Goal: Transaction & Acquisition: Purchase product/service

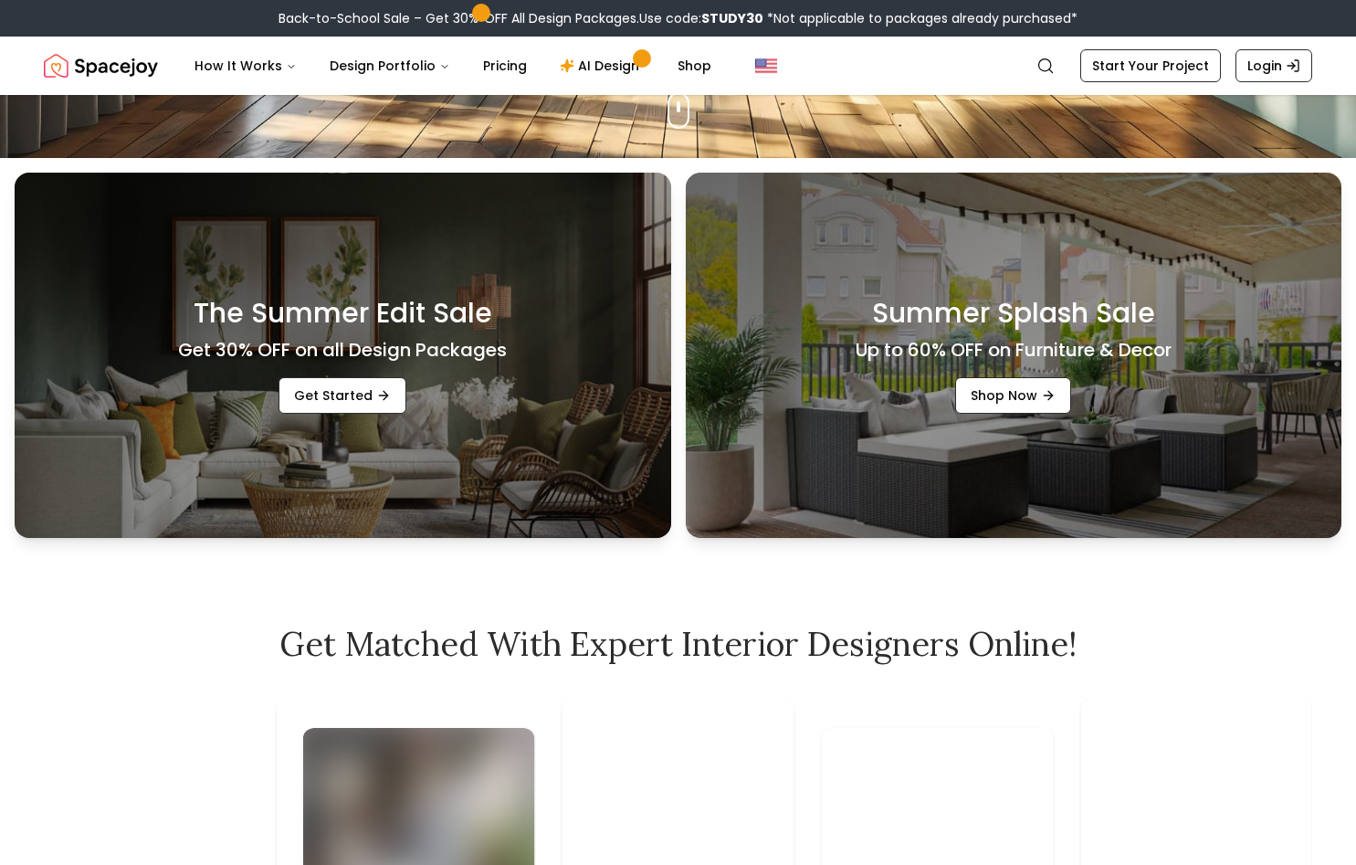
scroll to position [838, 0]
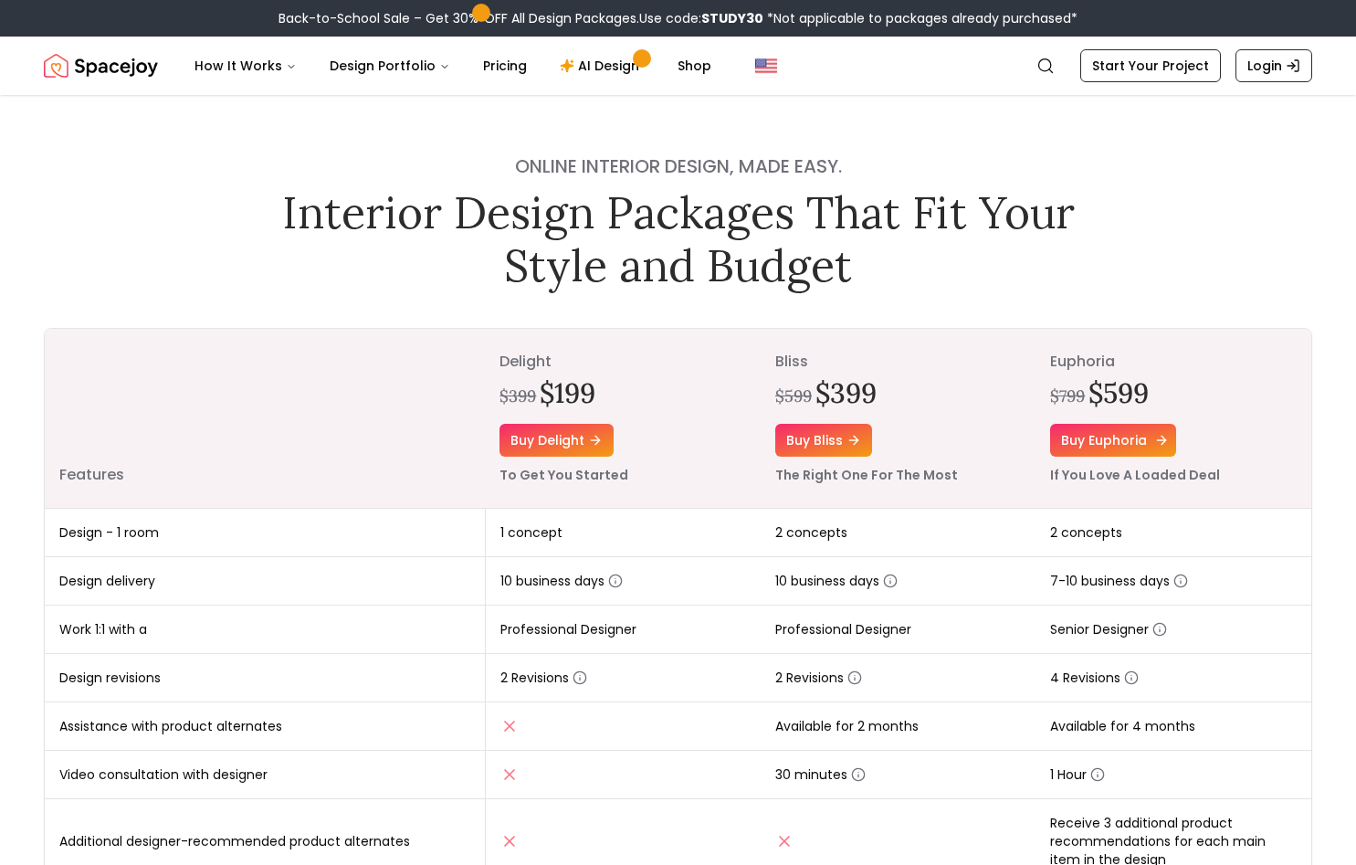
click at [1128, 432] on link "Buy euphoria" at bounding box center [1113, 440] width 126 height 33
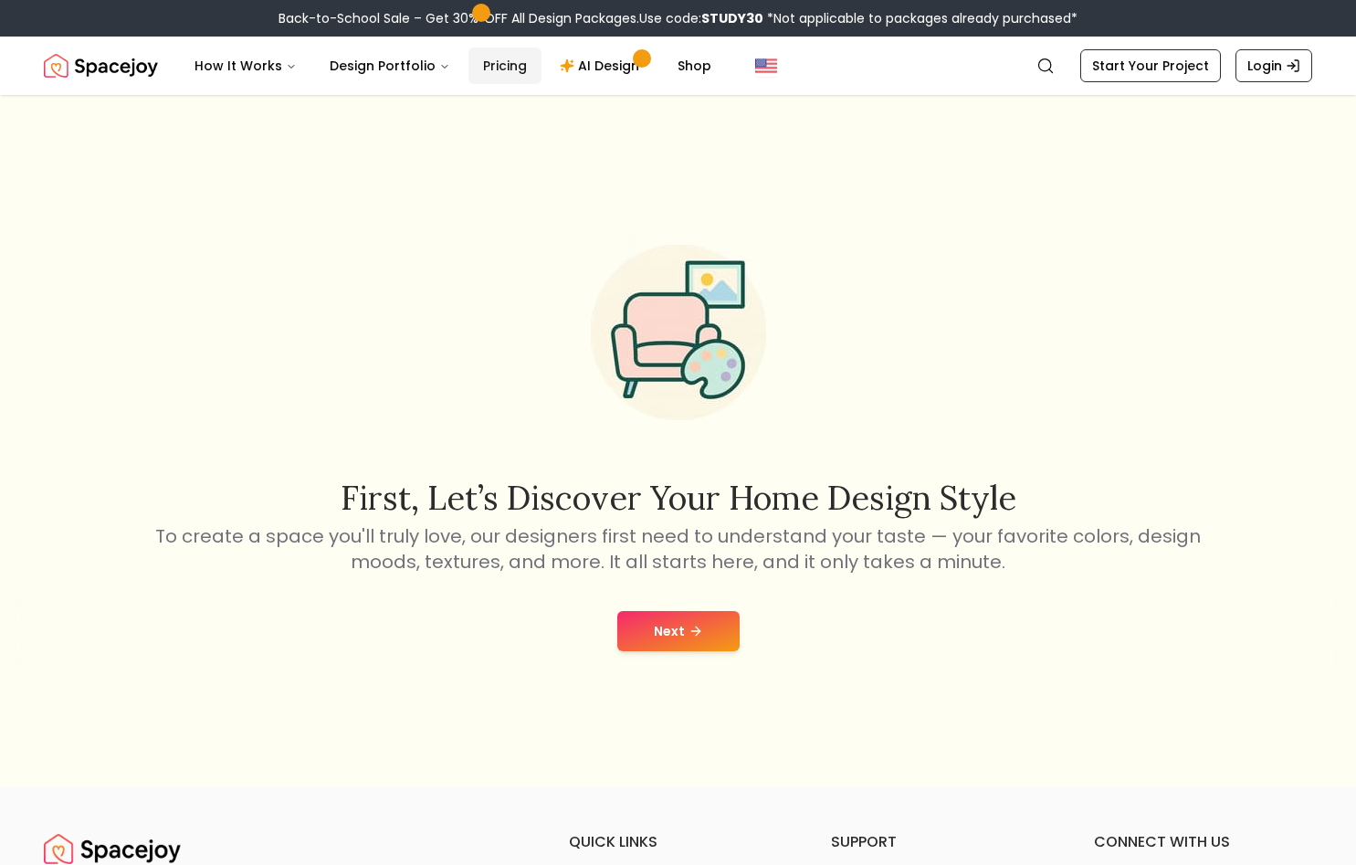
click at [503, 64] on link "Pricing" at bounding box center [504, 65] width 73 height 37
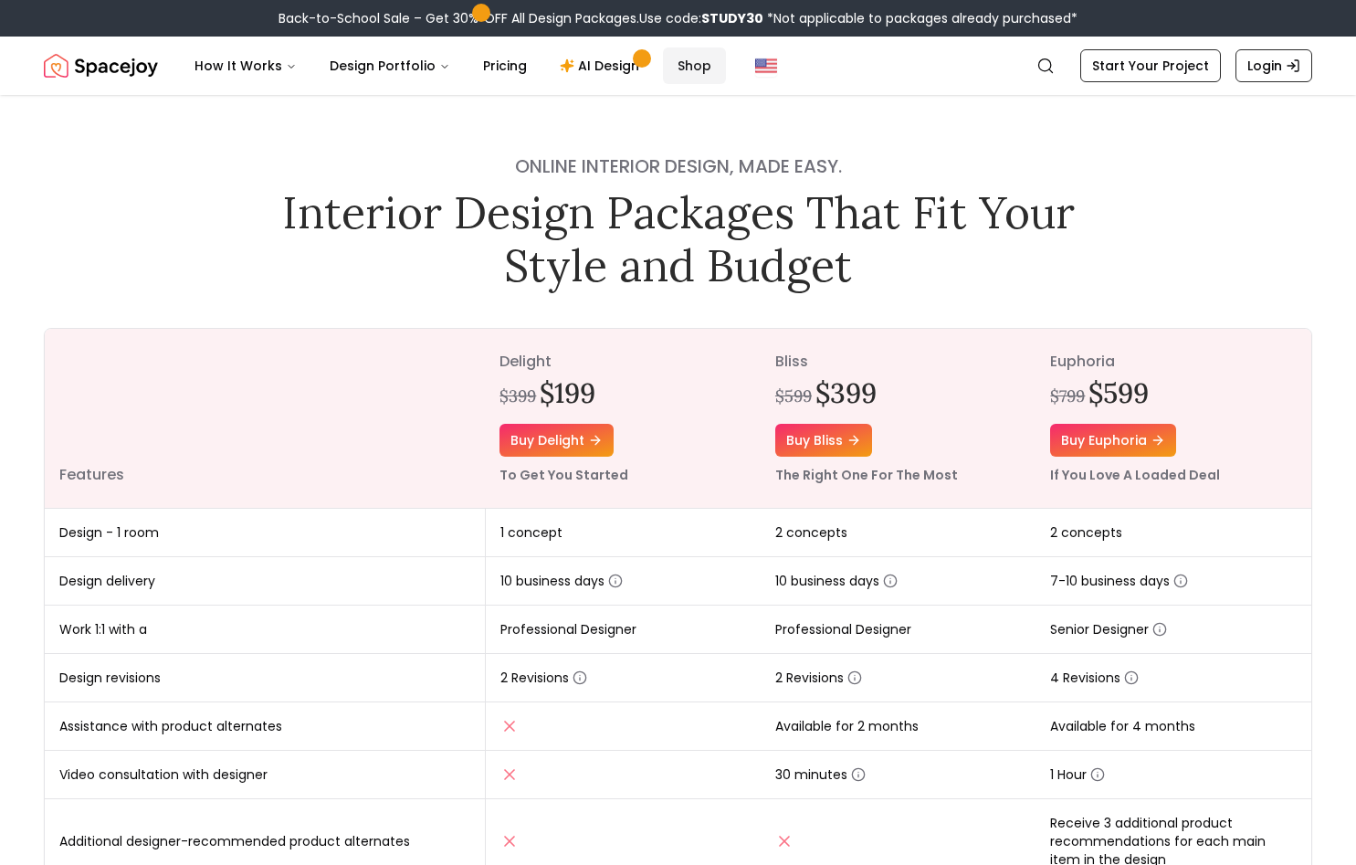
click at [697, 59] on link "Shop" at bounding box center [694, 65] width 63 height 37
click at [1111, 449] on link "Buy euphoria" at bounding box center [1113, 440] width 126 height 33
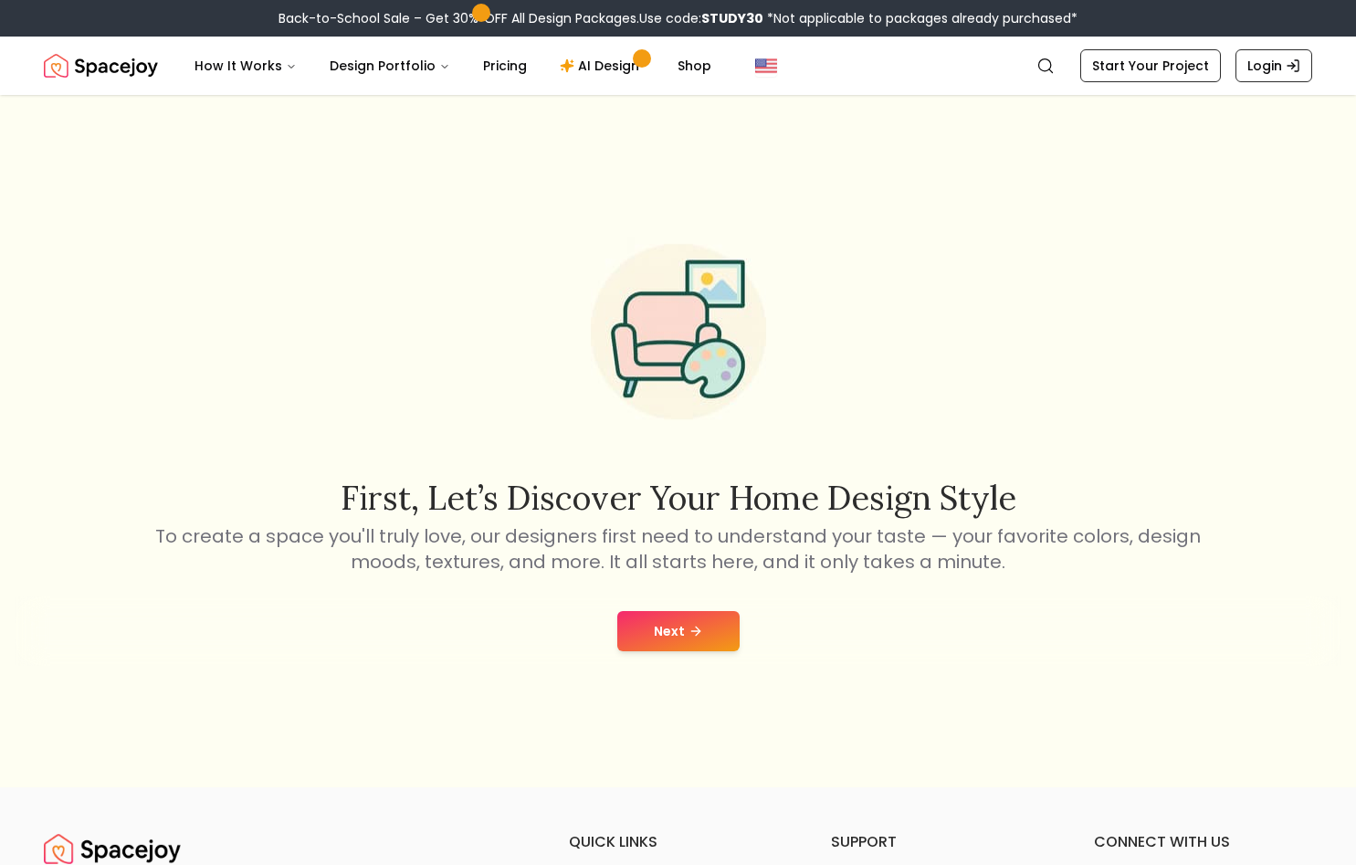
click at [671, 633] on button "Next" at bounding box center [678, 631] width 122 height 40
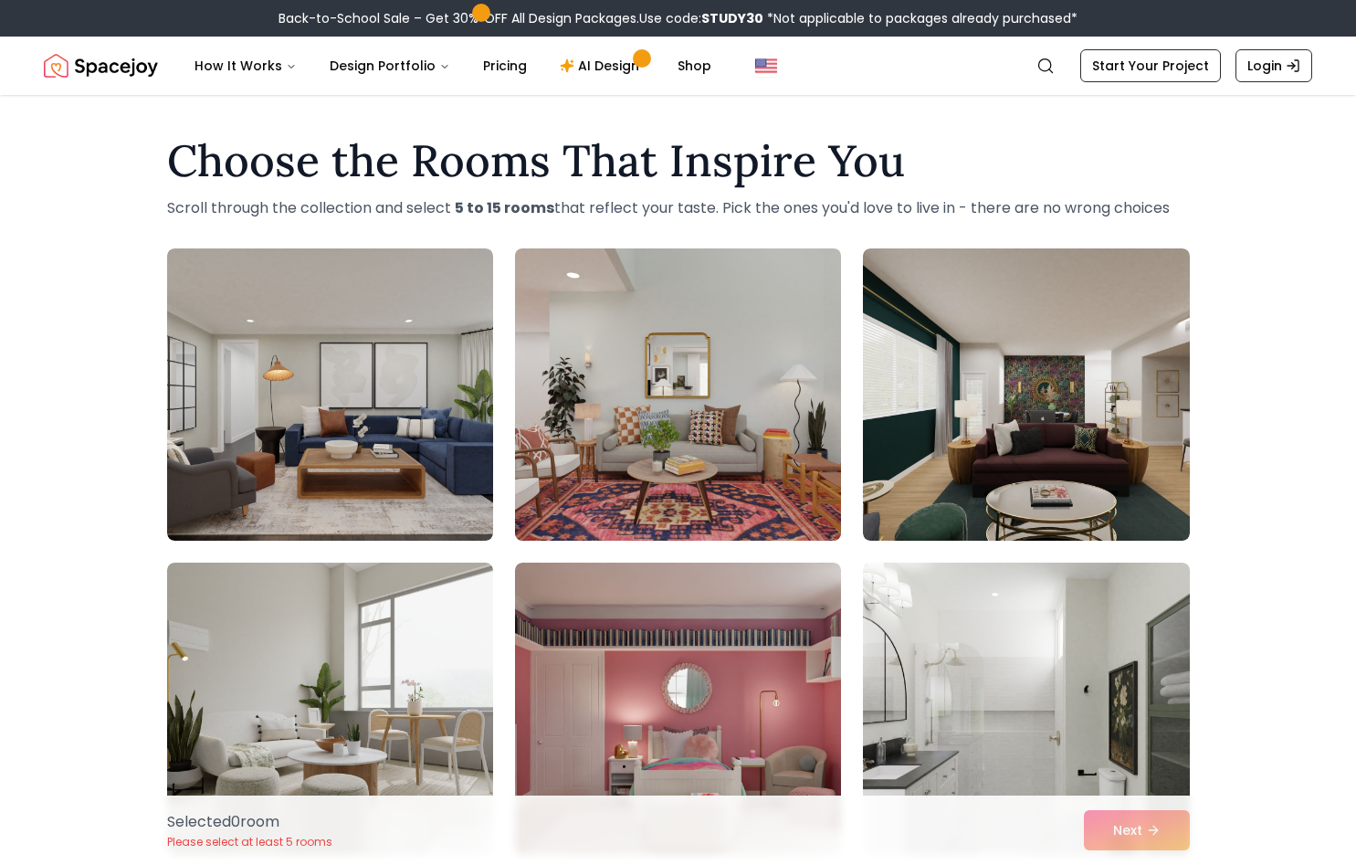
click at [727, 357] on img at bounding box center [678, 394] width 342 height 307
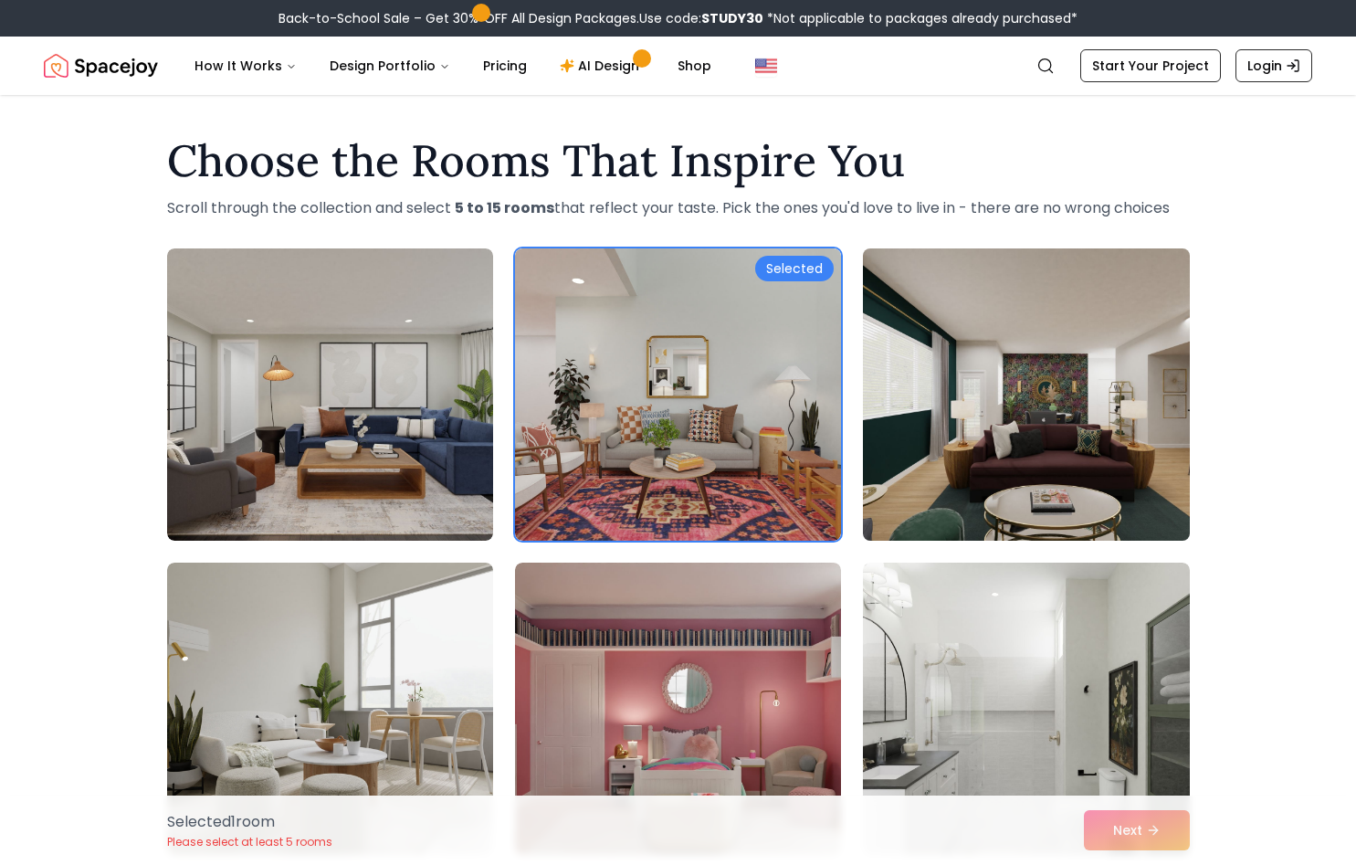
click at [1102, 446] on img at bounding box center [1026, 394] width 342 height 307
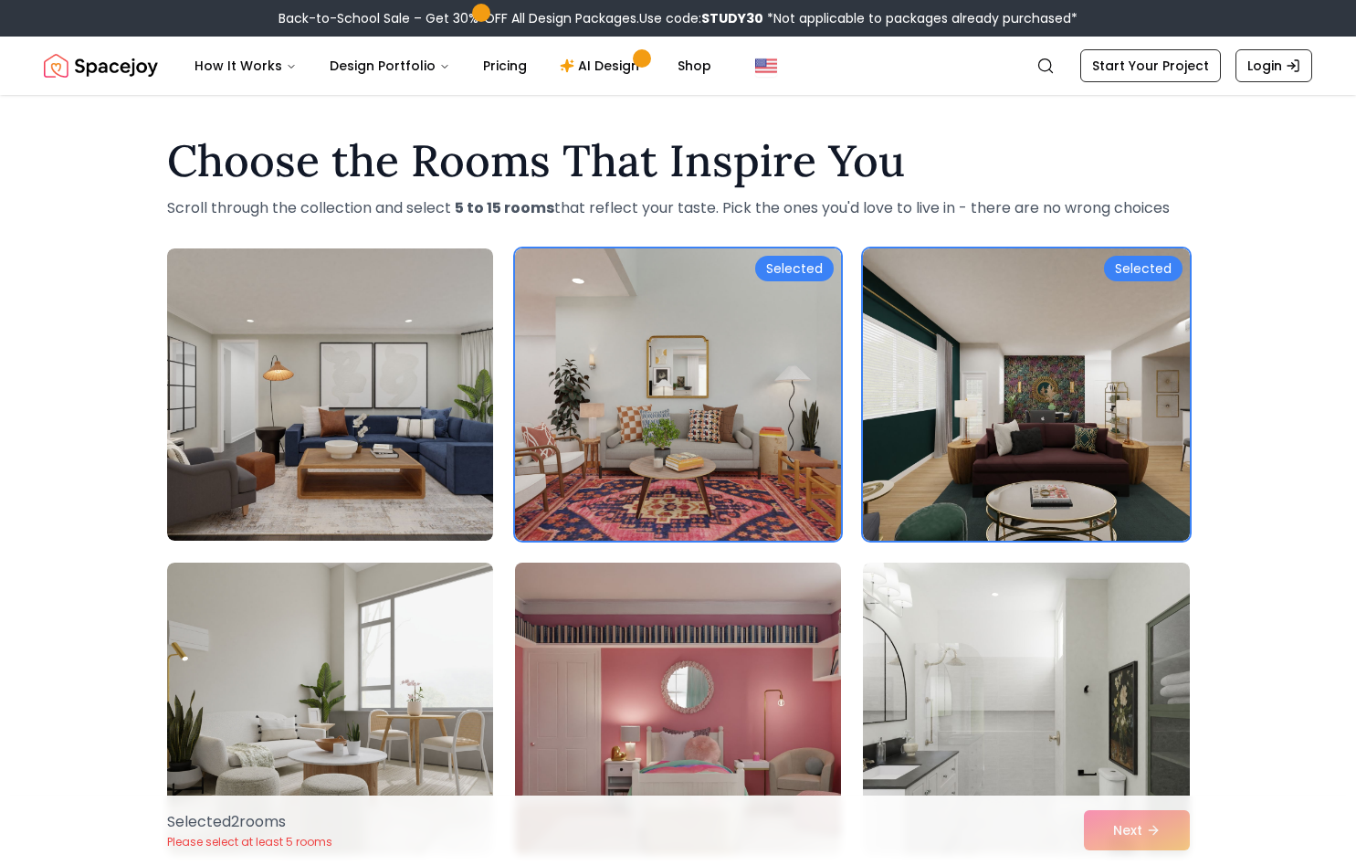
click at [698, 615] on img at bounding box center [678, 708] width 342 height 307
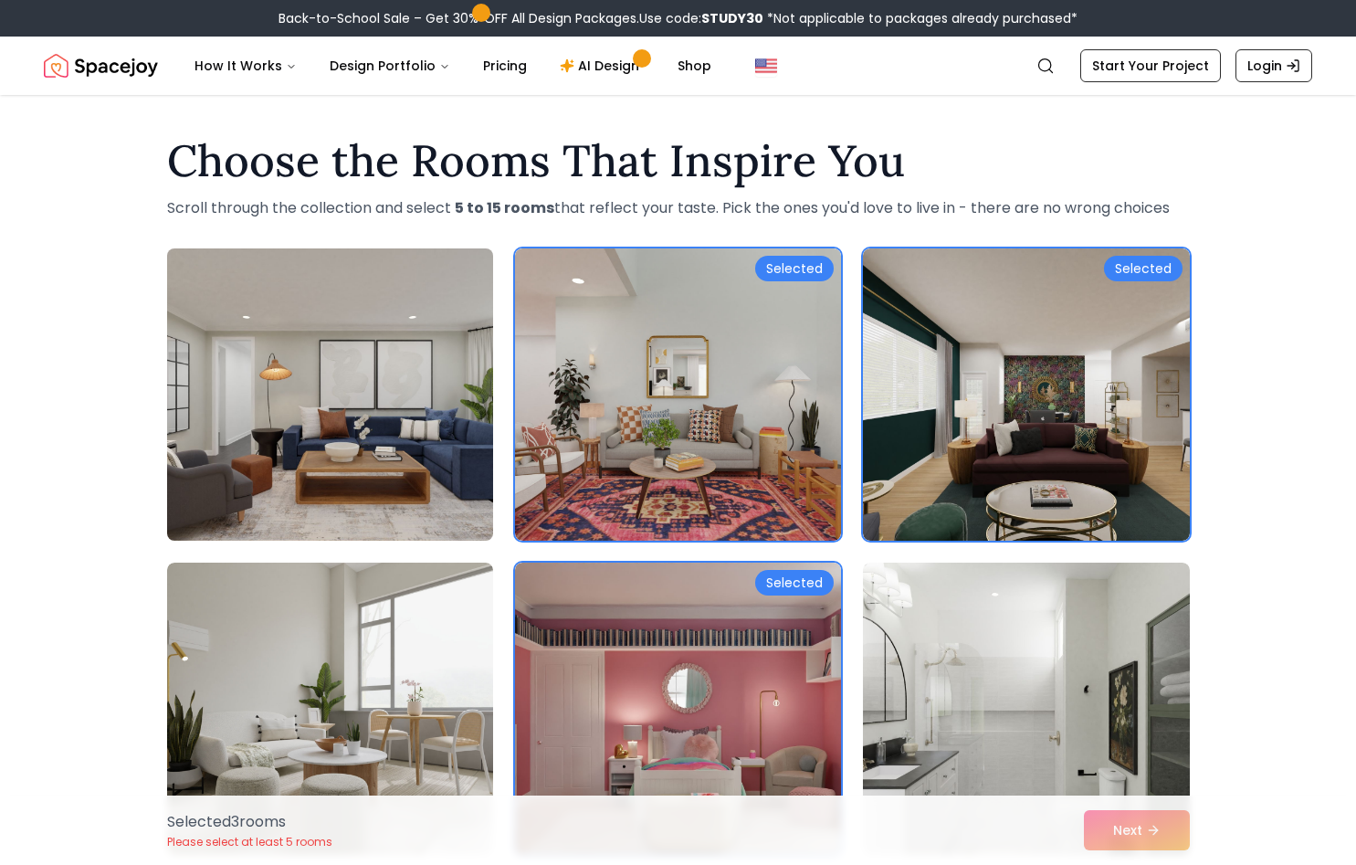
click at [380, 334] on img at bounding box center [330, 394] width 342 height 307
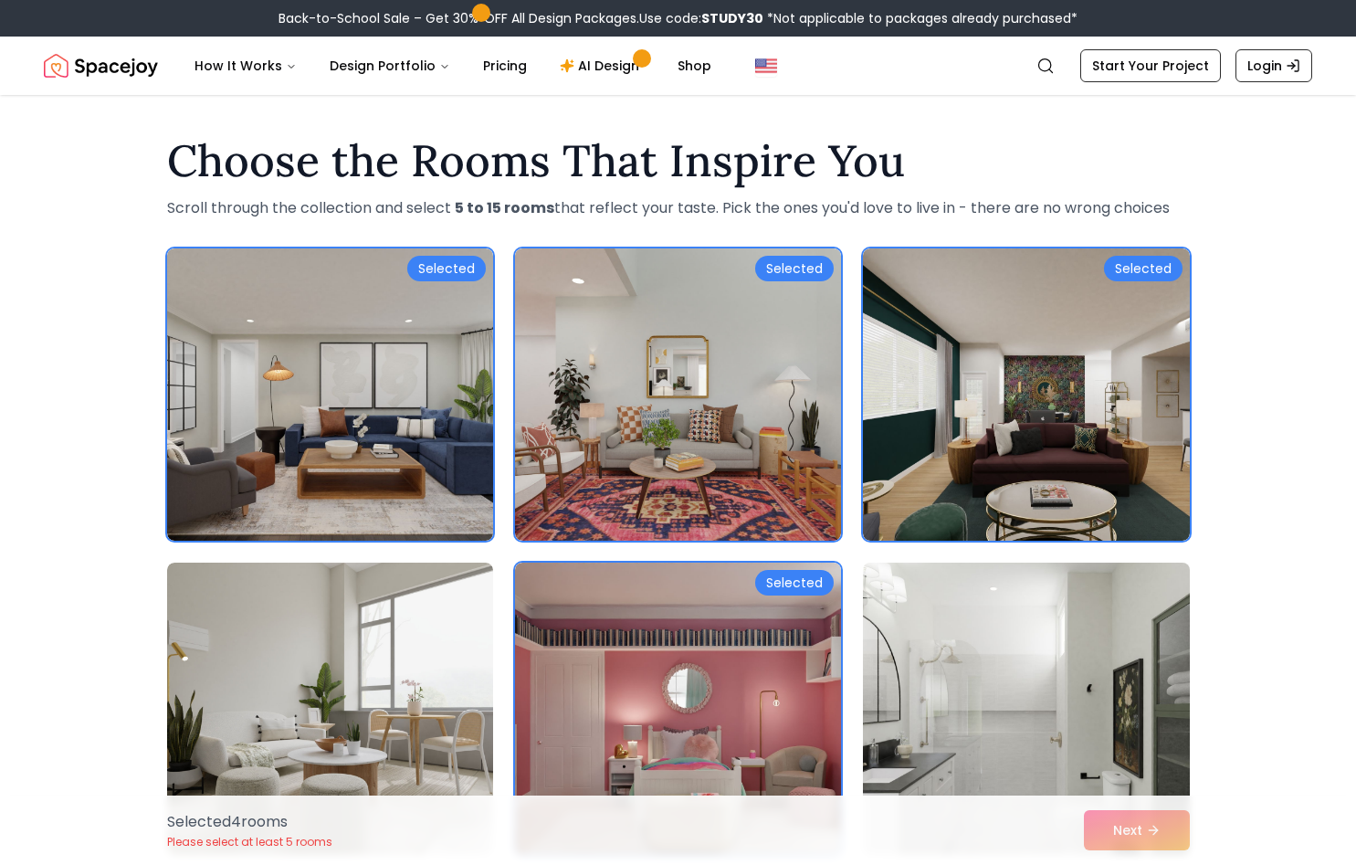
click at [949, 651] on img at bounding box center [1026, 708] width 342 height 307
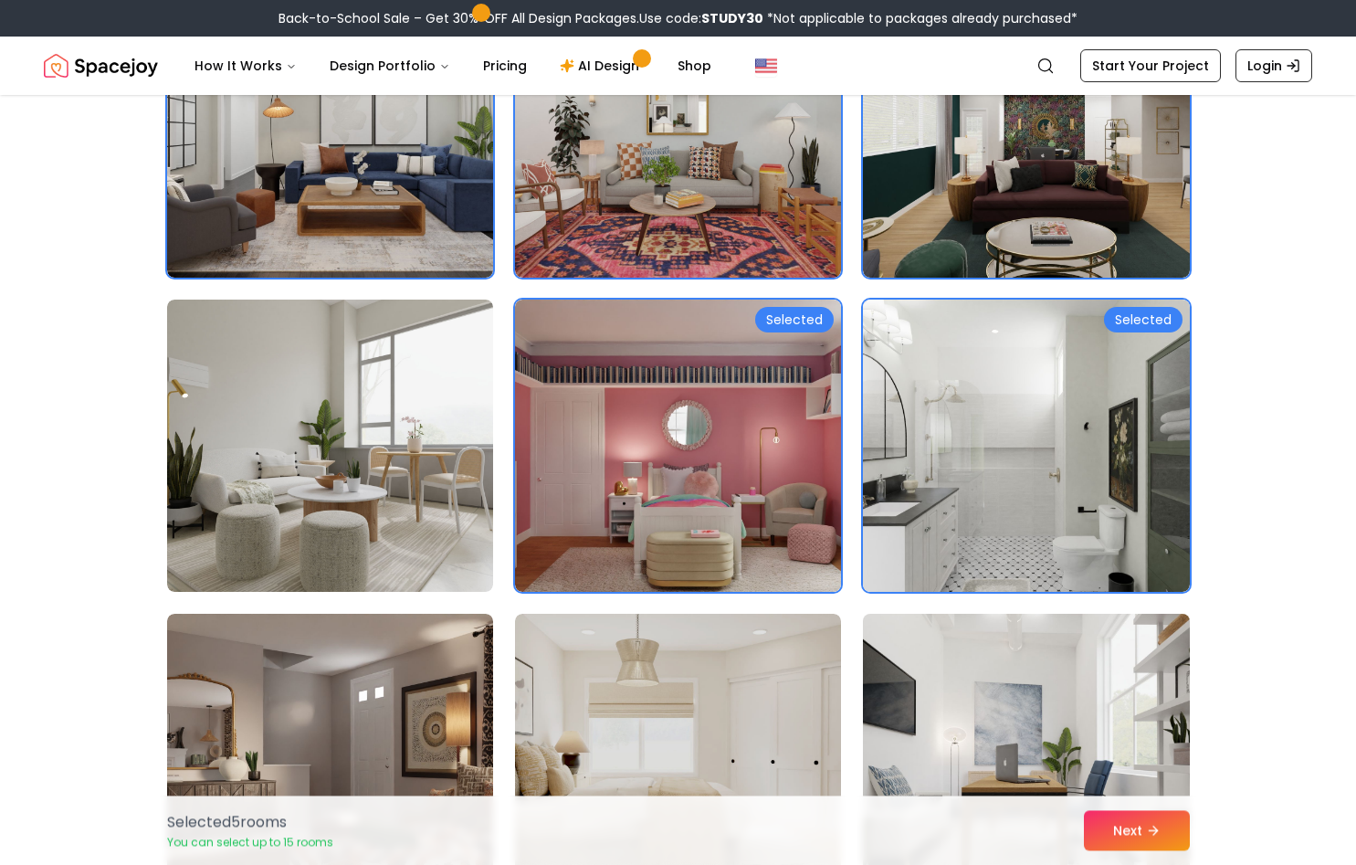
scroll to position [279, 0]
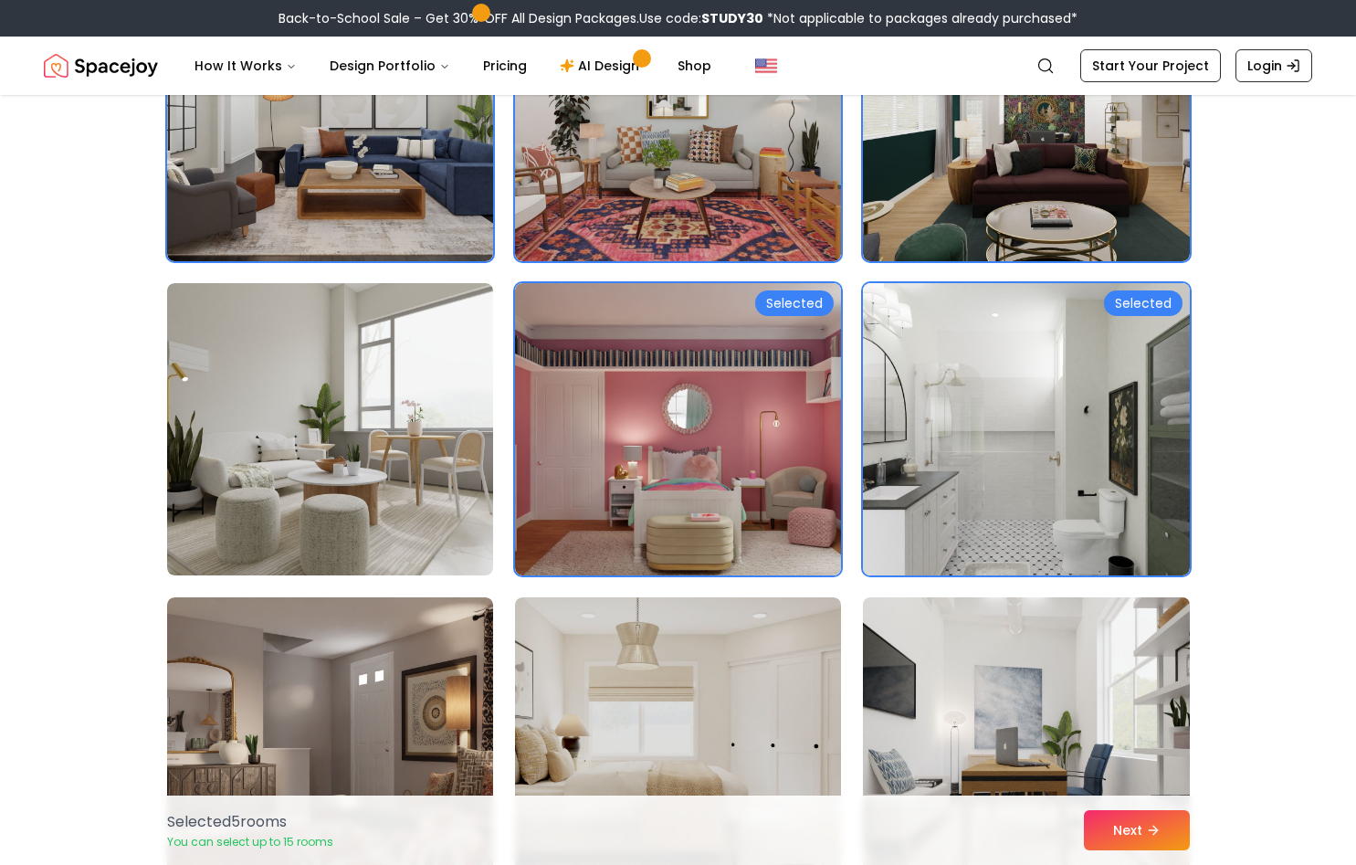
click at [986, 653] on img at bounding box center [1026, 743] width 342 height 307
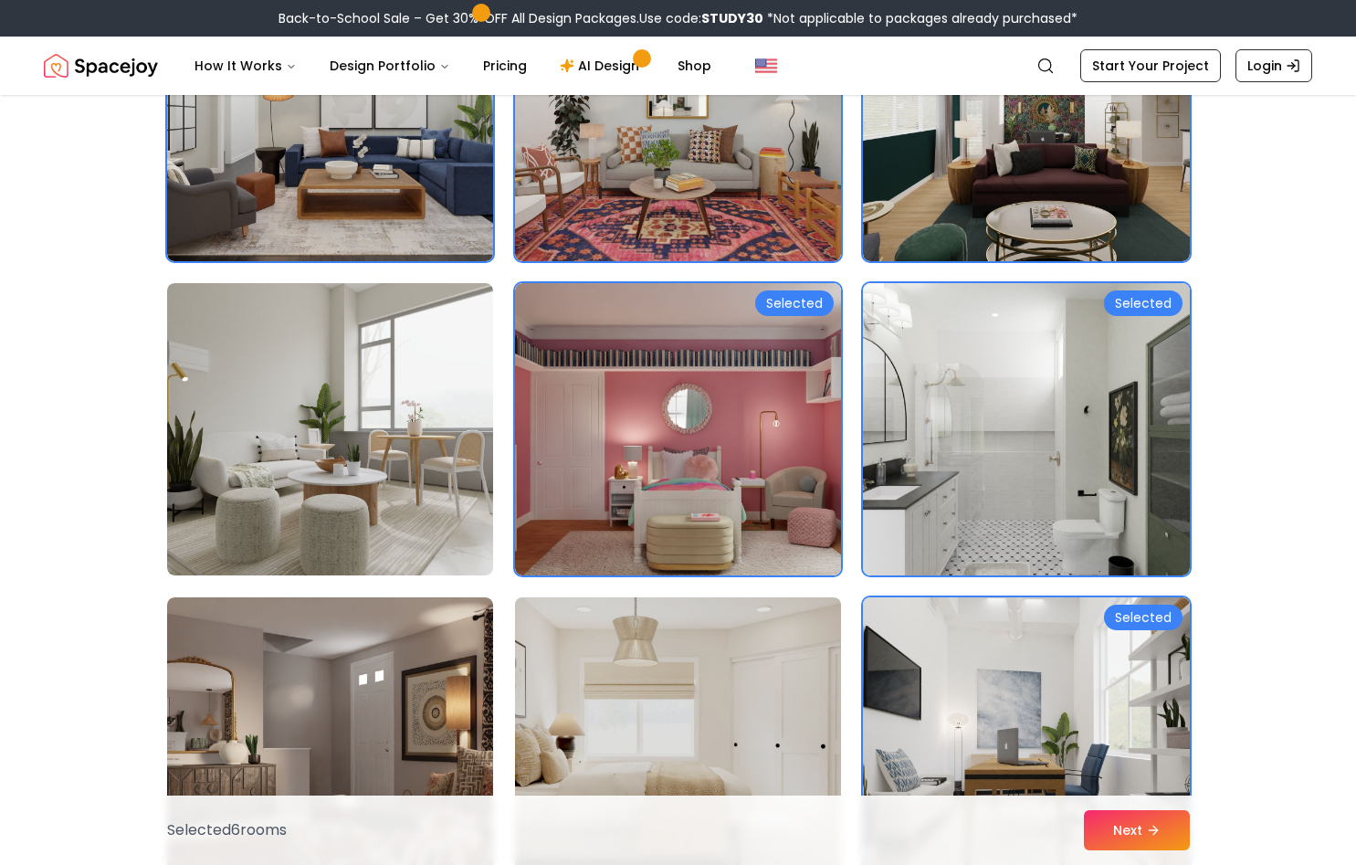
click at [713, 672] on img at bounding box center [678, 743] width 342 height 307
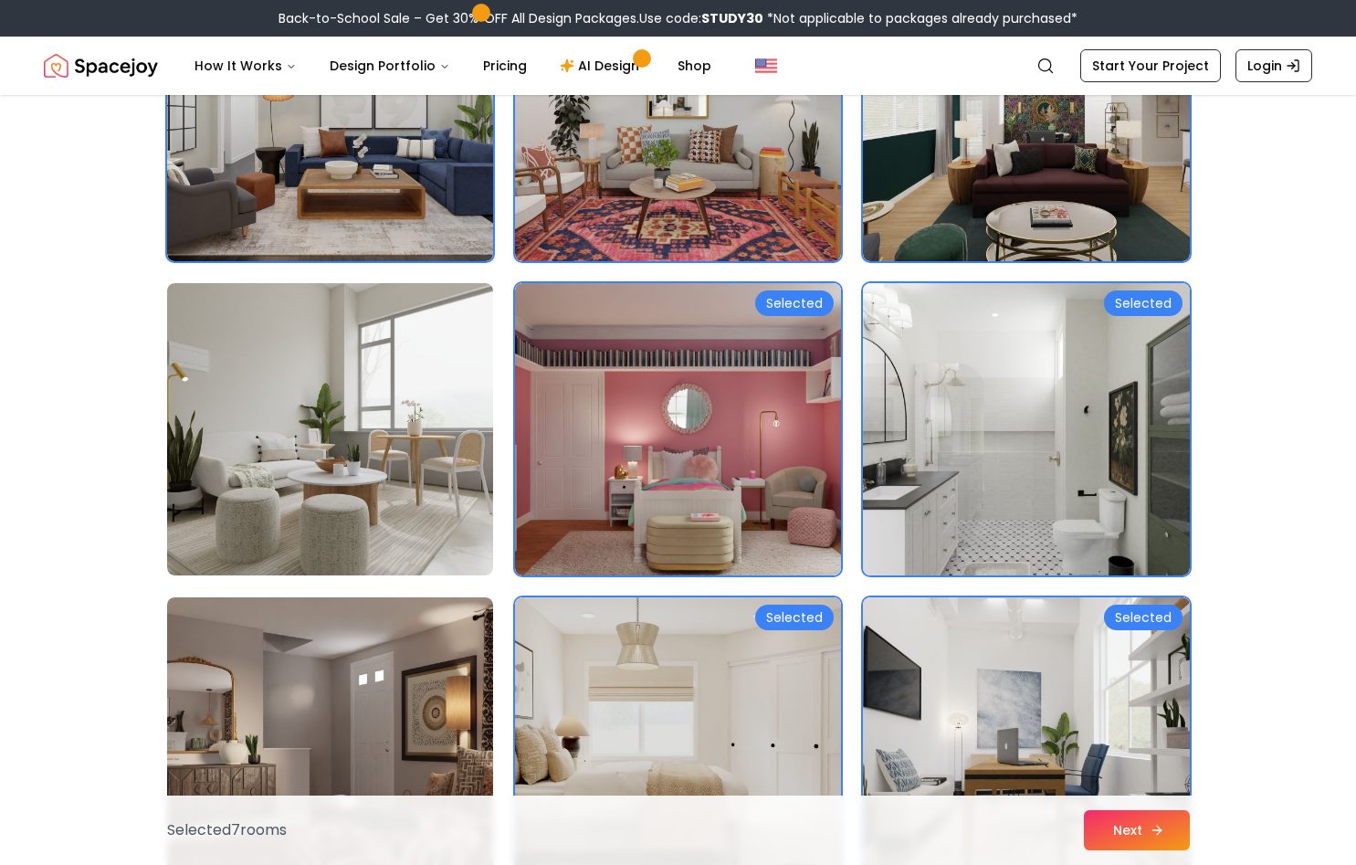
click at [1160, 816] on button "Next" at bounding box center [1137, 830] width 106 height 40
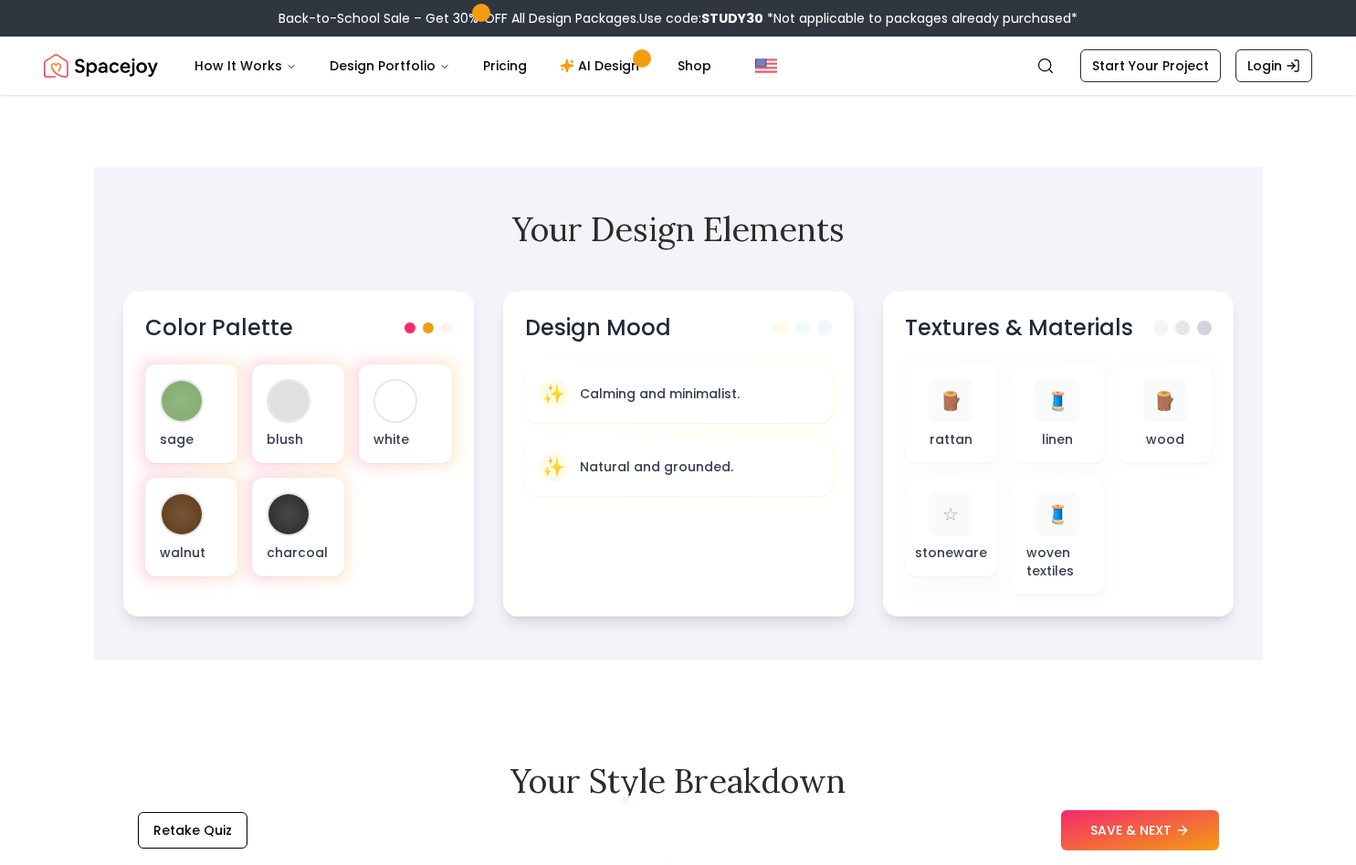
scroll to position [466, 0]
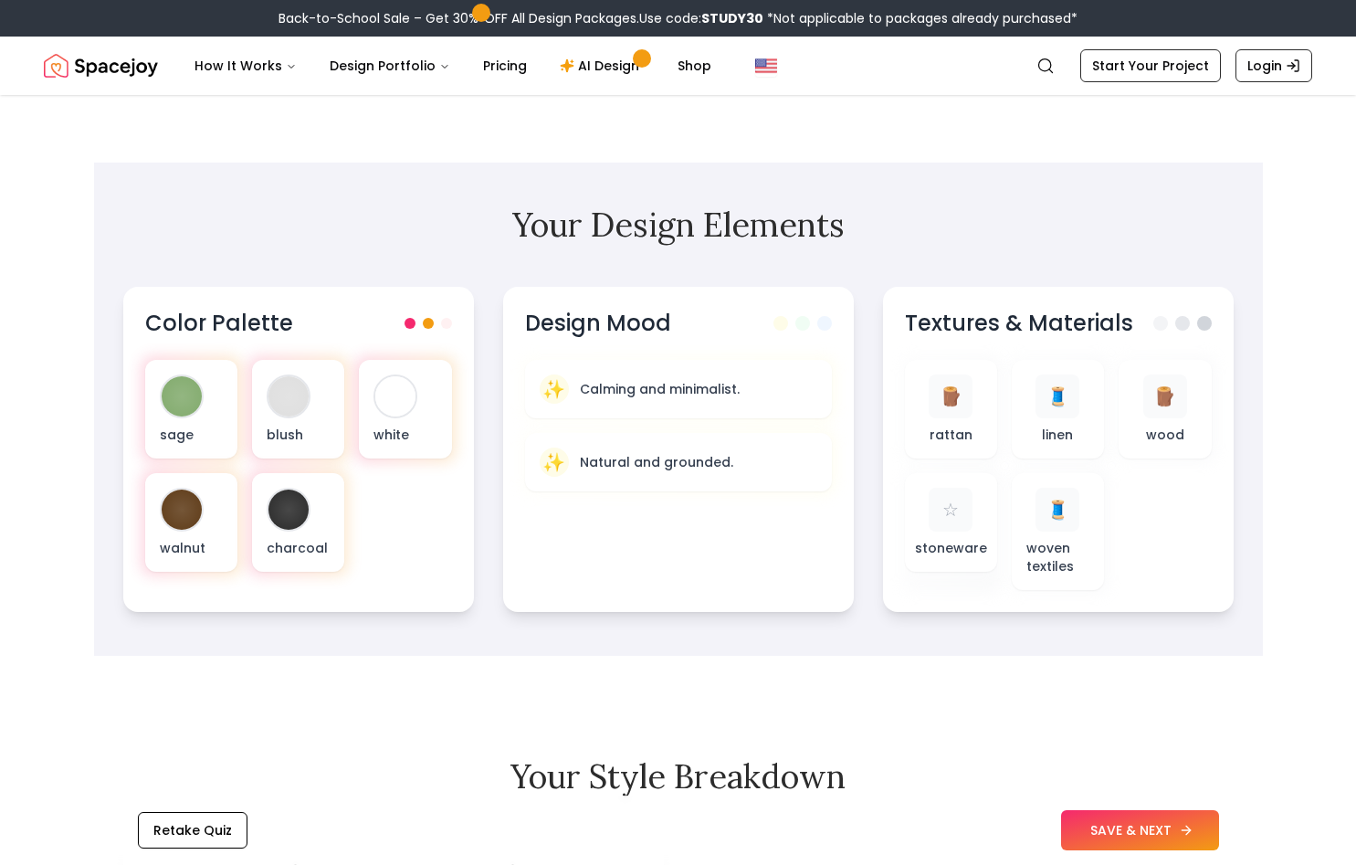
click at [1127, 837] on button "SAVE & NEXT" at bounding box center [1140, 830] width 158 height 40
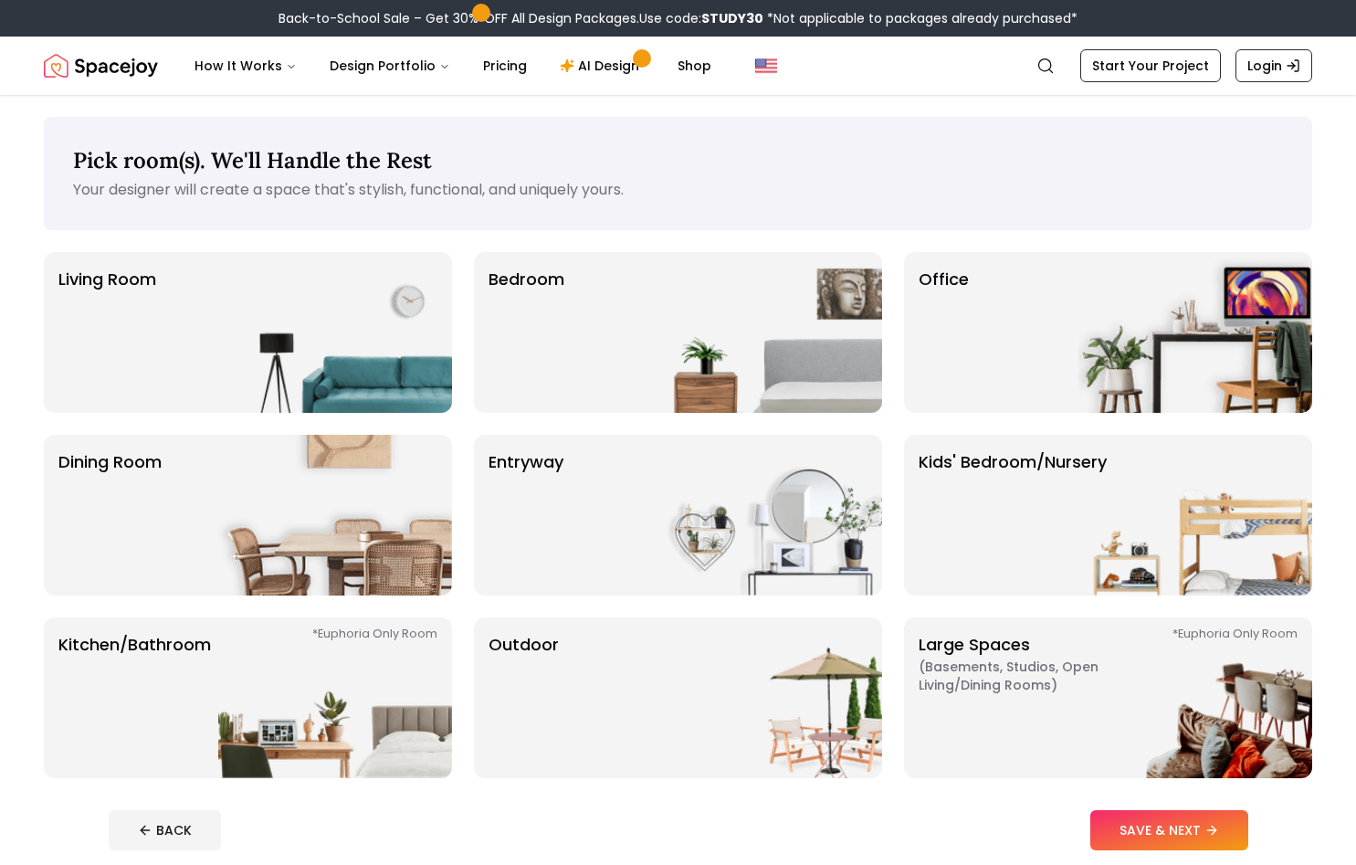
click at [1127, 837] on button "SAVE & NEXT" at bounding box center [1169, 830] width 158 height 40
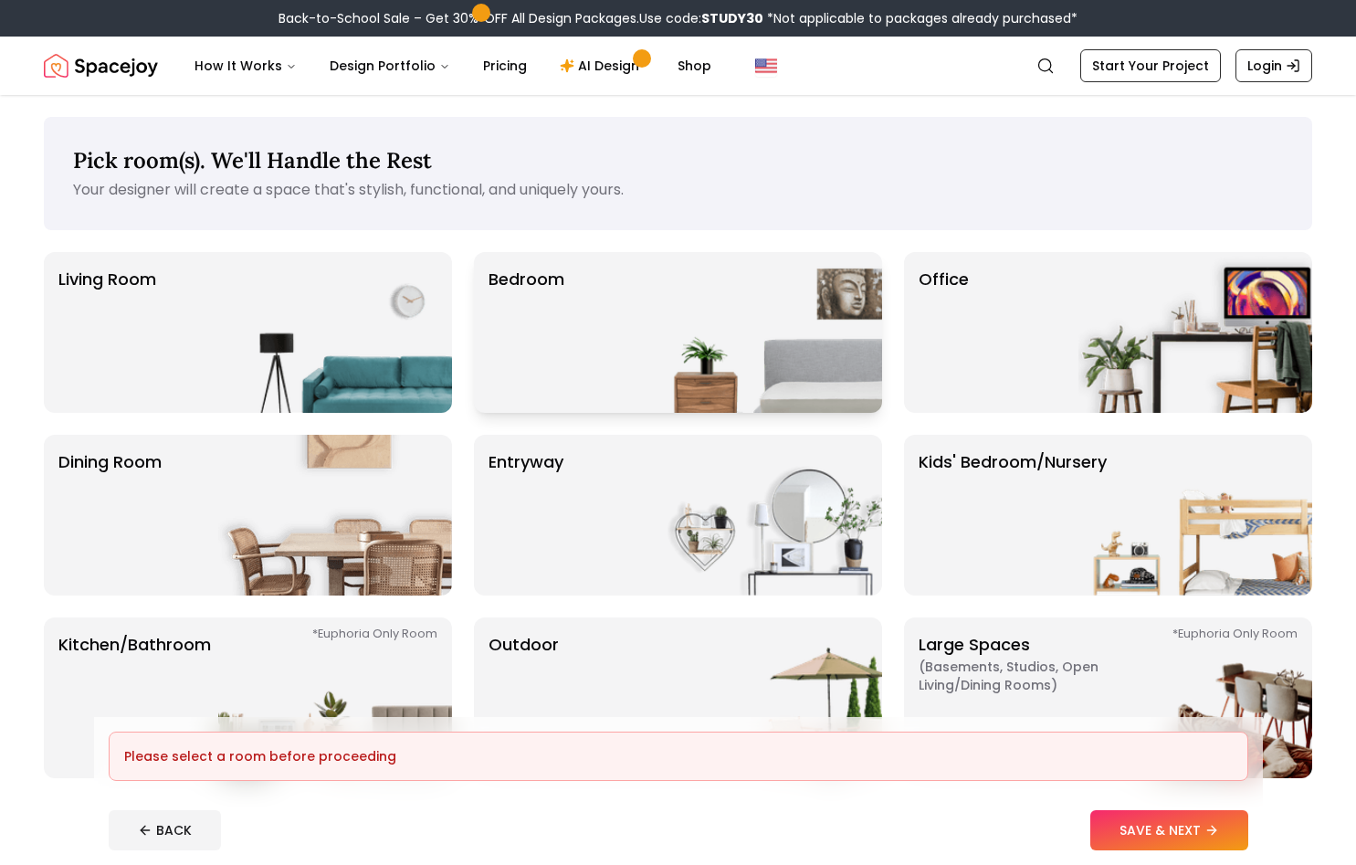
click at [689, 304] on img at bounding box center [765, 332] width 234 height 161
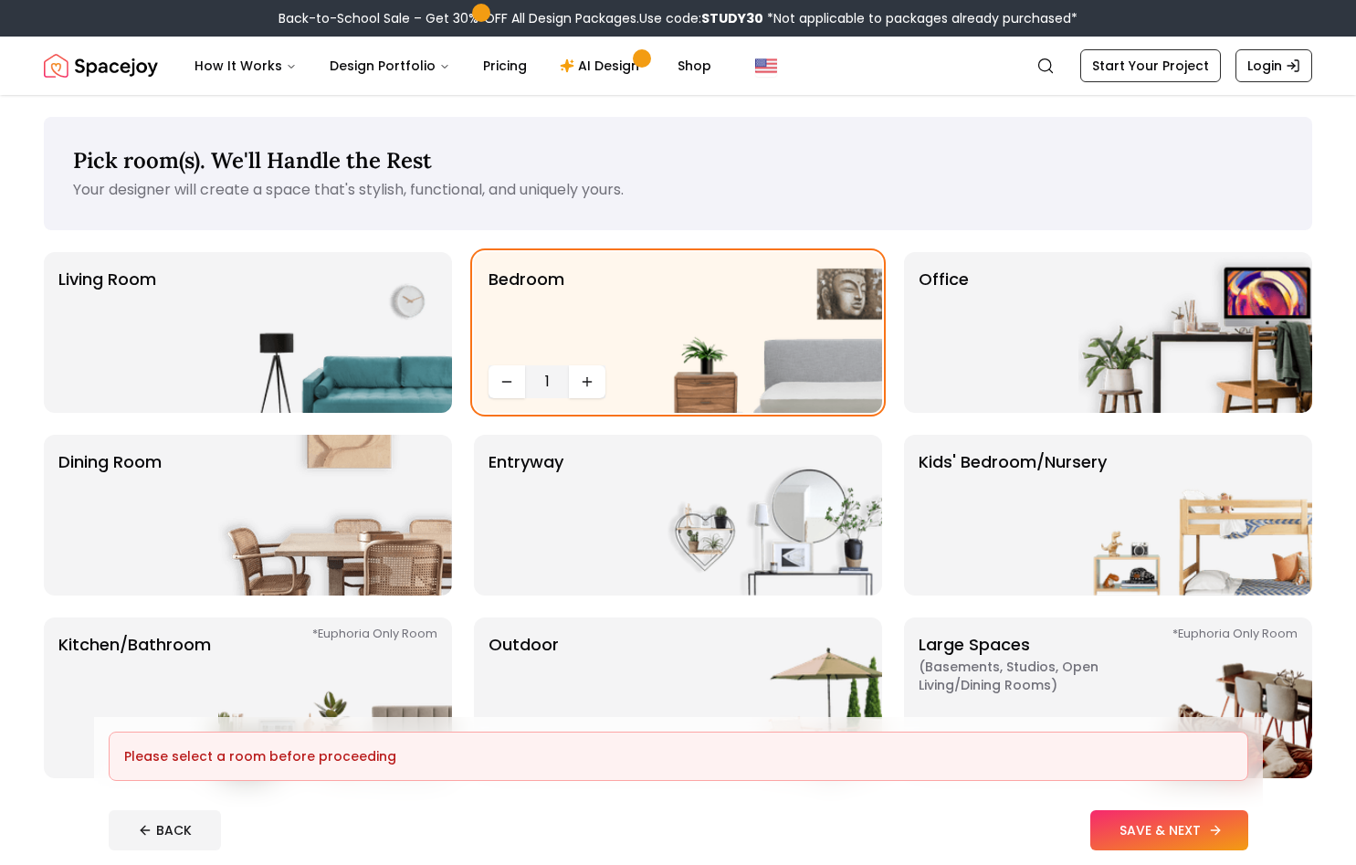
click at [1178, 824] on button "SAVE & NEXT" at bounding box center [1169, 830] width 158 height 40
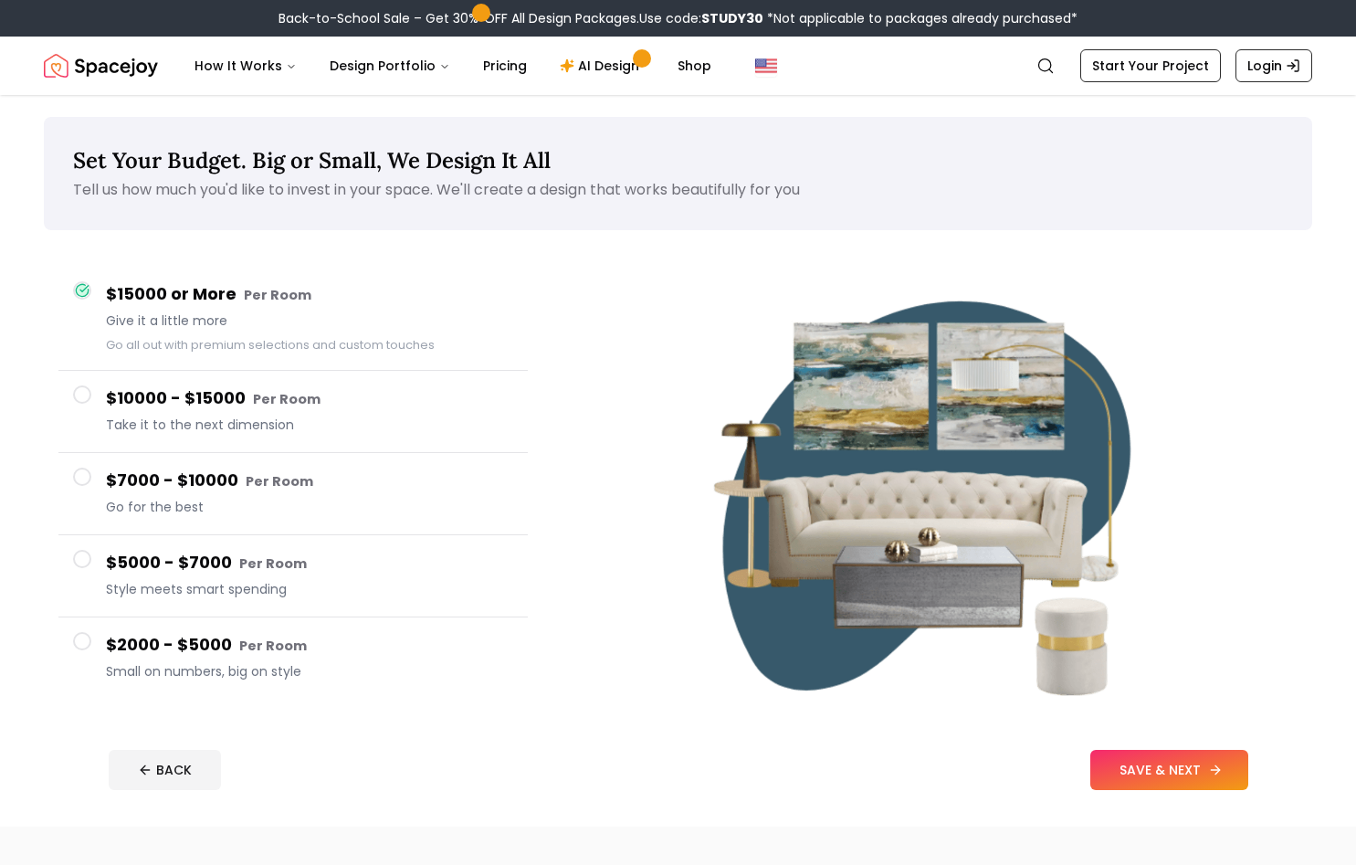
click at [1096, 753] on button "SAVE & NEXT" at bounding box center [1169, 770] width 158 height 40
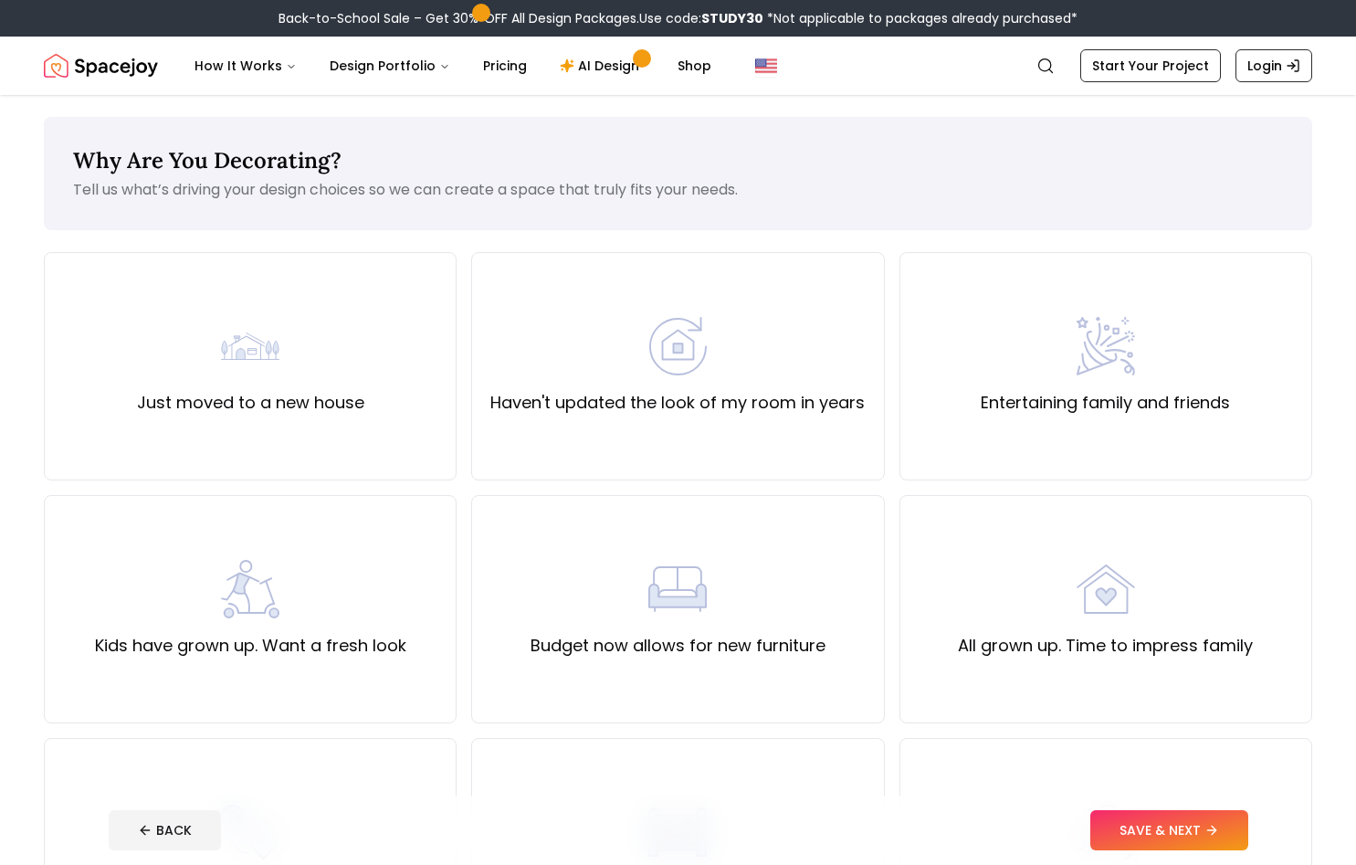
click at [1182, 804] on footer "BACK SAVE & NEXT" at bounding box center [678, 829] width 1169 height 69
click at [1180, 817] on button "SAVE & NEXT" at bounding box center [1169, 830] width 158 height 40
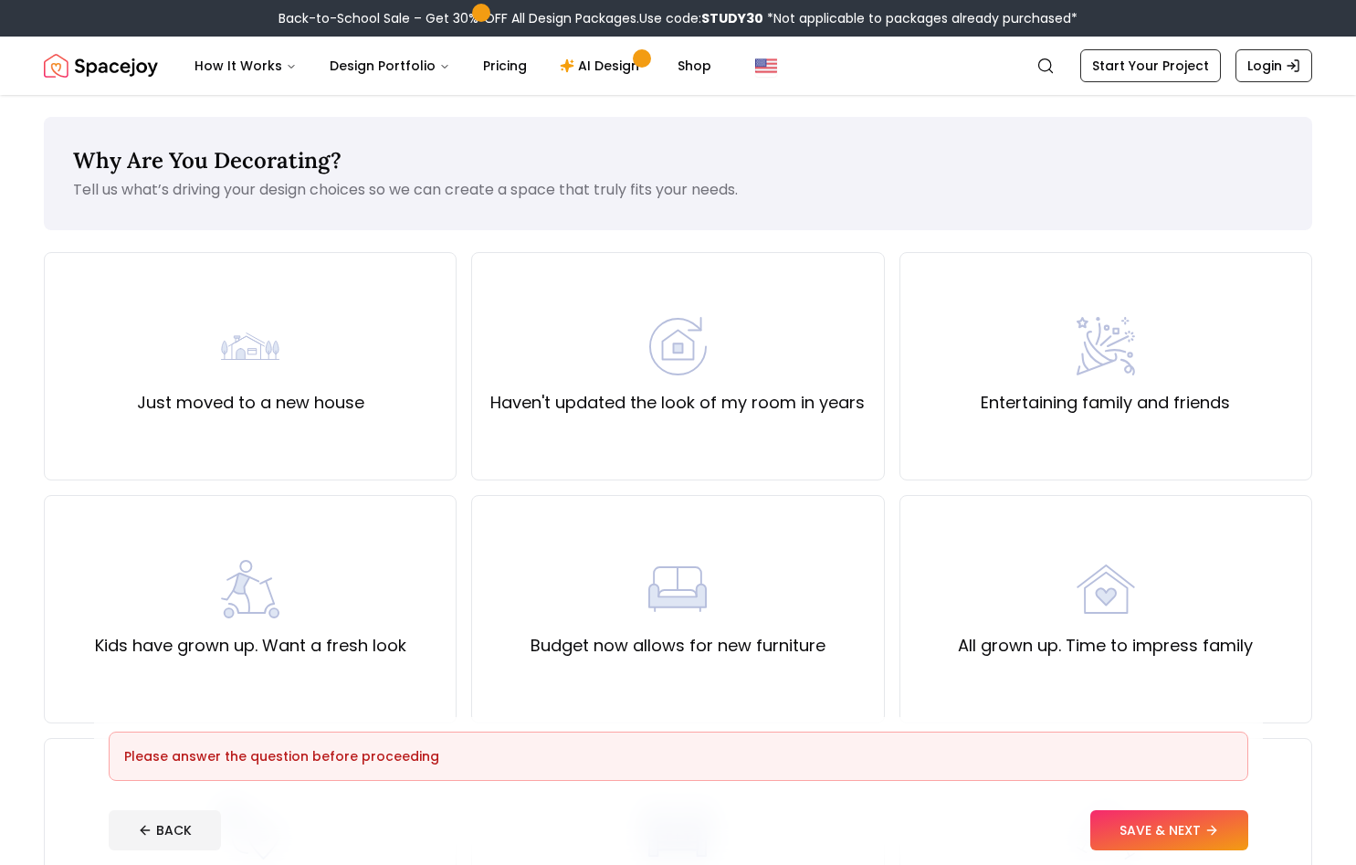
click at [468, 344] on div "Just moved to a new house Haven't updated the look of my room in years Entertai…" at bounding box center [678, 730] width 1268 height 957
click at [451, 343] on div "Just moved to a new house" at bounding box center [250, 366] width 413 height 228
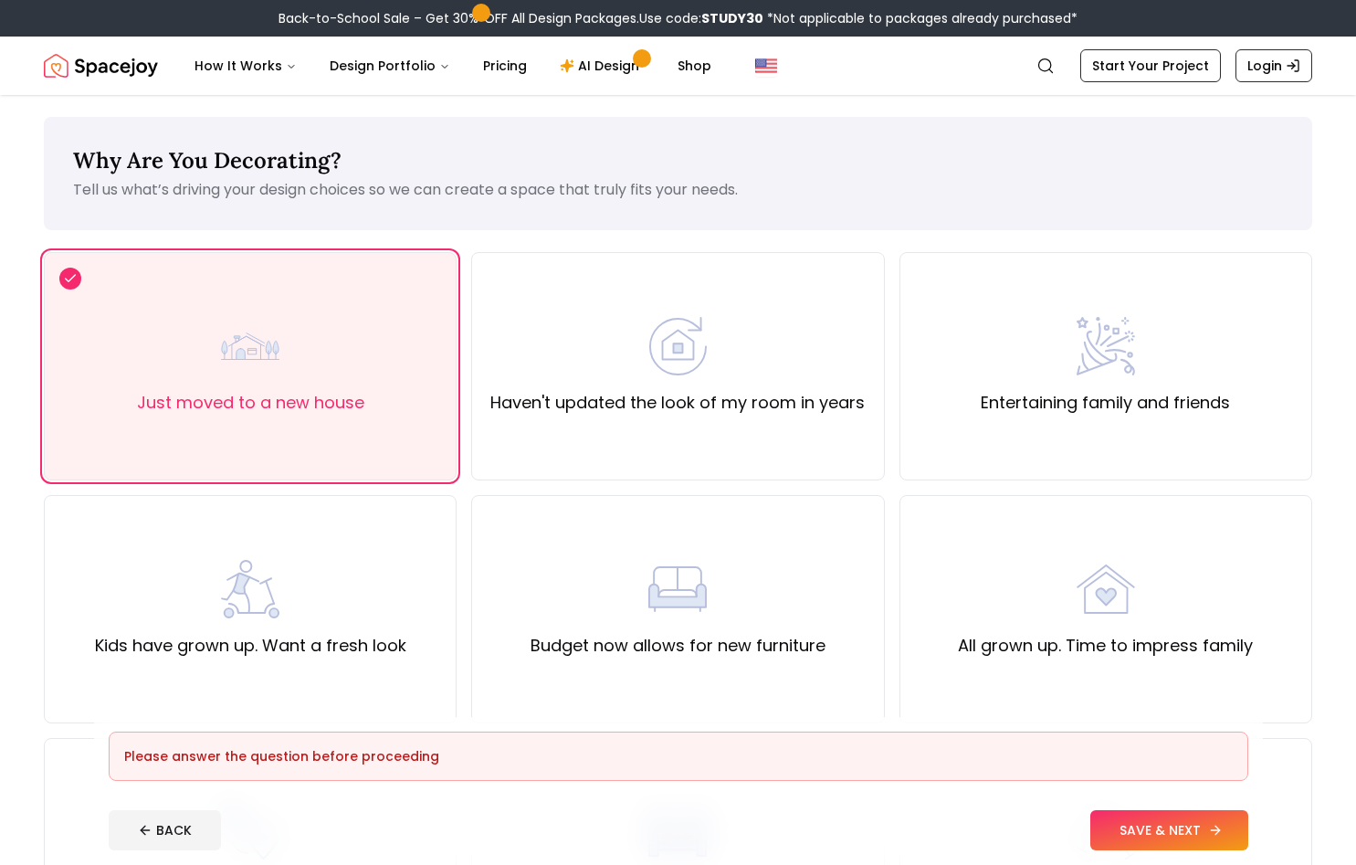
click at [1164, 823] on button "SAVE & NEXT" at bounding box center [1169, 830] width 158 height 40
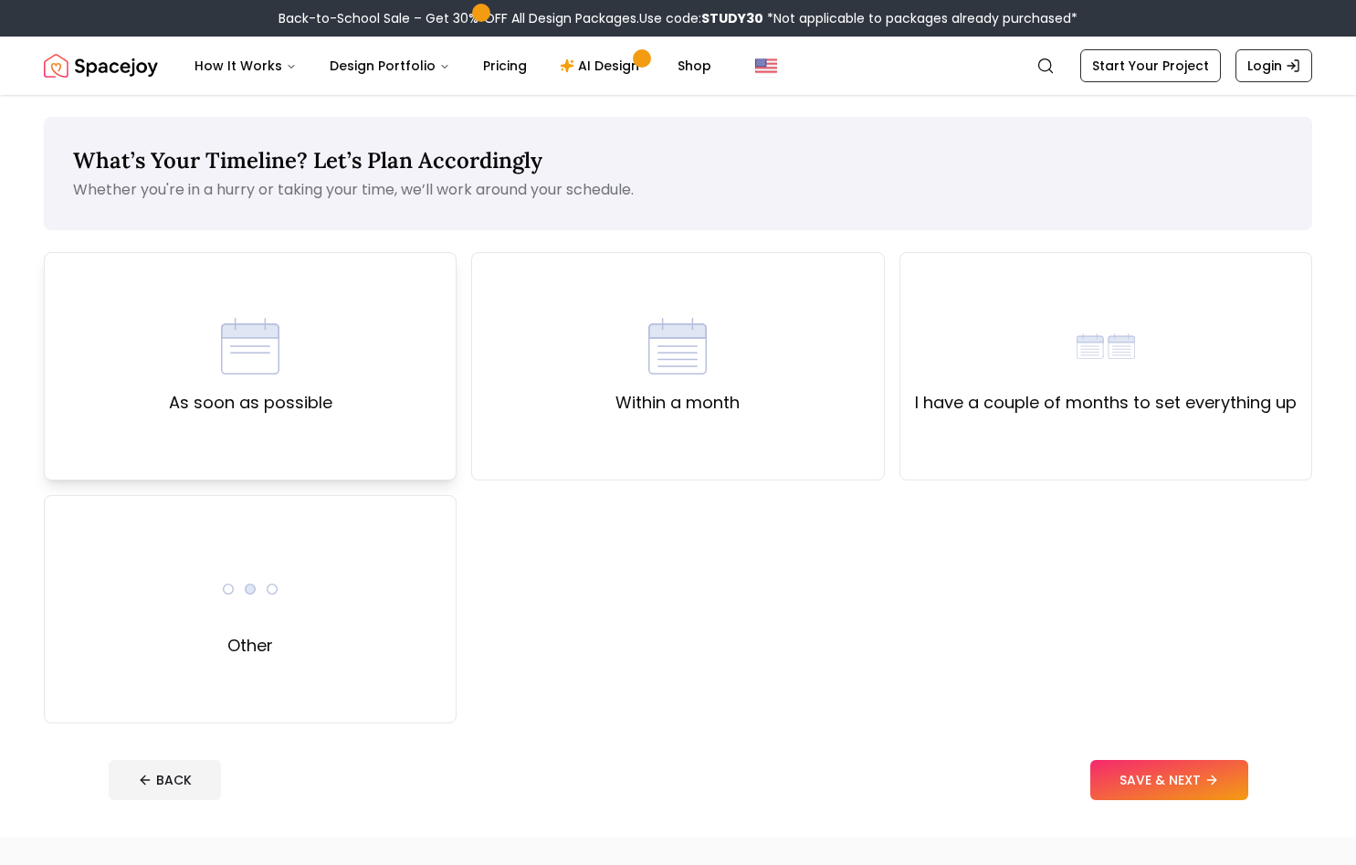
click at [308, 361] on div "As soon as possible" at bounding box center [250, 366] width 163 height 99
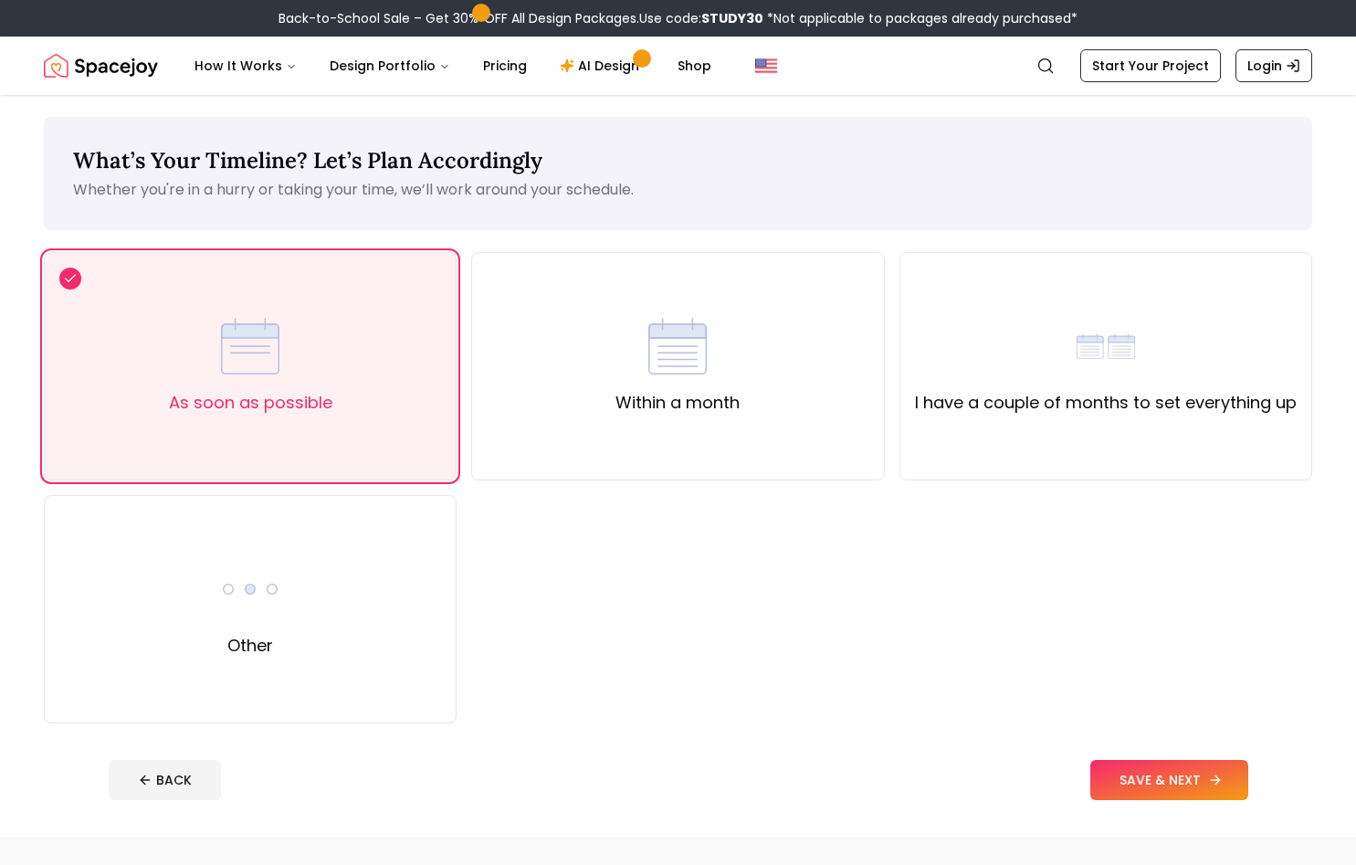
click at [1196, 772] on button "SAVE & NEXT" at bounding box center [1169, 780] width 158 height 40
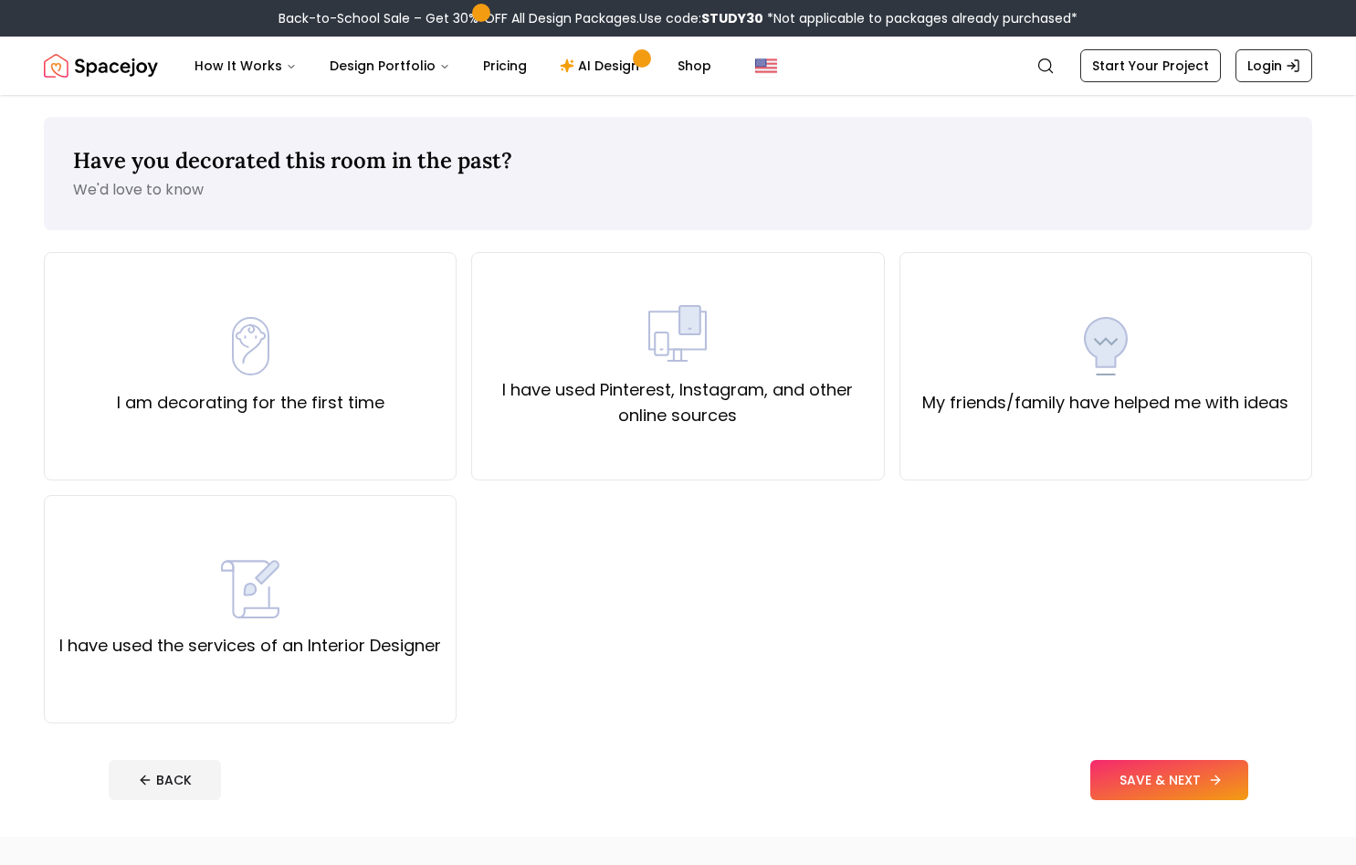
click at [1167, 768] on button "SAVE & NEXT" at bounding box center [1169, 780] width 158 height 40
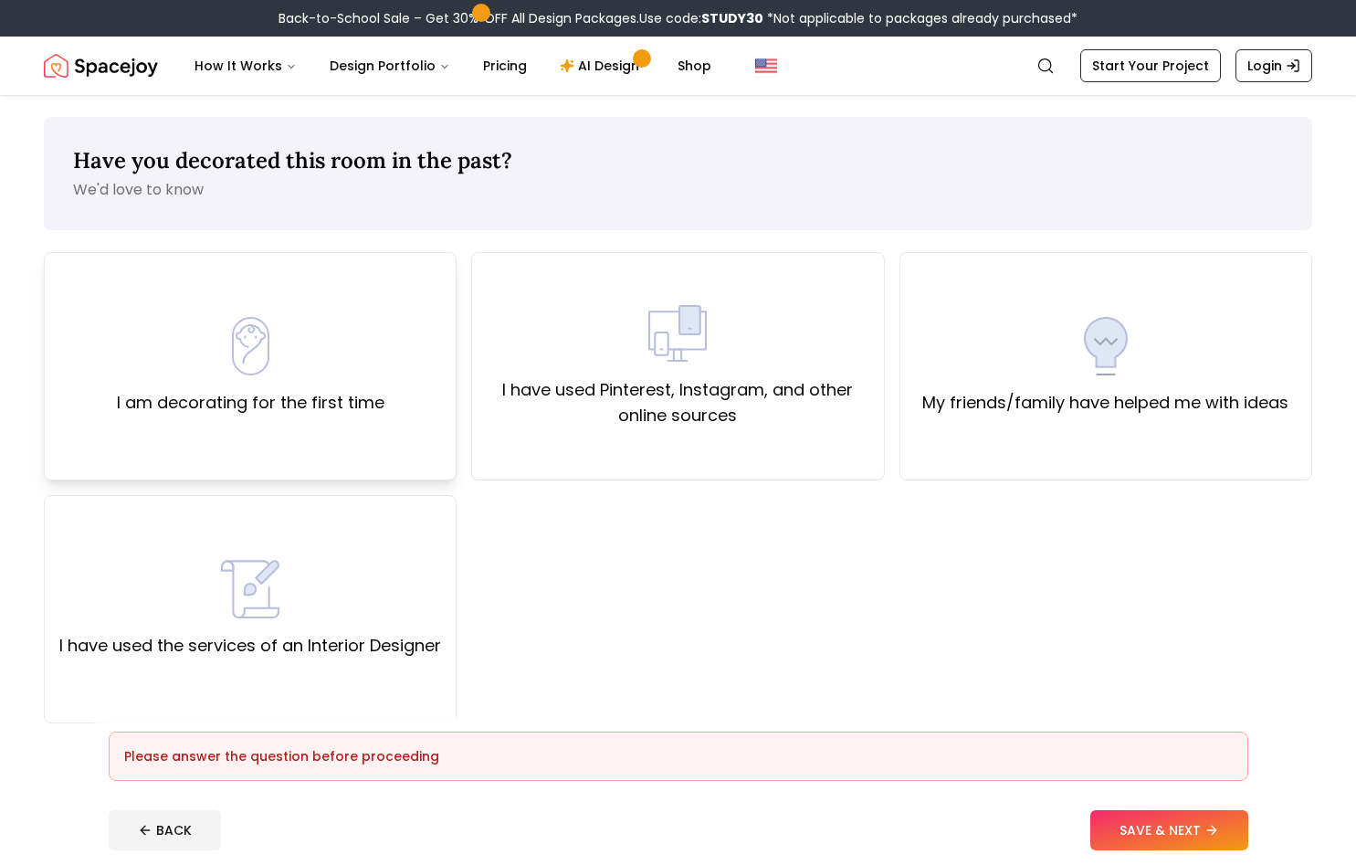
click at [78, 356] on div "I am decorating for the first time" at bounding box center [250, 366] width 413 height 228
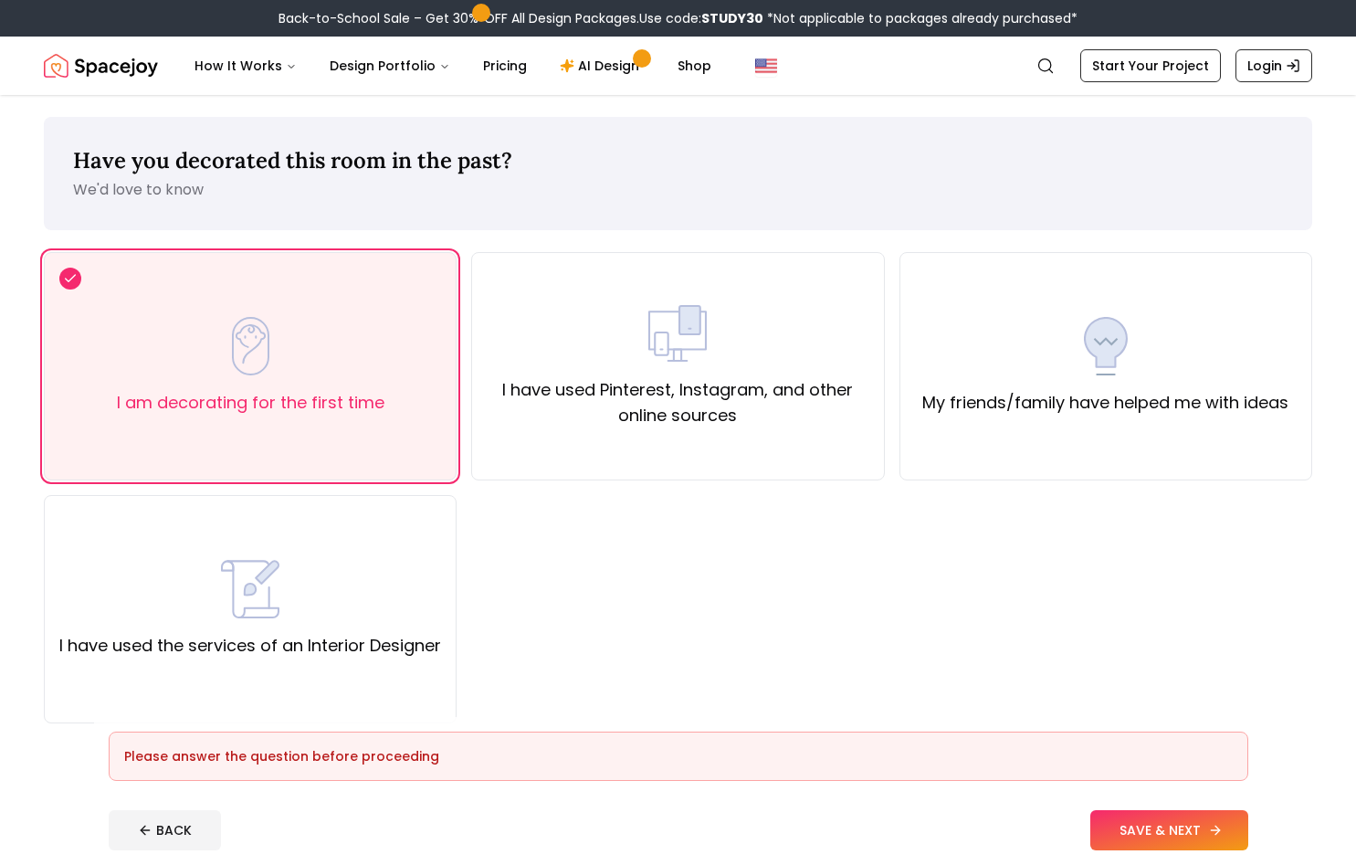
click at [1182, 845] on button "SAVE & NEXT" at bounding box center [1169, 830] width 158 height 40
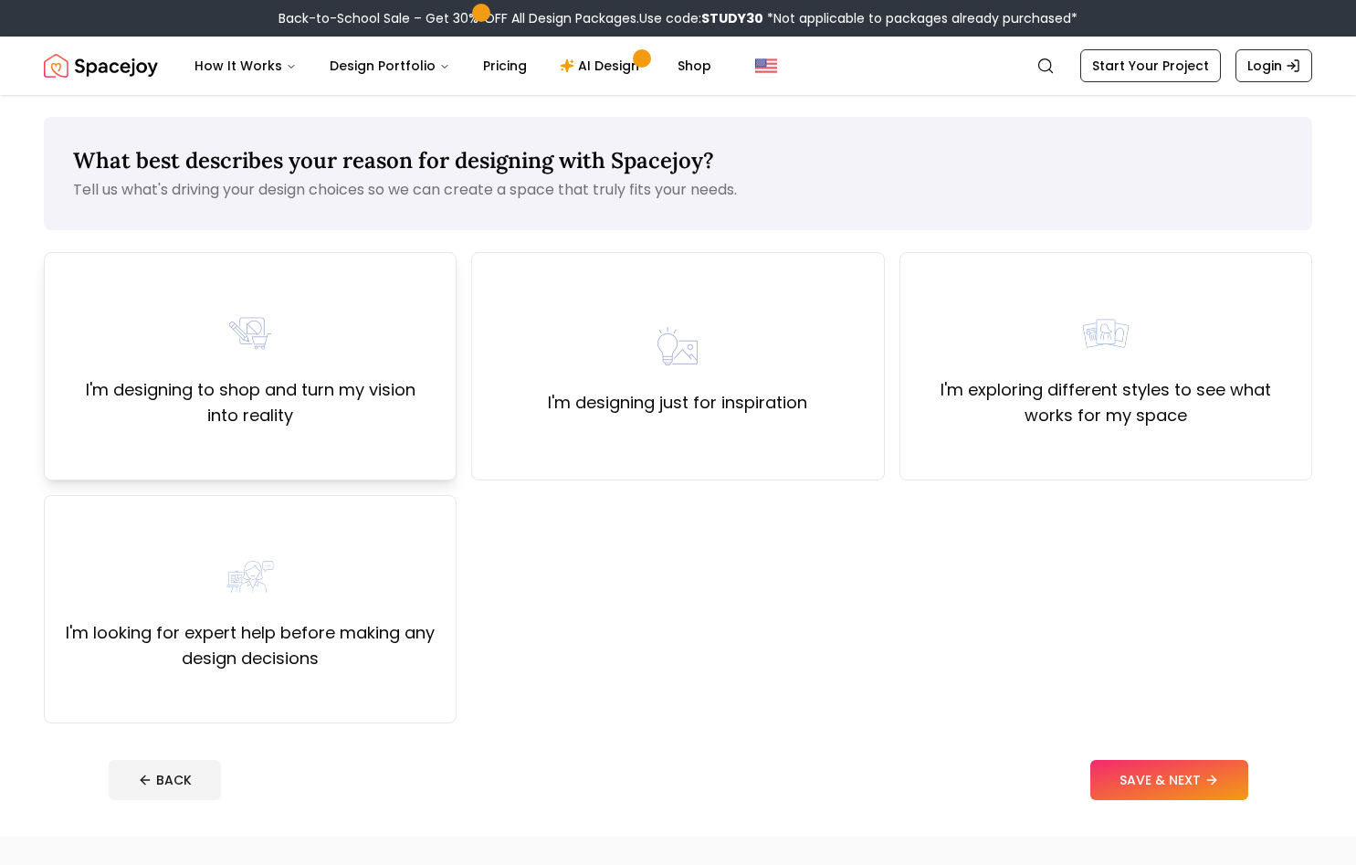
click at [393, 338] on div "I'm designing to shop and turn my vision into reality" at bounding box center [250, 366] width 382 height 124
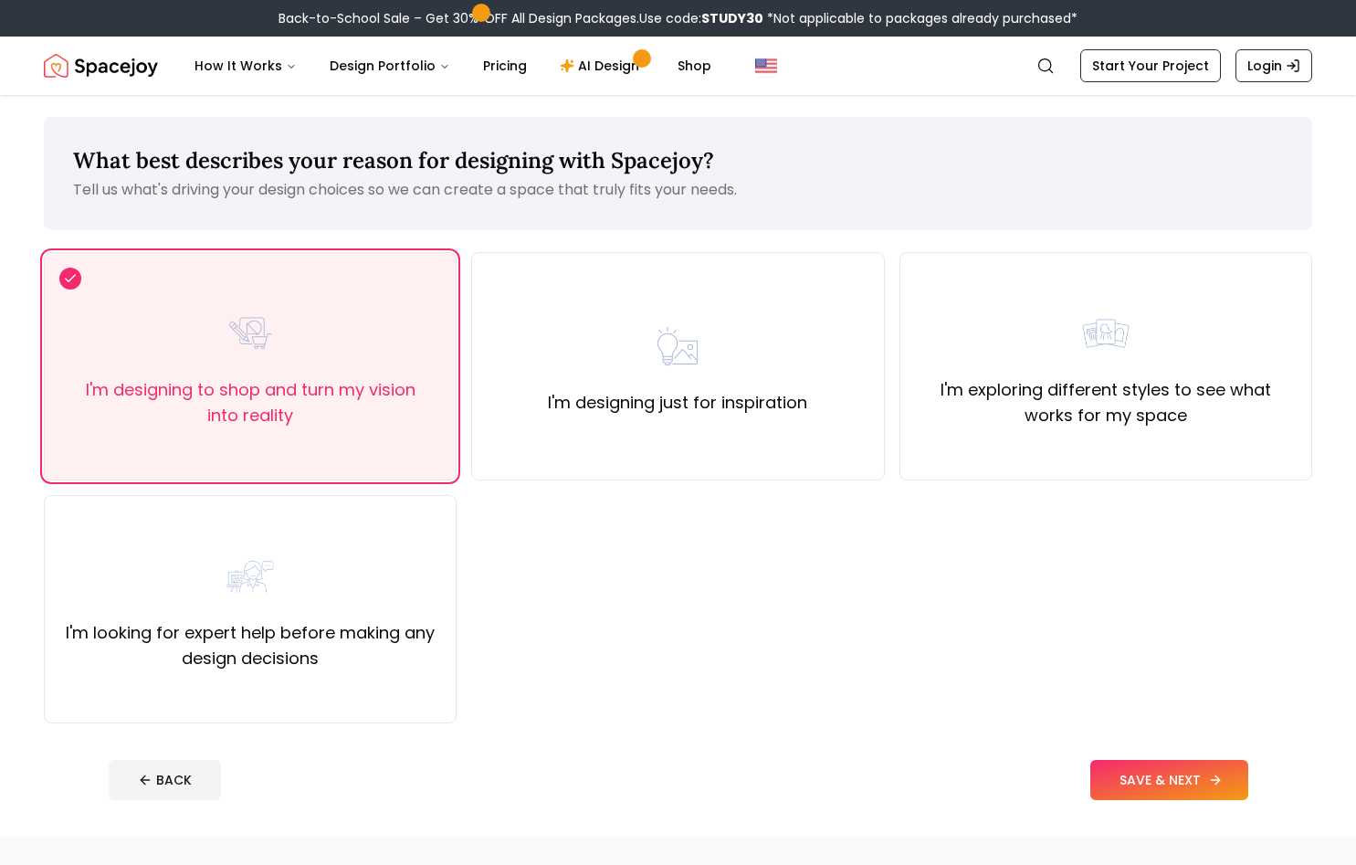
click at [1192, 790] on button "SAVE & NEXT" at bounding box center [1169, 780] width 158 height 40
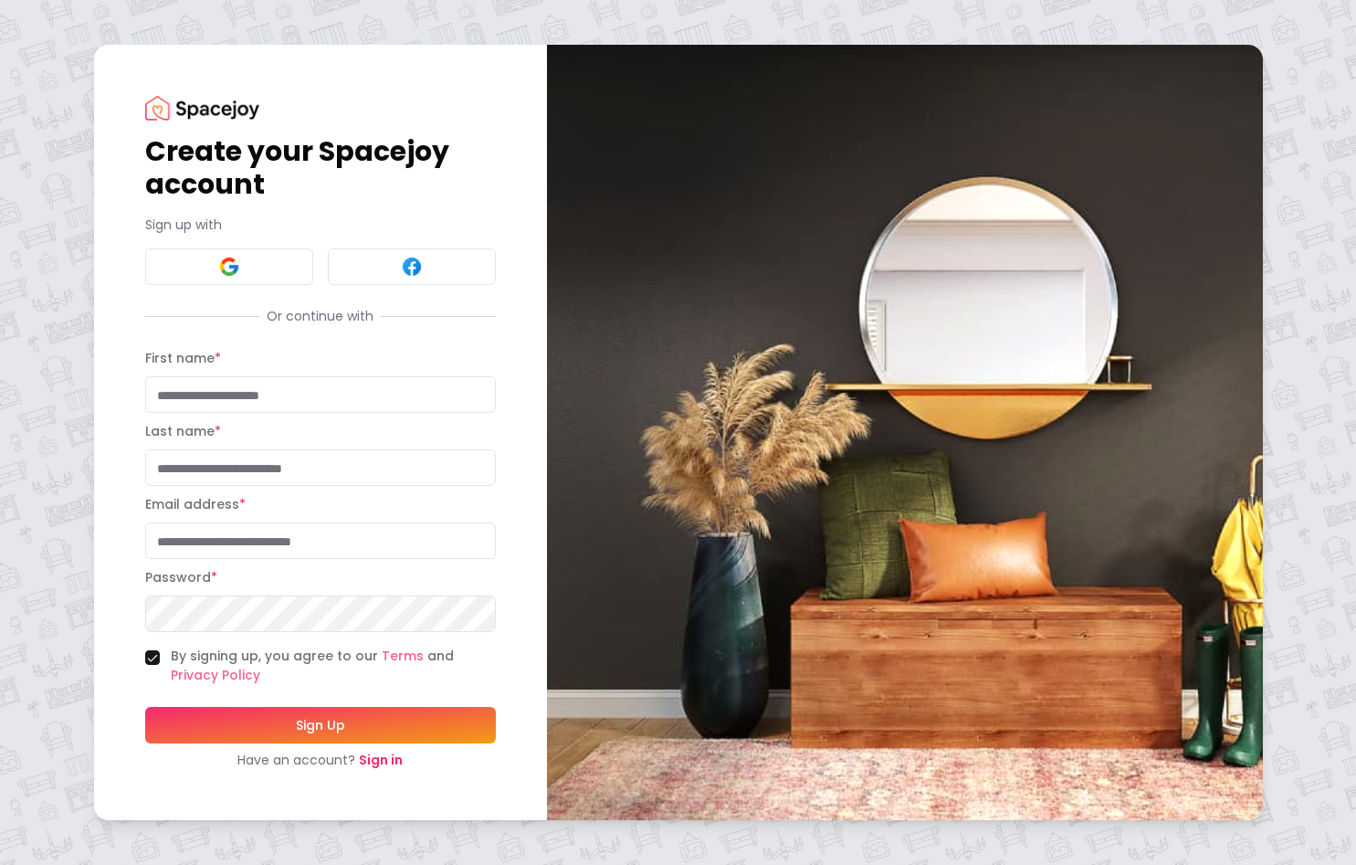
click at [387, 757] on link "Sign in" at bounding box center [381, 760] width 44 height 18
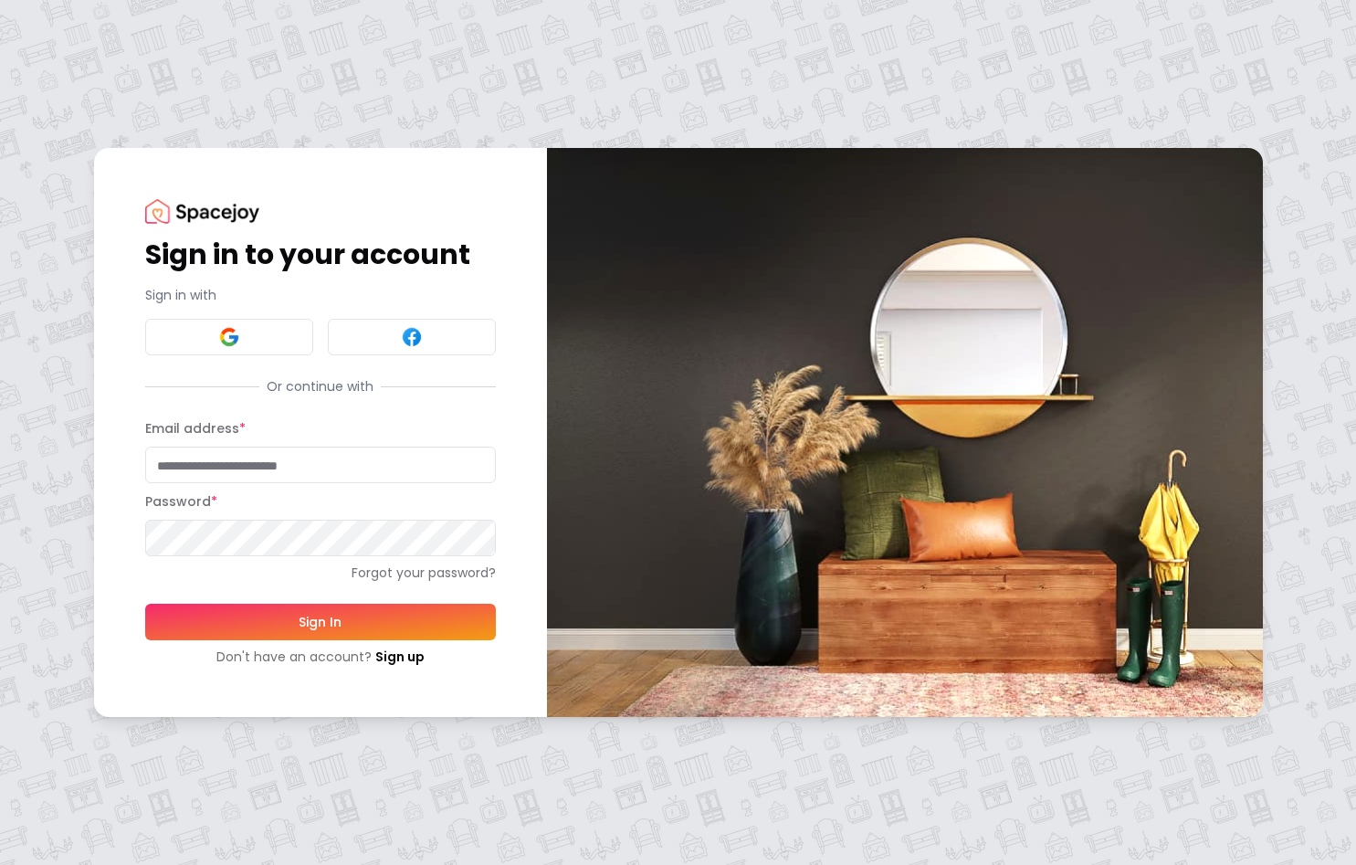
paste input "**********"
type input "**********"
click at [296, 624] on button "Sign In" at bounding box center [320, 622] width 351 height 37
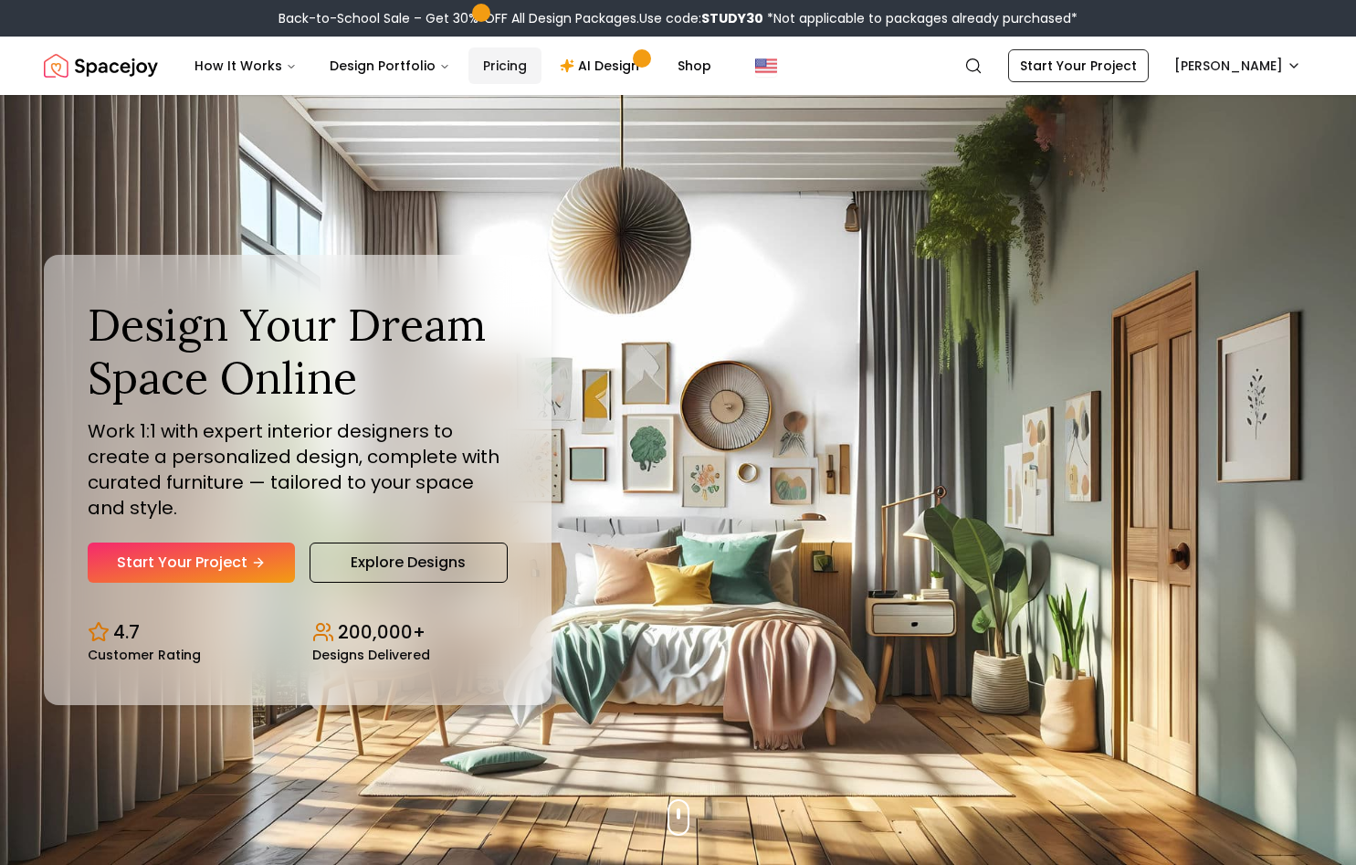
click at [479, 59] on link "Pricing" at bounding box center [504, 65] width 73 height 37
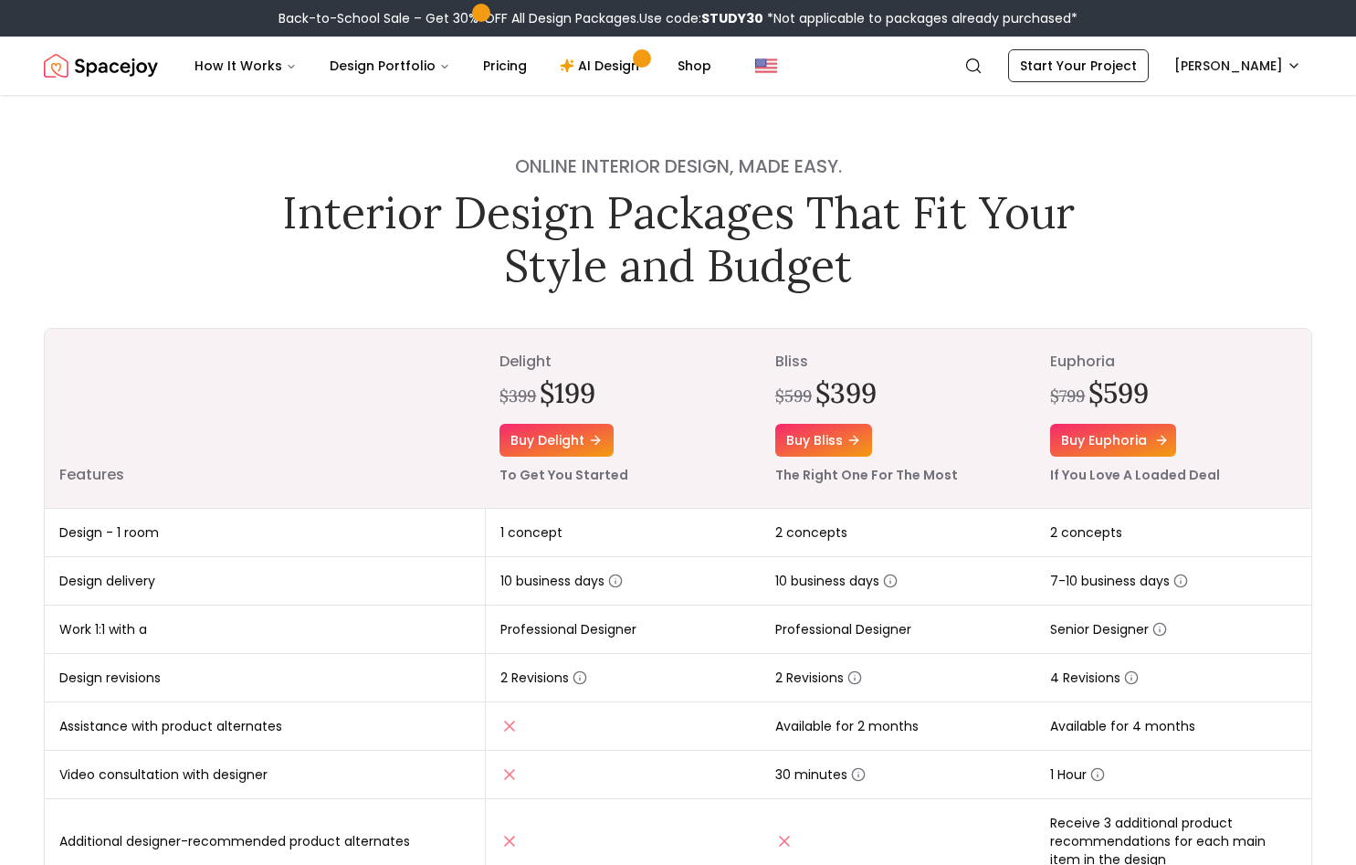
click at [1117, 428] on link "Buy euphoria" at bounding box center [1113, 440] width 126 height 33
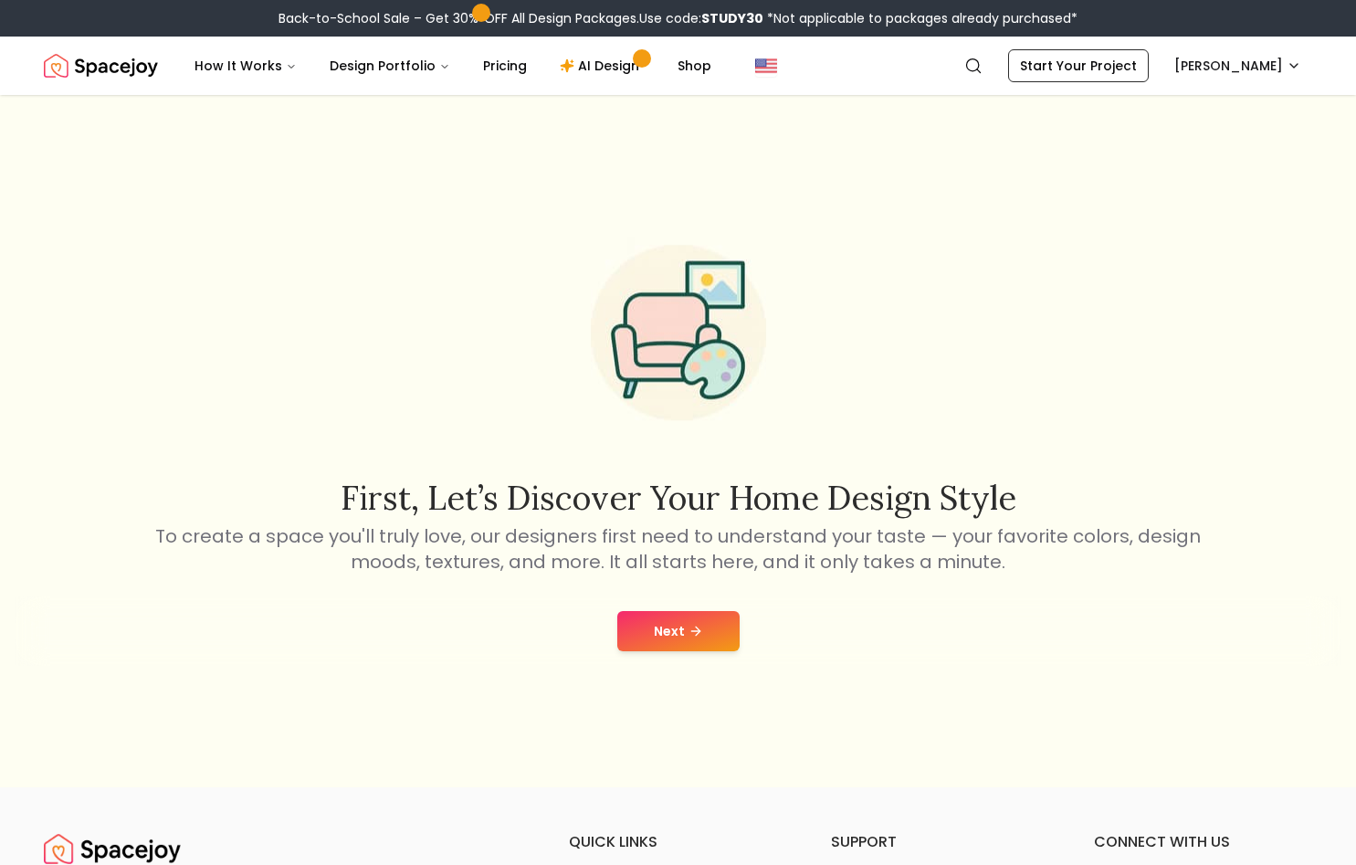
click at [654, 630] on button "Next" at bounding box center [678, 631] width 122 height 40
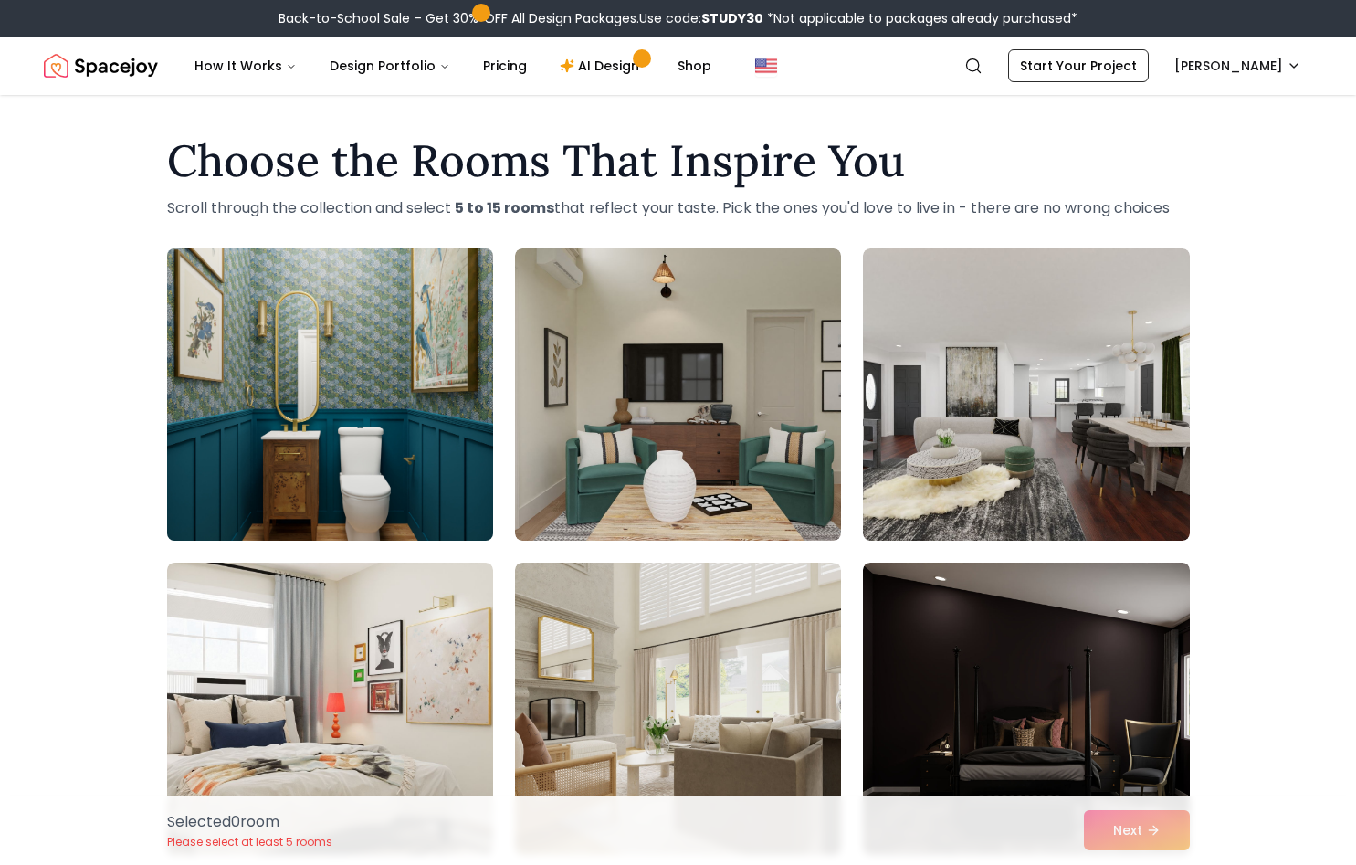
click at [385, 470] on img at bounding box center [330, 394] width 342 height 307
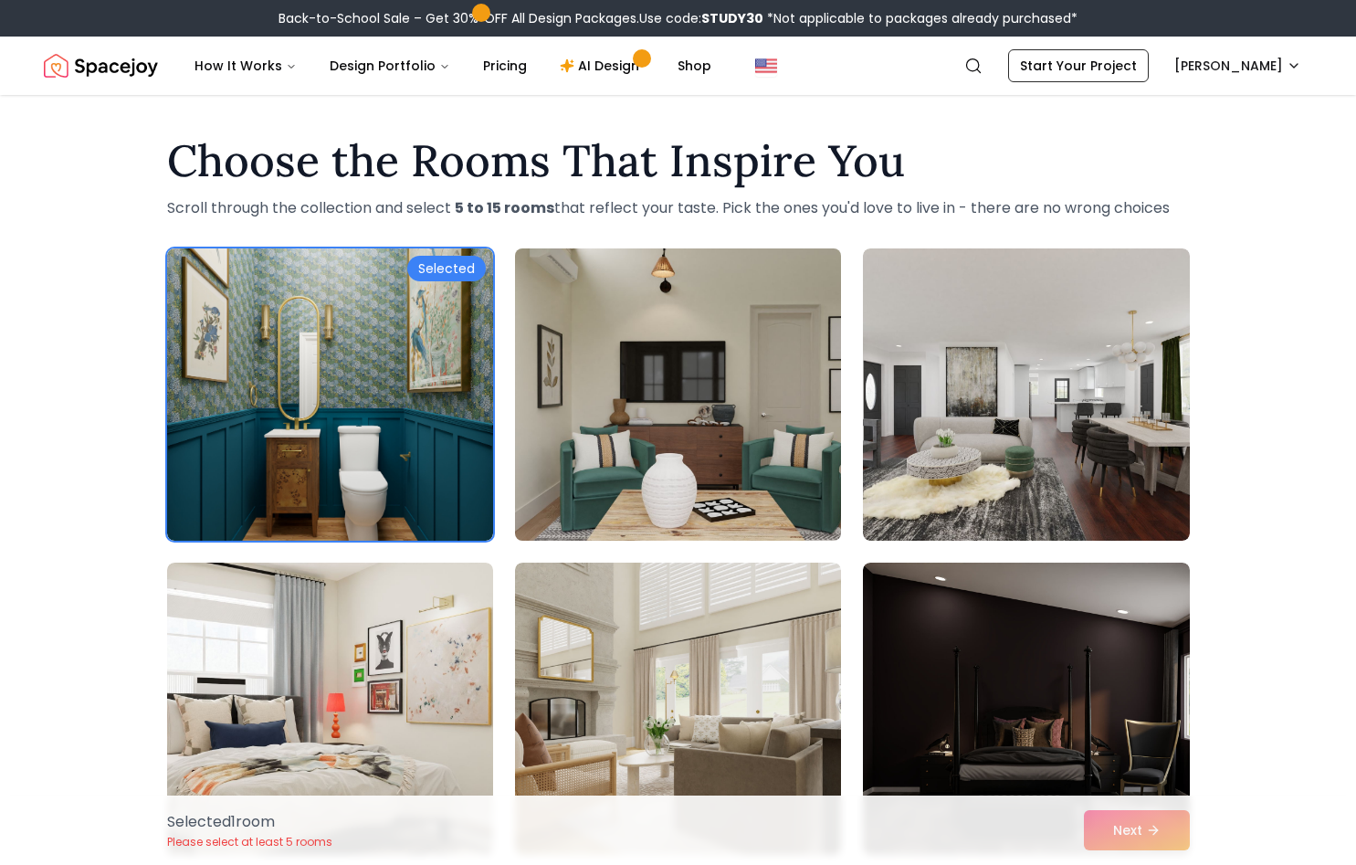
click at [697, 445] on img at bounding box center [678, 394] width 342 height 307
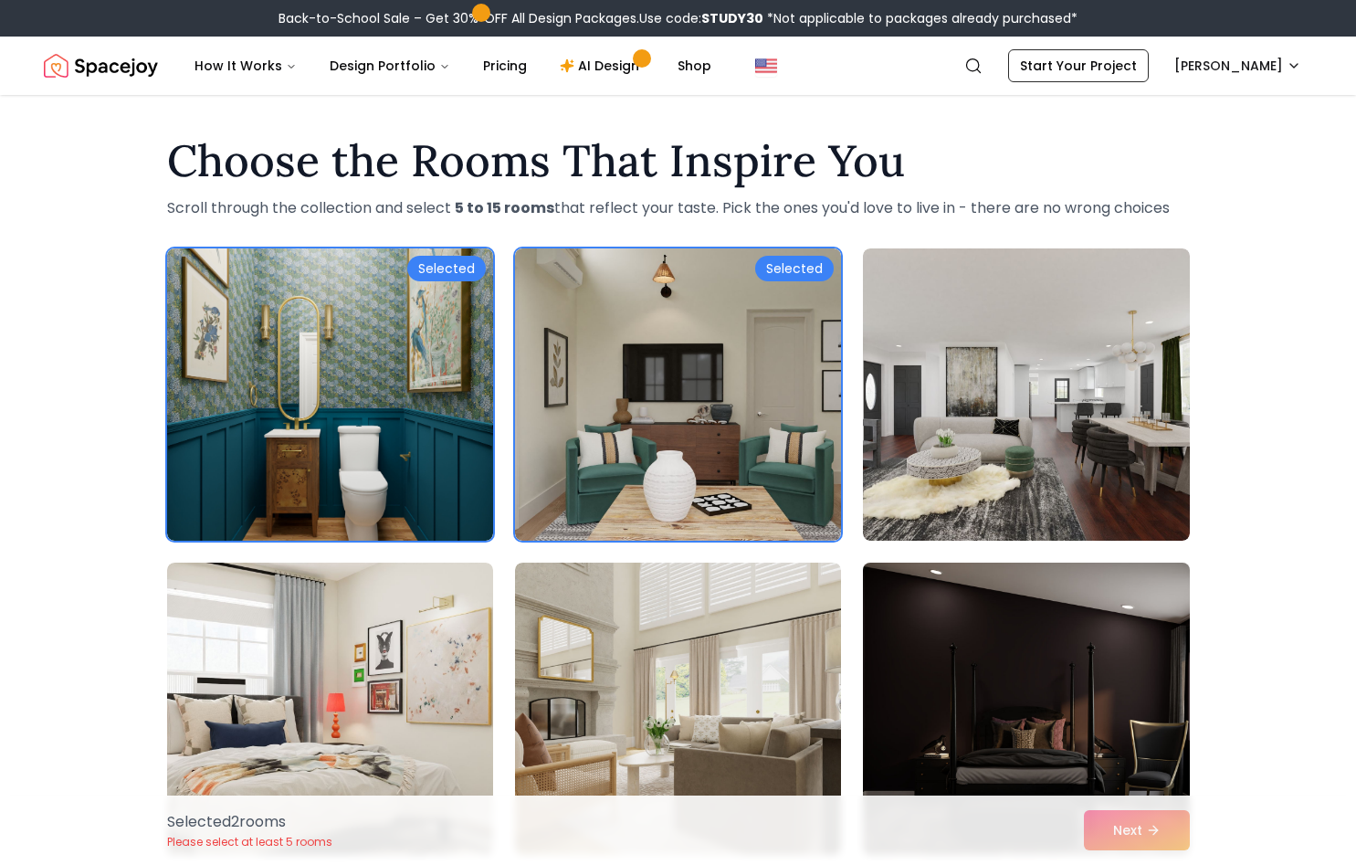
click at [865, 637] on img at bounding box center [1026, 708] width 342 height 307
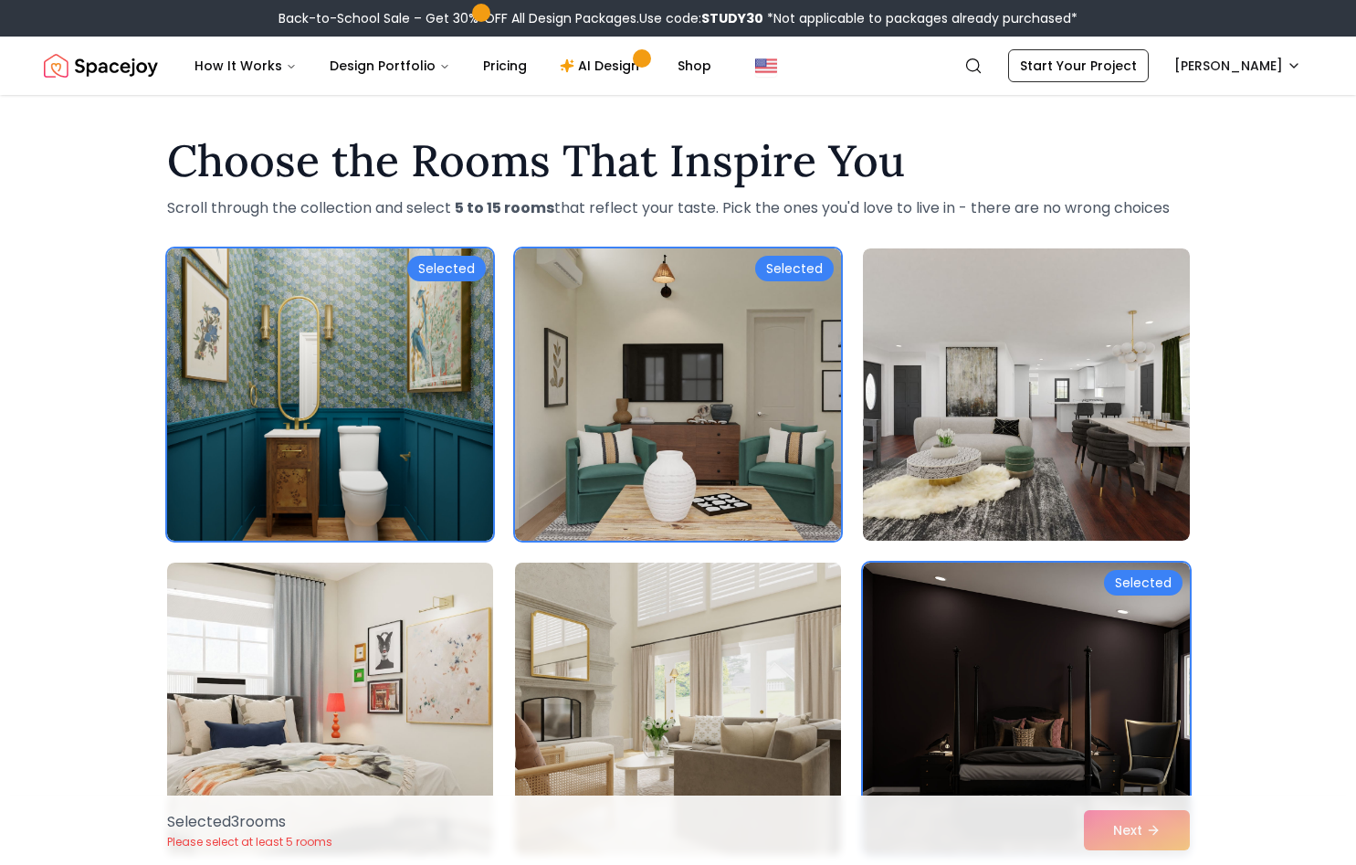
click at [770, 652] on img at bounding box center [678, 708] width 342 height 307
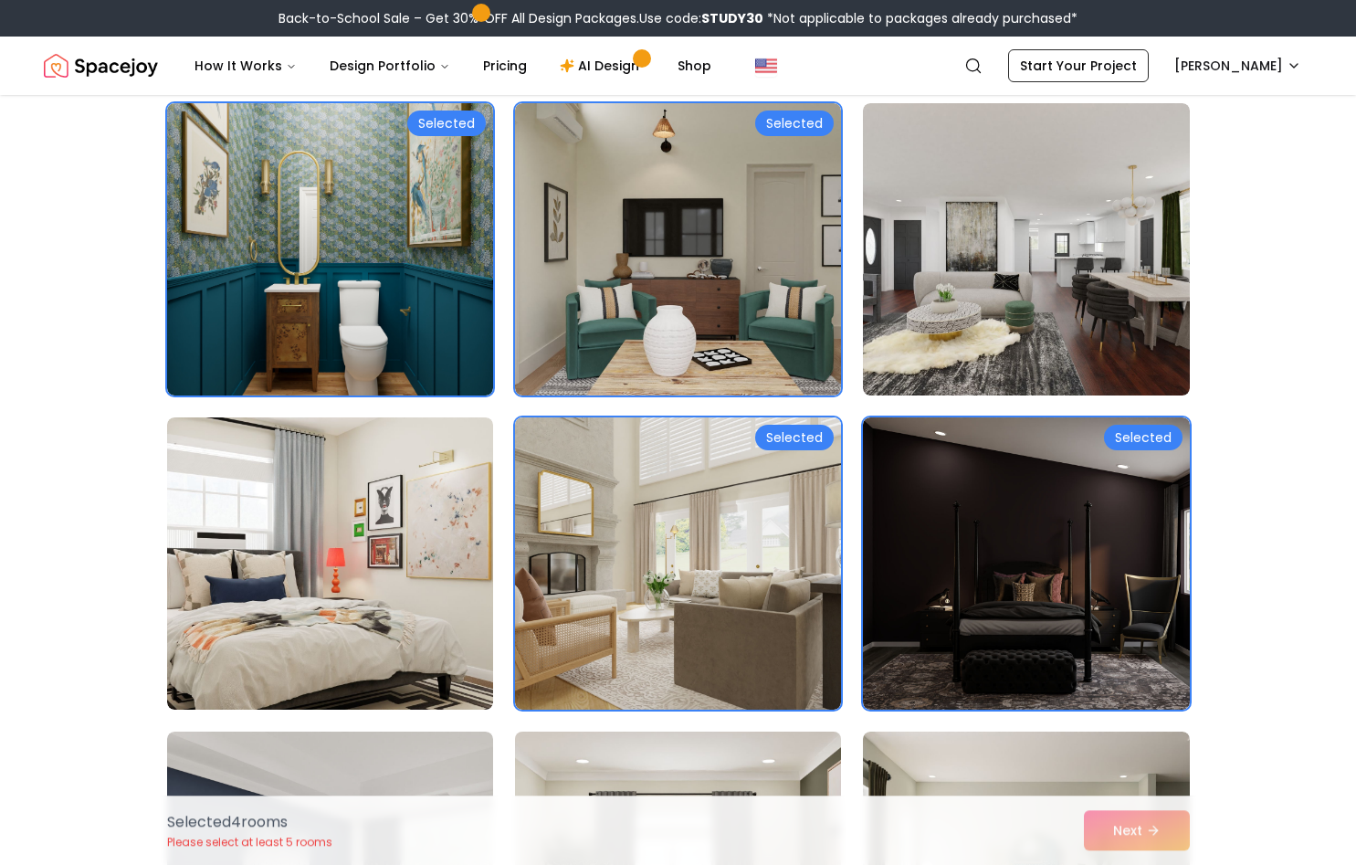
scroll to position [279, 0]
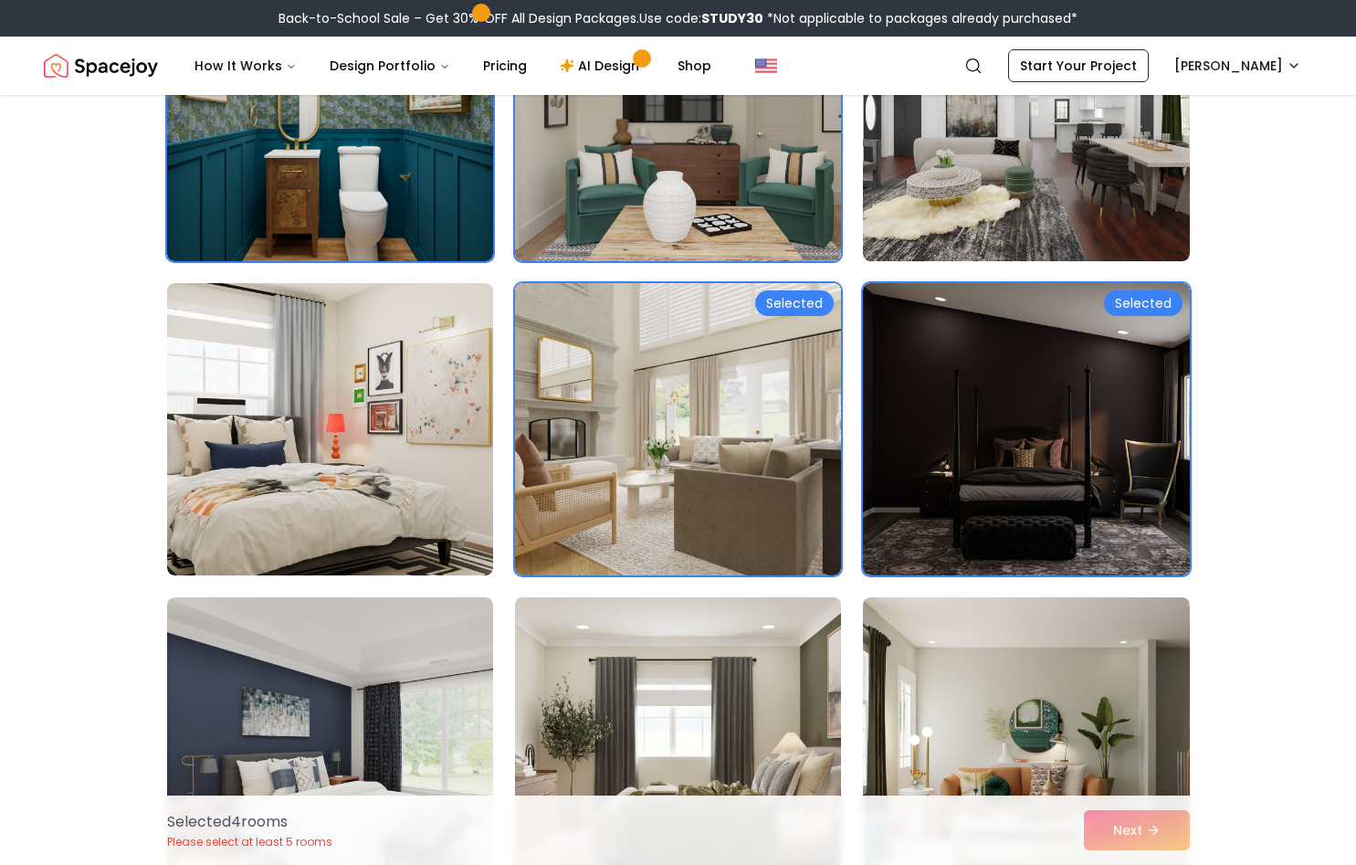
click at [766, 645] on img at bounding box center [678, 743] width 342 height 307
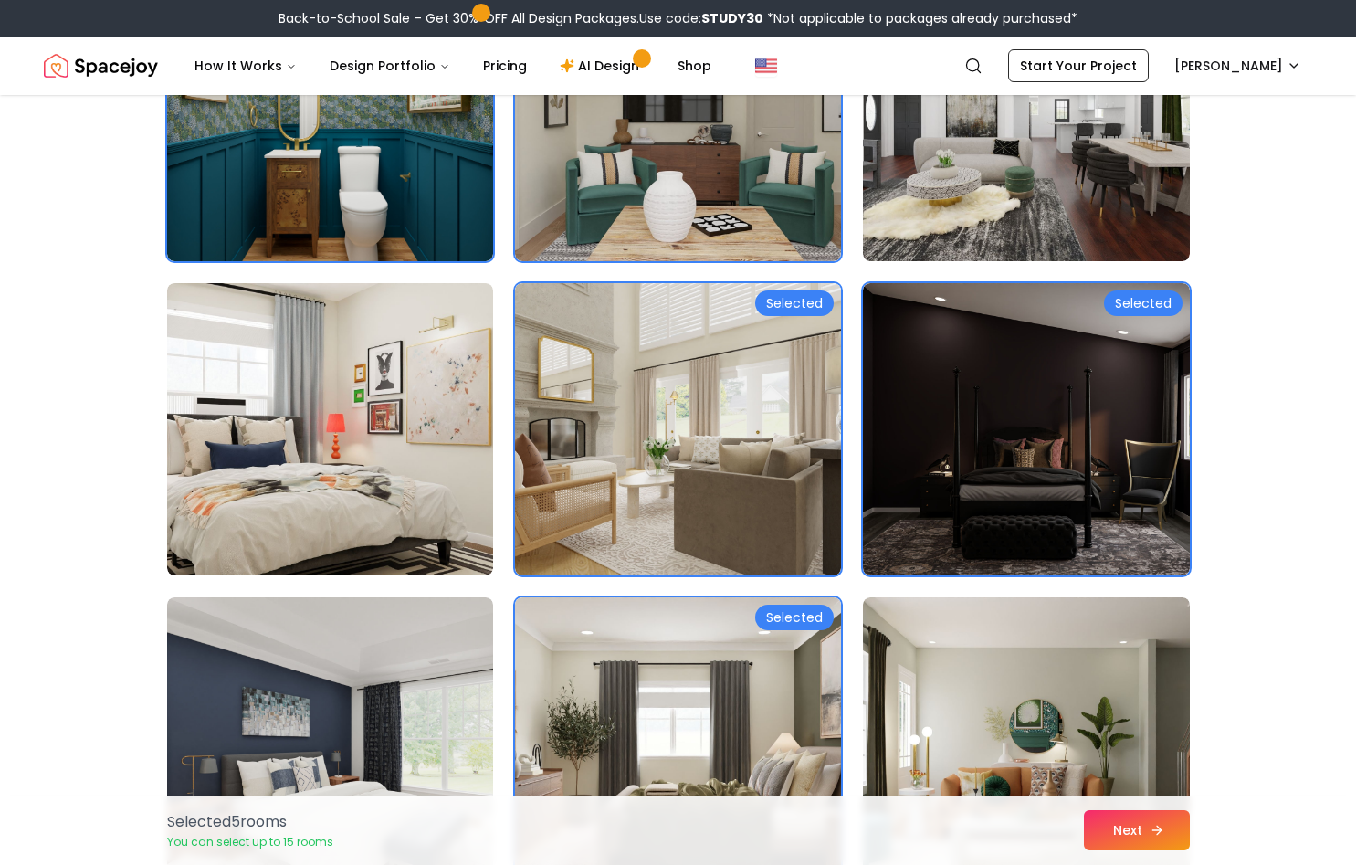
click at [1157, 834] on icon at bounding box center [1159, 829] width 5 height 8
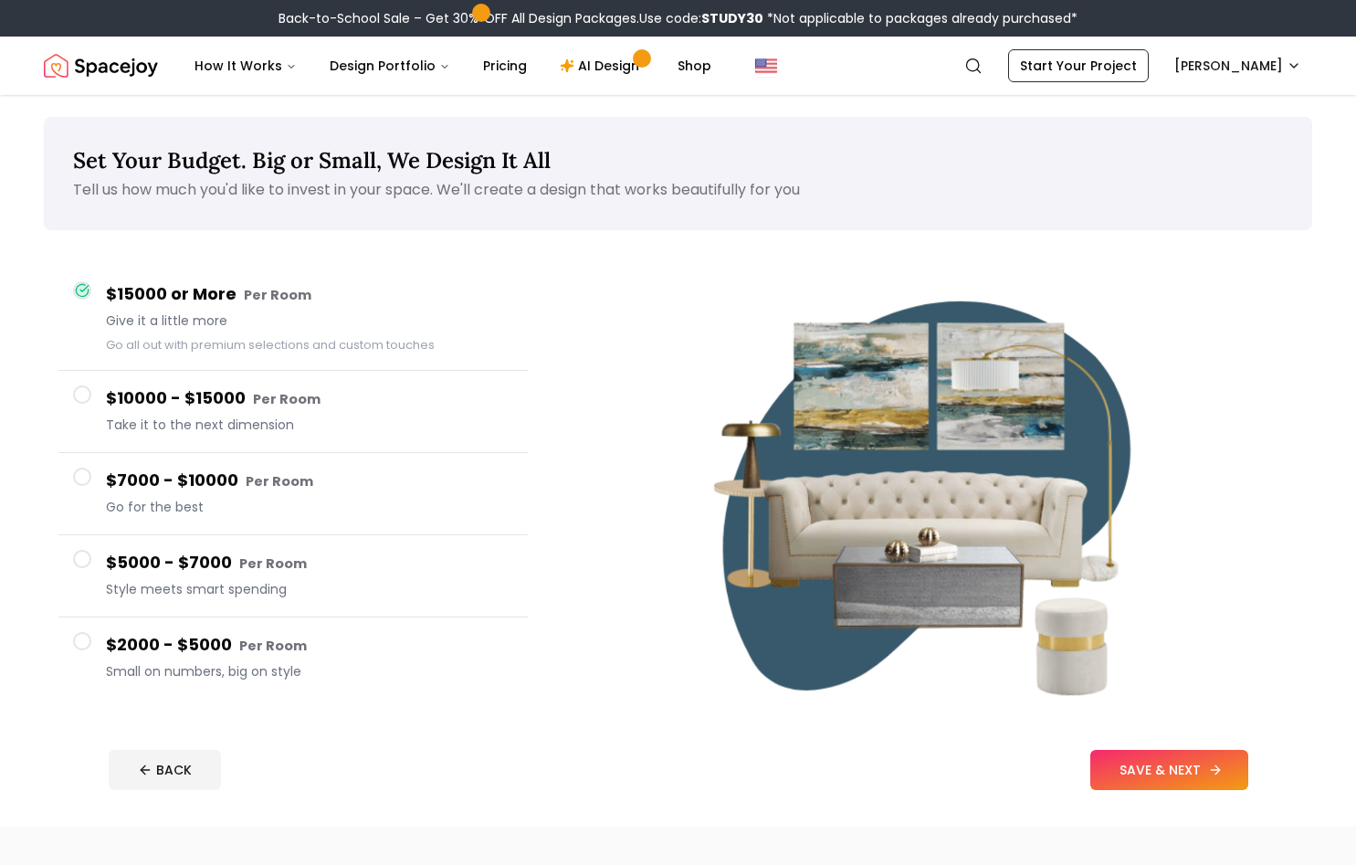
click at [1189, 787] on button "SAVE & NEXT" at bounding box center [1169, 770] width 158 height 40
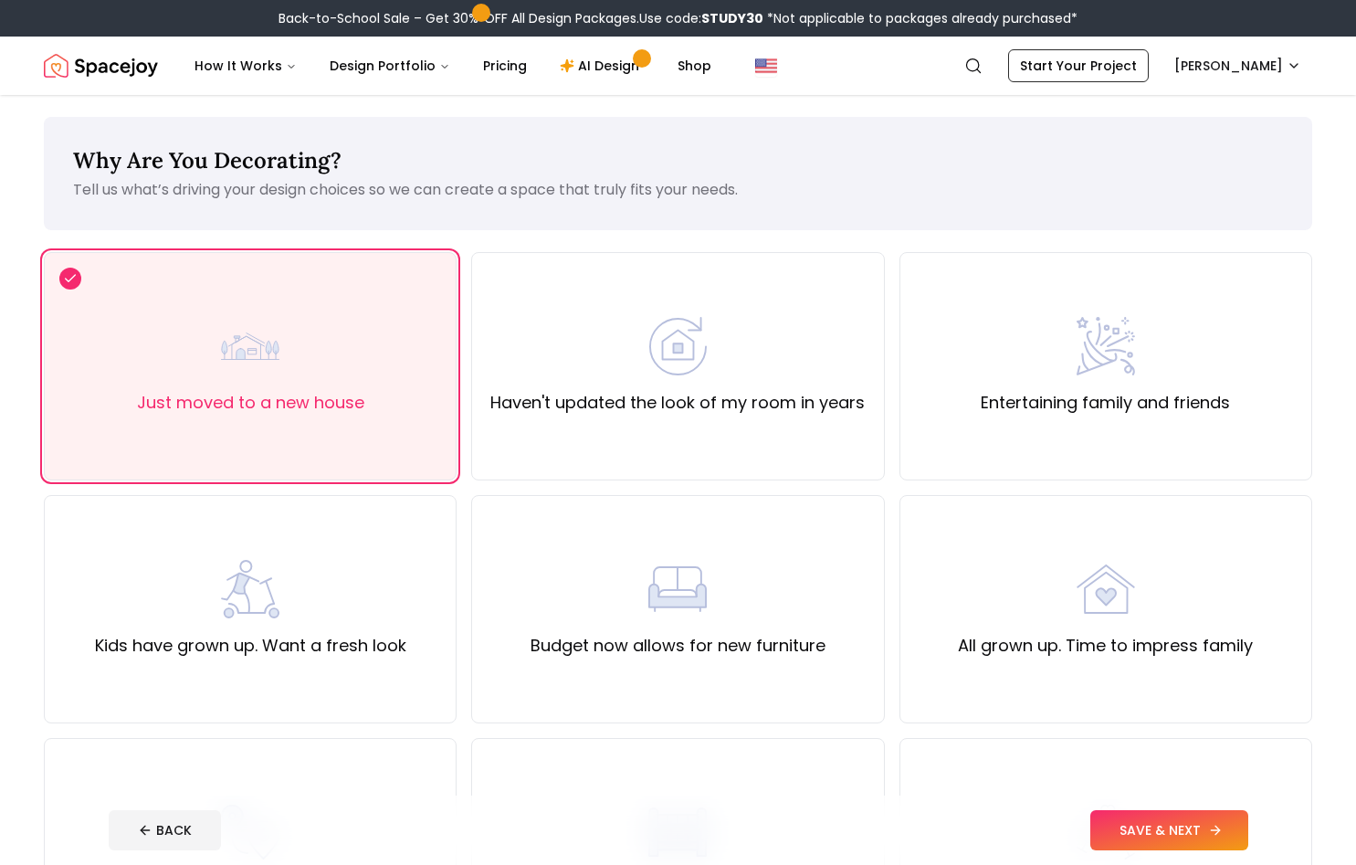
click at [1170, 835] on button "SAVE & NEXT" at bounding box center [1169, 830] width 158 height 40
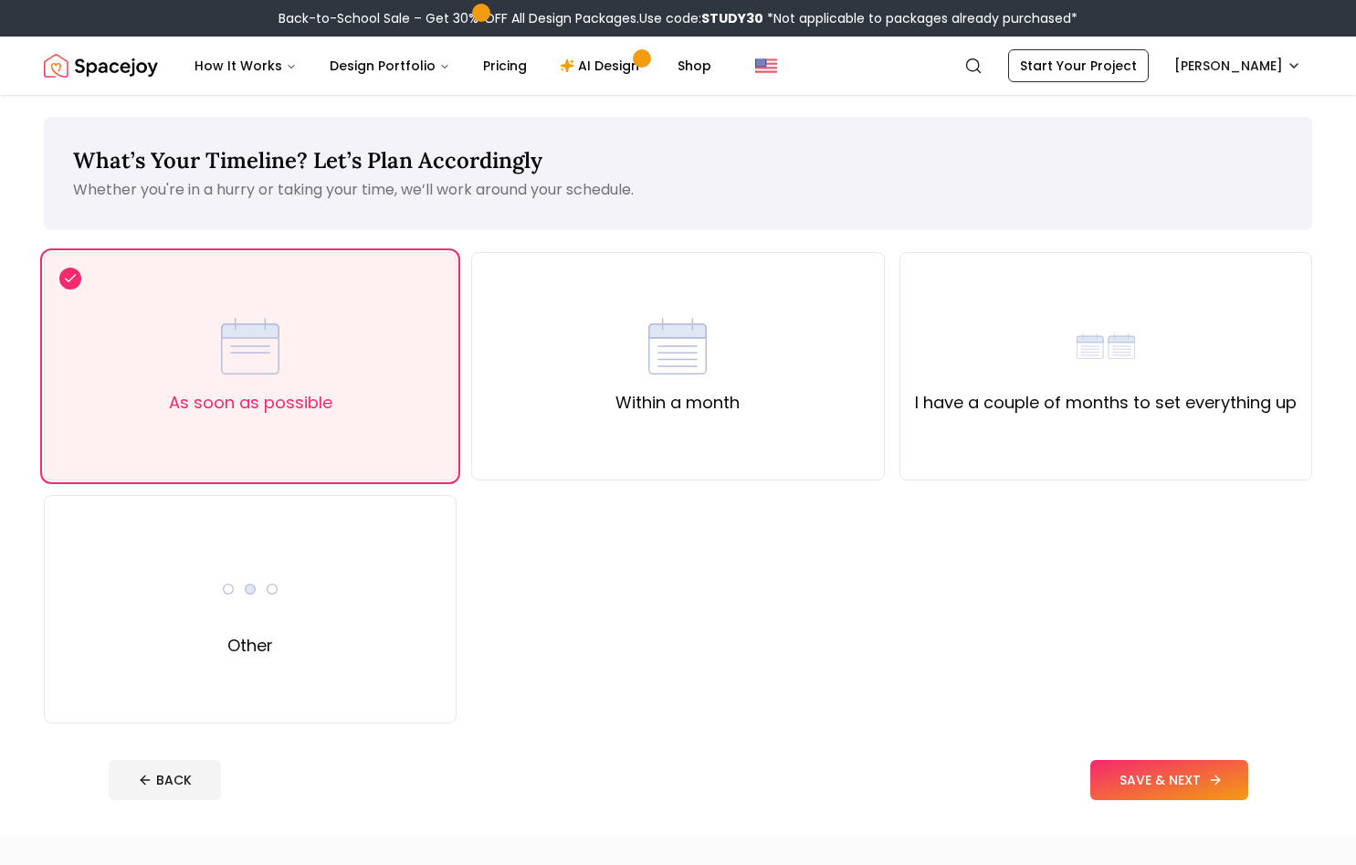
click at [1170, 779] on button "SAVE & NEXT" at bounding box center [1169, 780] width 158 height 40
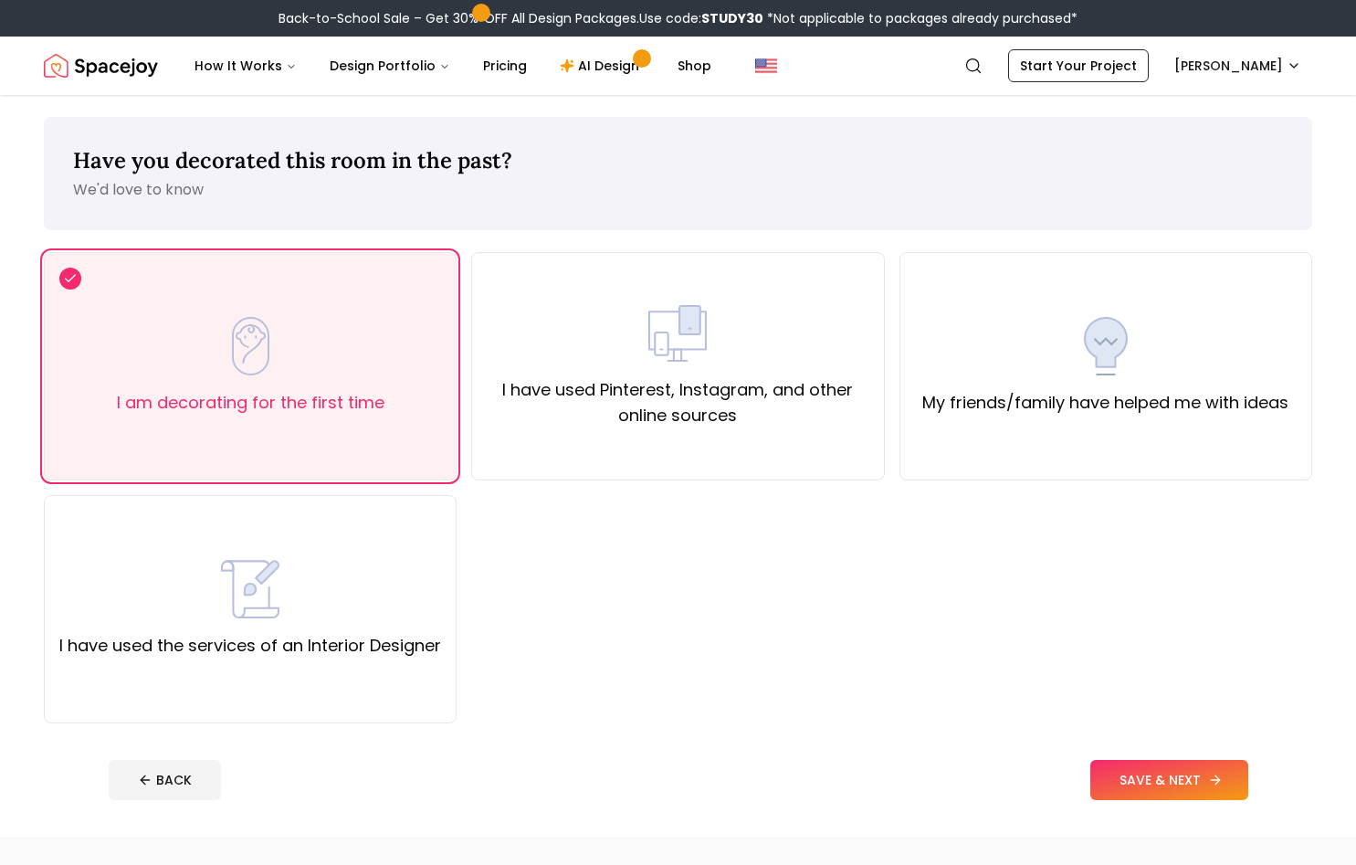
click at [1171, 793] on button "SAVE & NEXT" at bounding box center [1169, 780] width 158 height 40
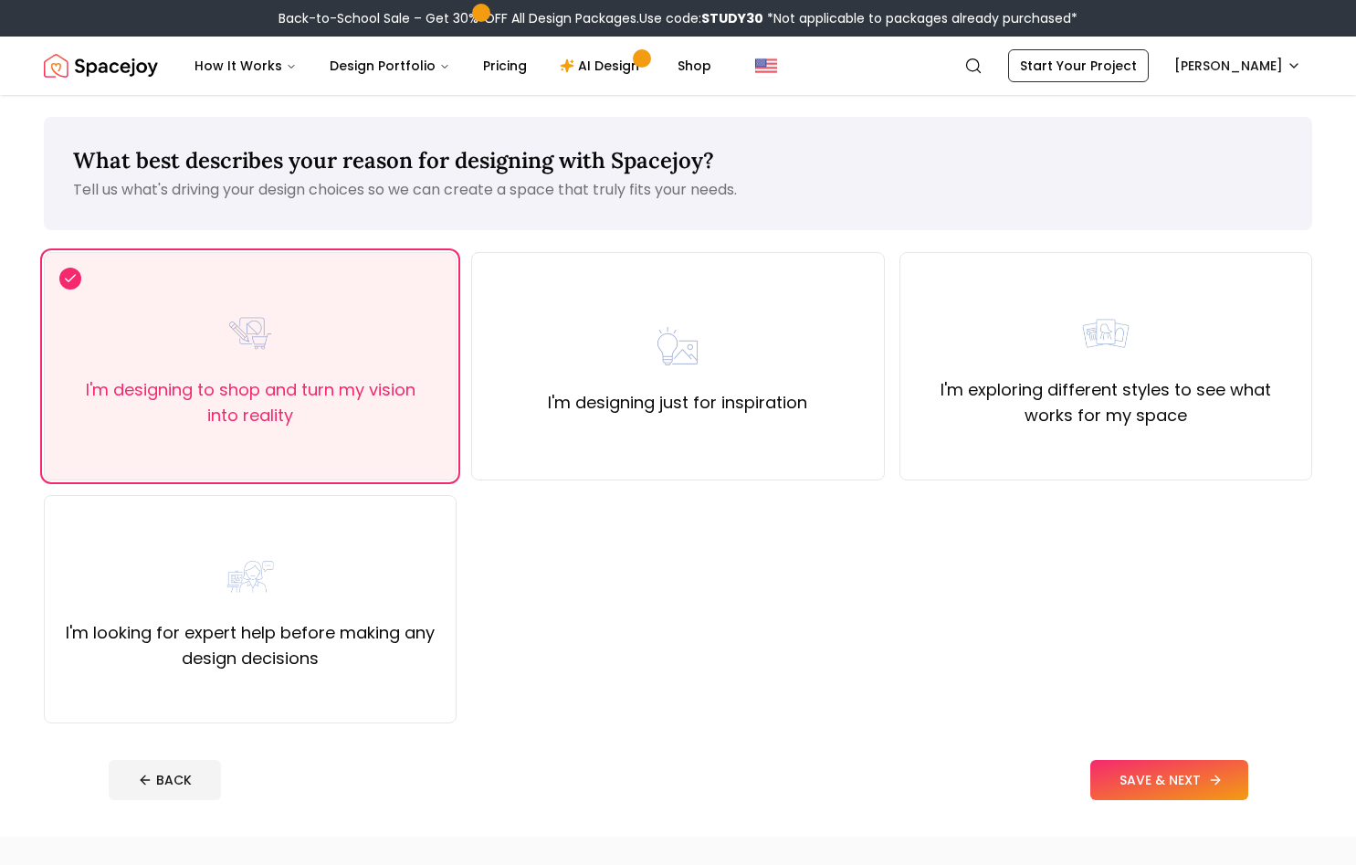
click at [1202, 790] on button "SAVE & NEXT" at bounding box center [1169, 780] width 158 height 40
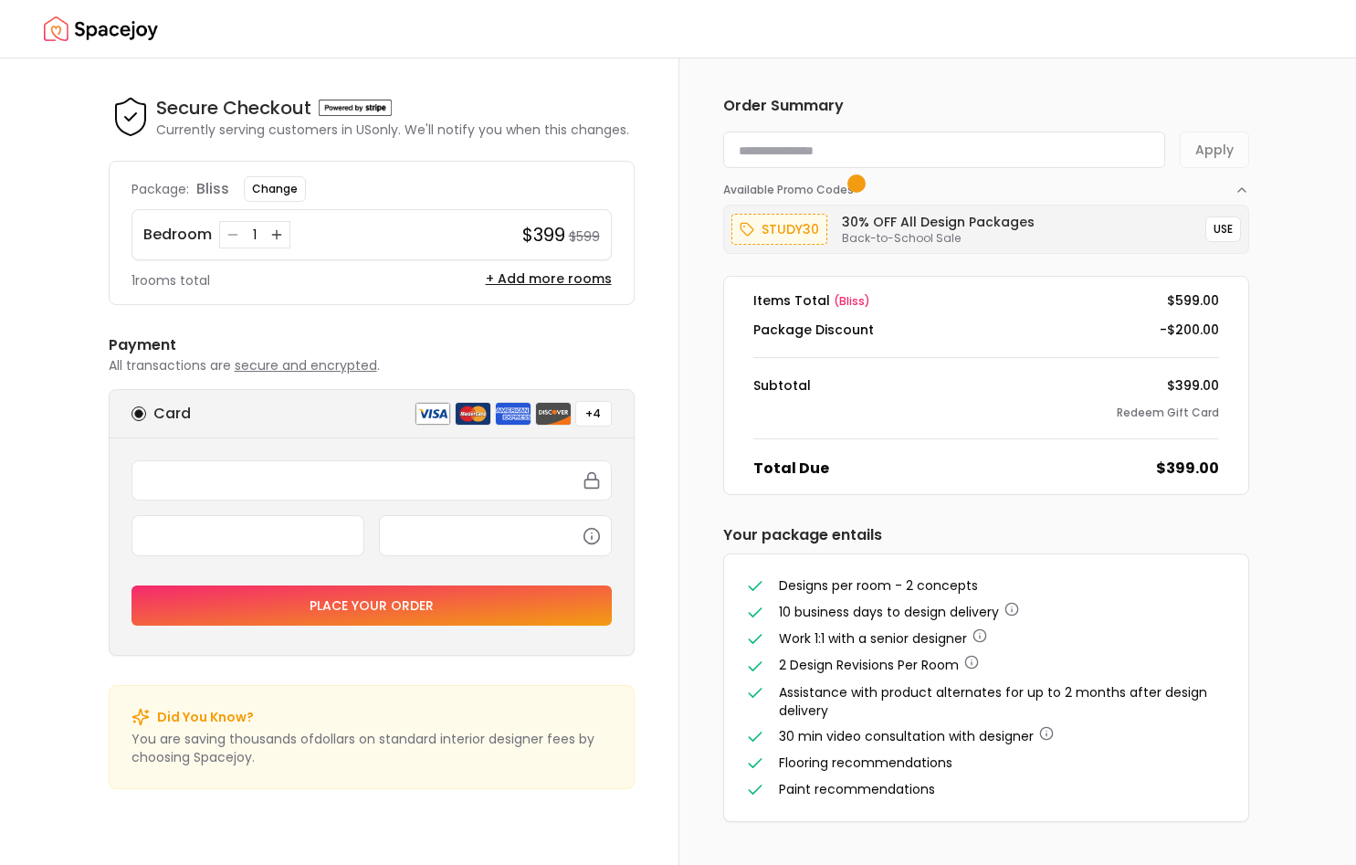
click at [909, 138] on input at bounding box center [944, 149] width 442 height 37
click at [1214, 155] on button "Apply" at bounding box center [1214, 149] width 69 height 37
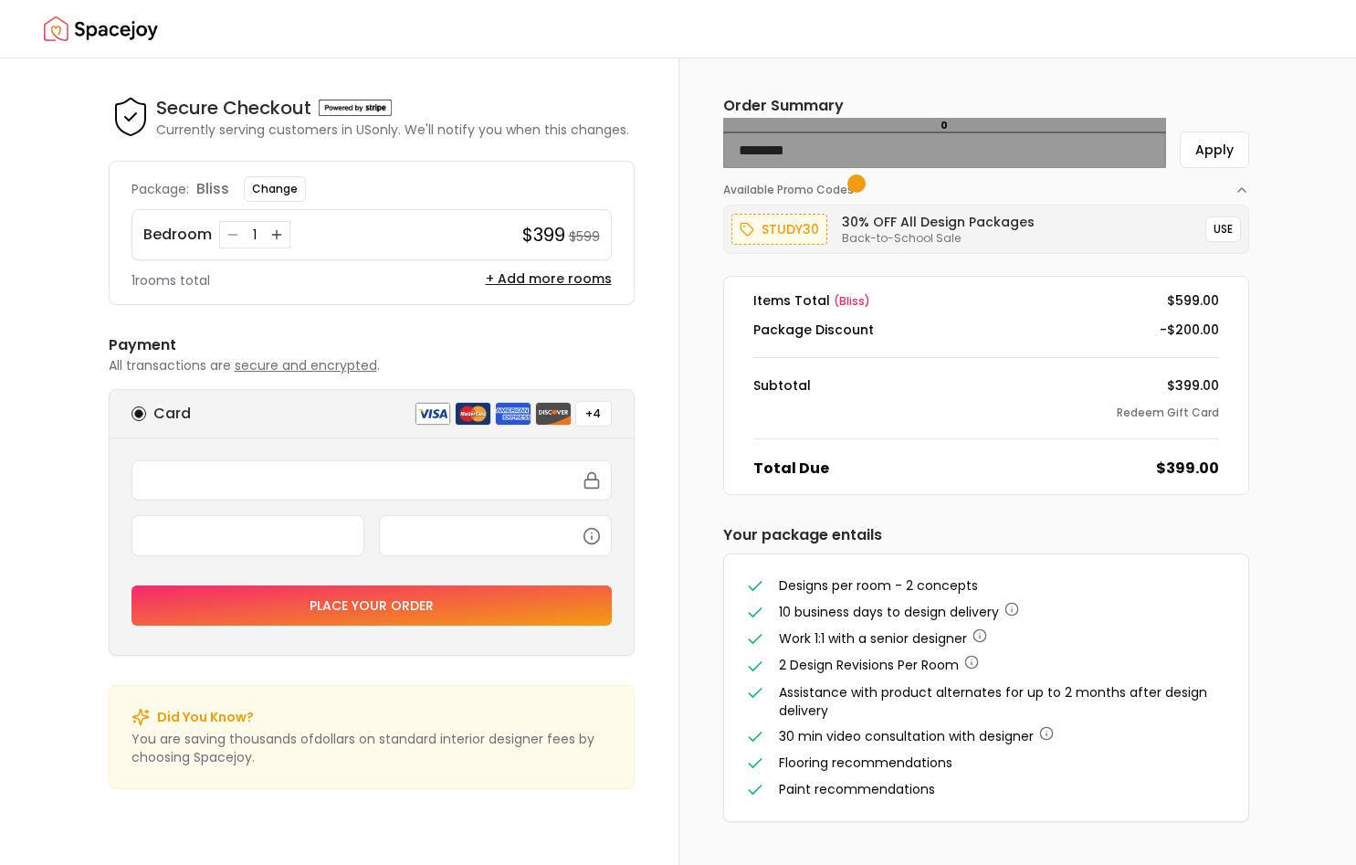
click at [896, 158] on input "********" at bounding box center [944, 149] width 442 height 37
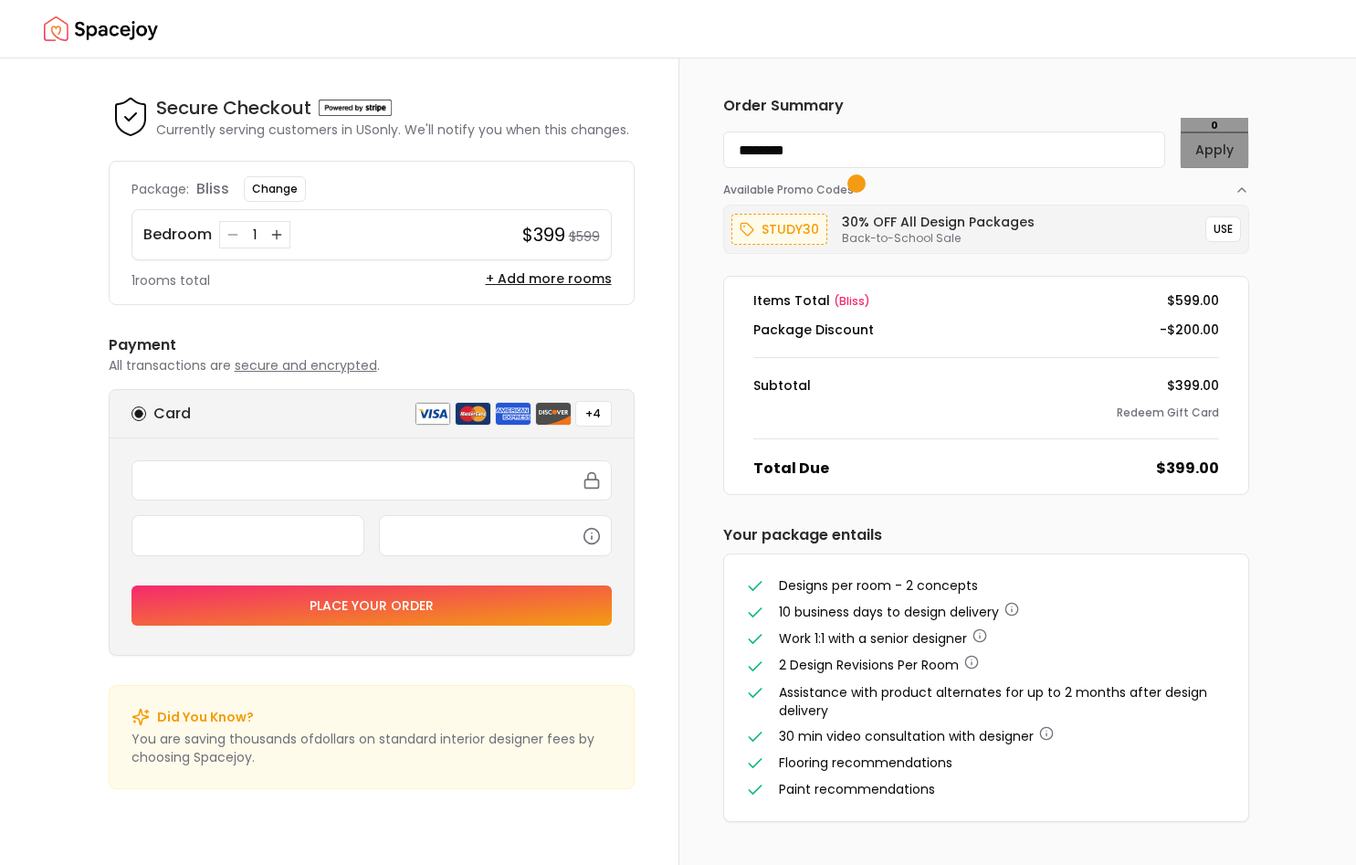
click at [1224, 145] on button "Apply" at bounding box center [1214, 149] width 69 height 37
click at [1230, 157] on button "Apply" at bounding box center [1214, 149] width 69 height 37
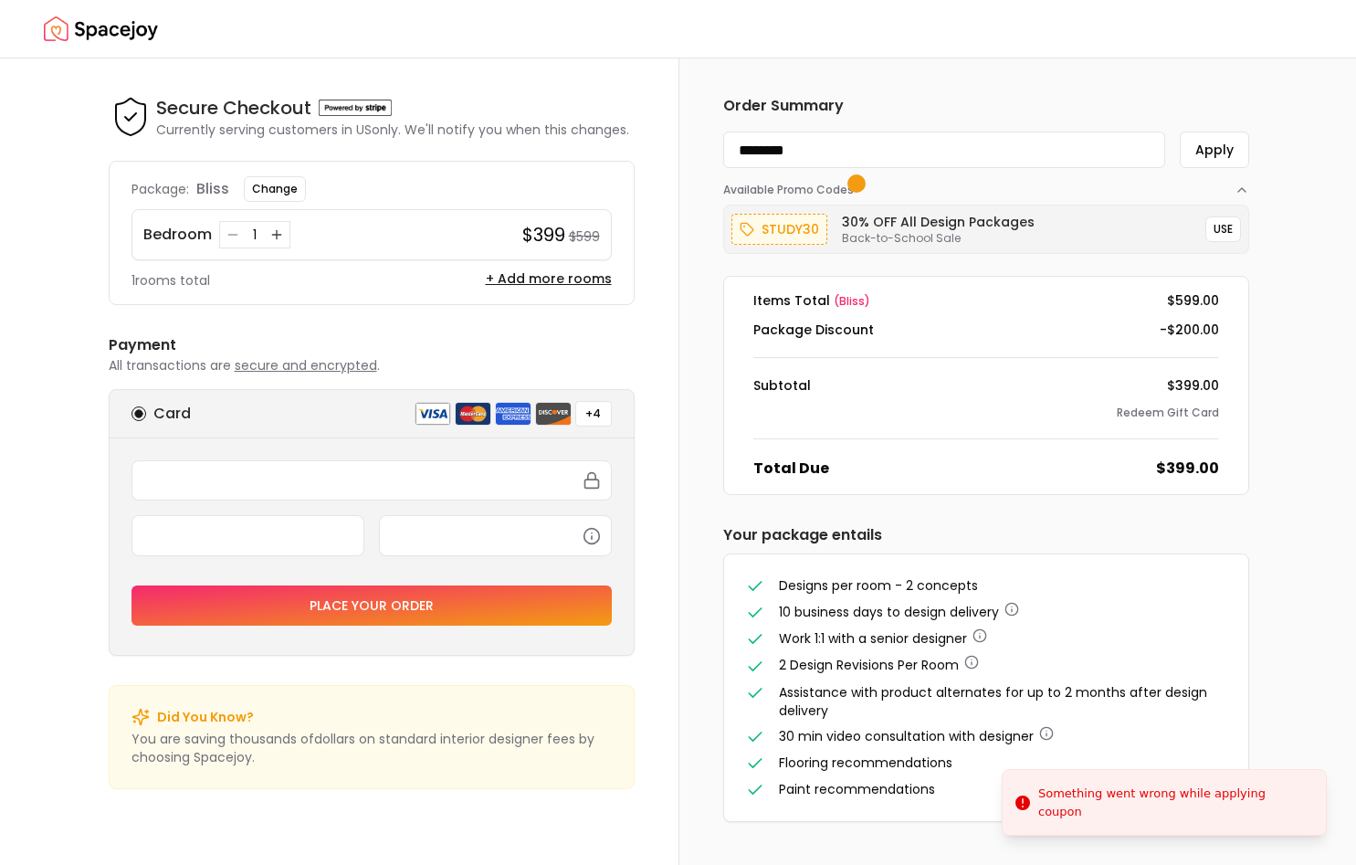
click at [982, 143] on input "********" at bounding box center [944, 149] width 442 height 37
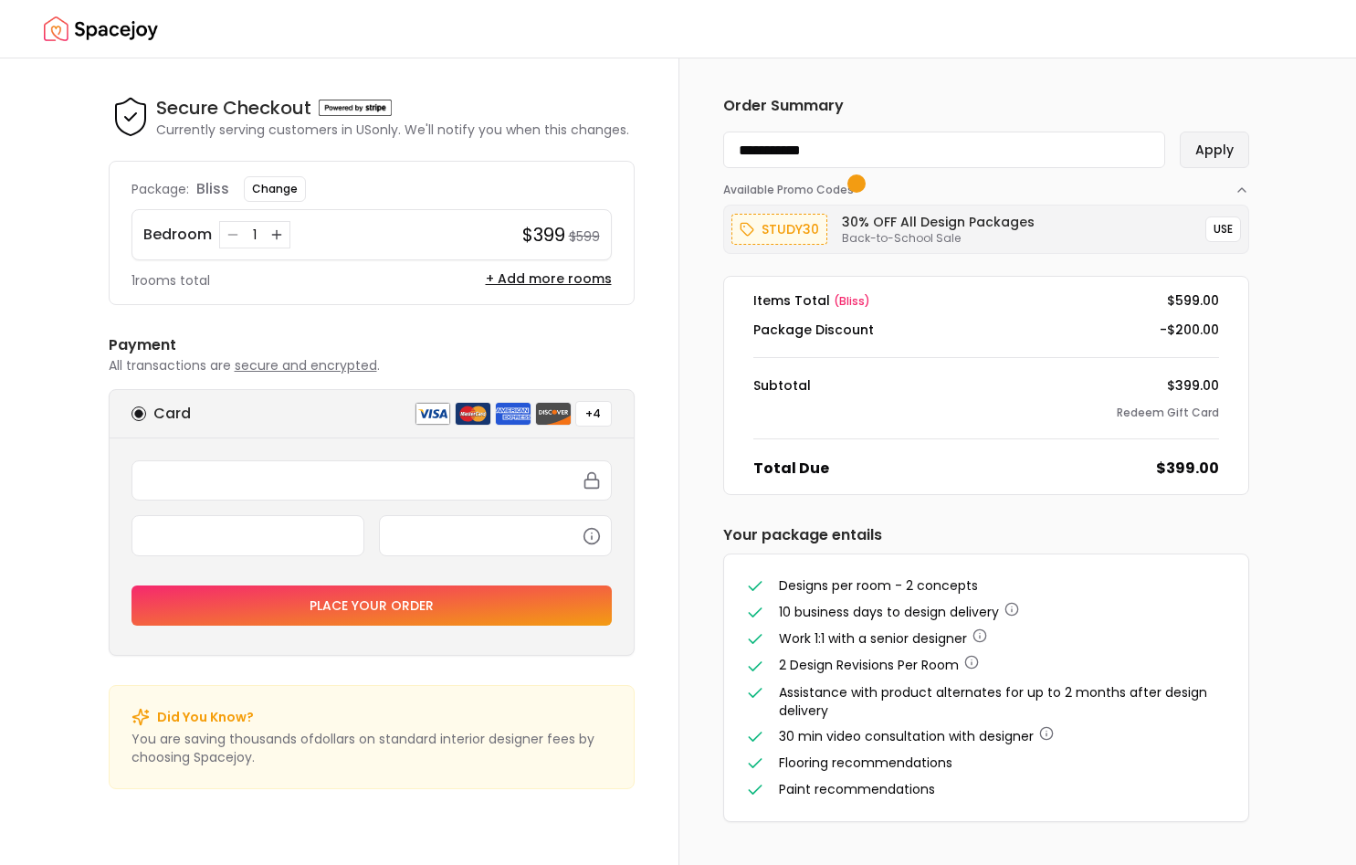
click at [1193, 159] on button "Apply" at bounding box center [1214, 149] width 69 height 37
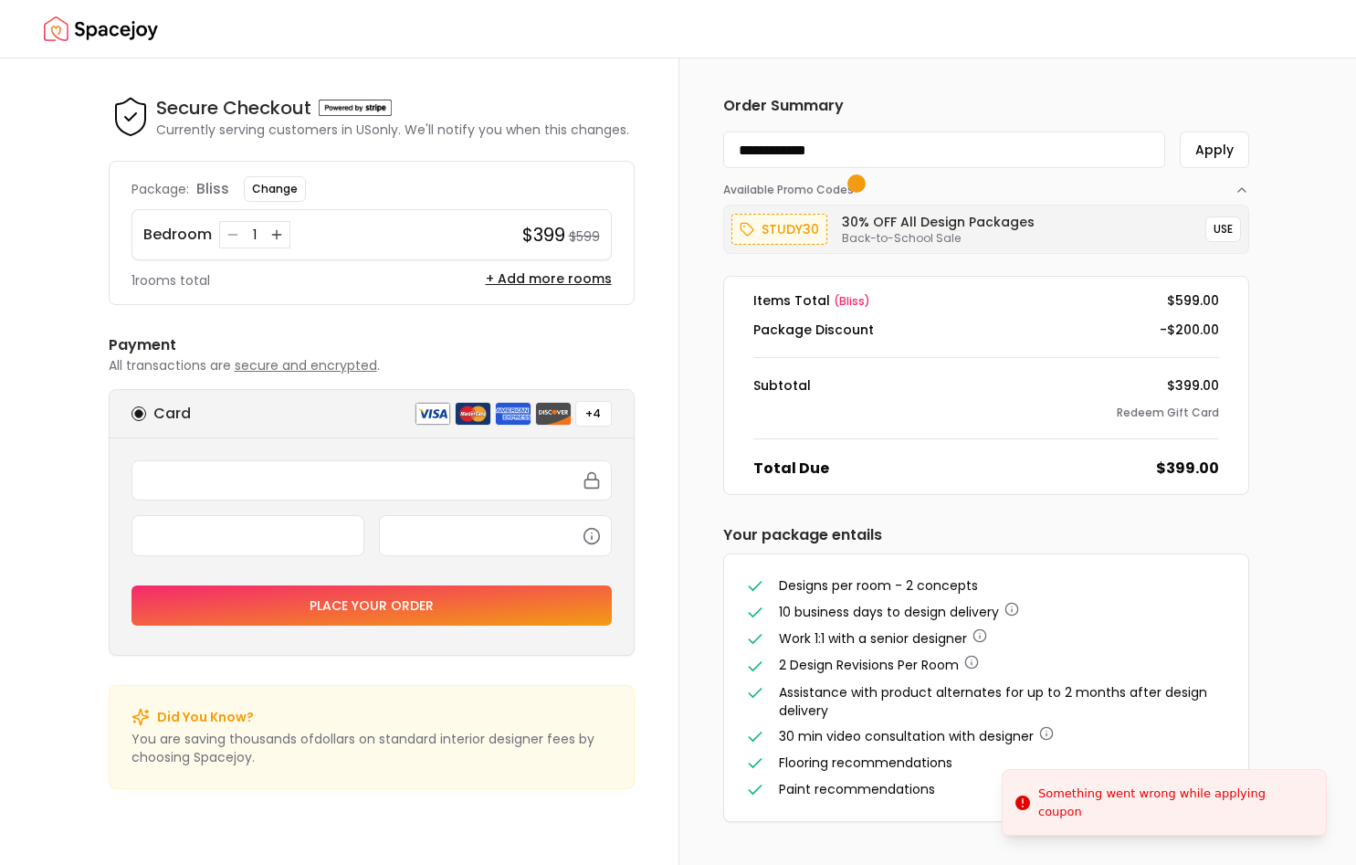
click at [959, 157] on input "**********" at bounding box center [944, 149] width 442 height 37
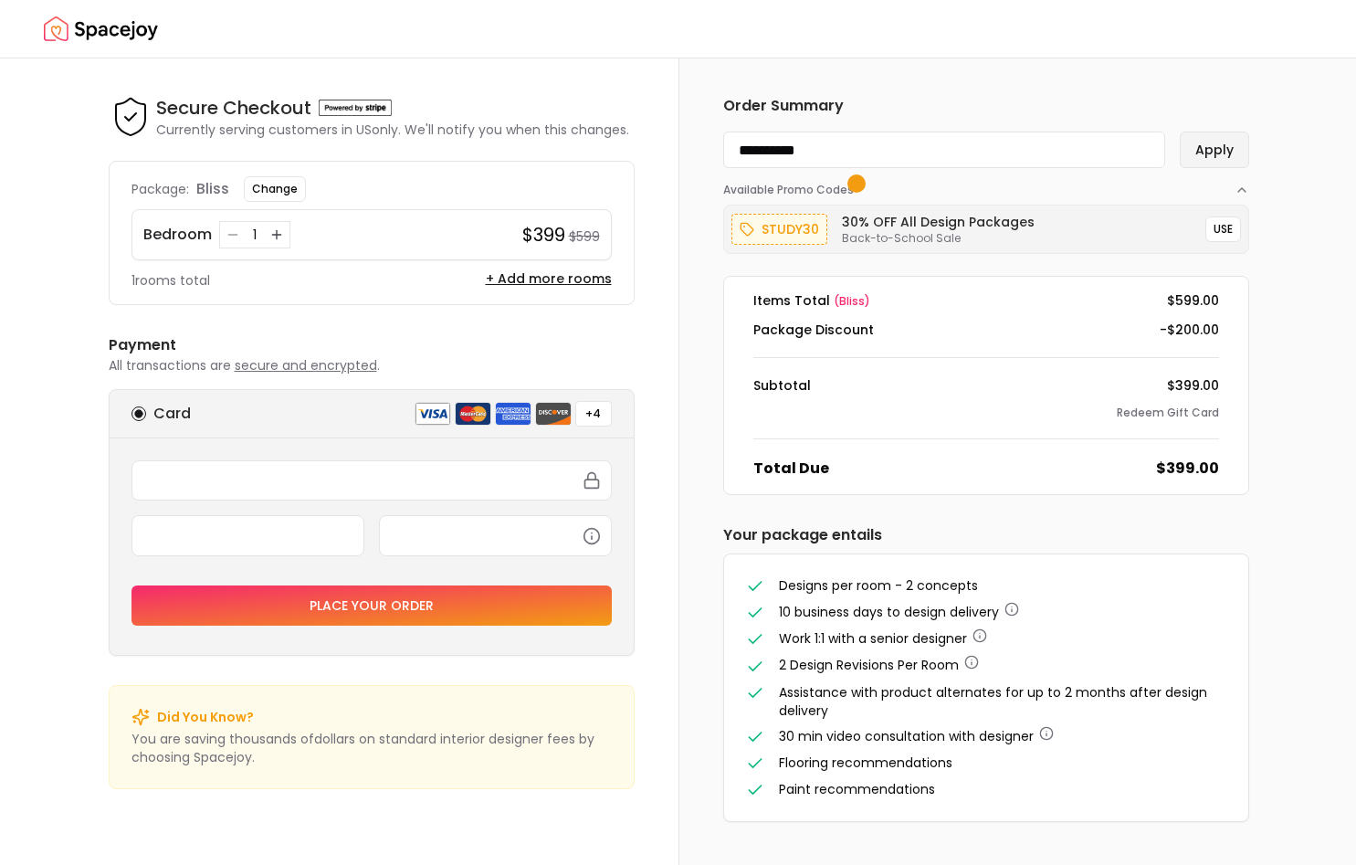
click at [1199, 159] on button "Apply" at bounding box center [1214, 149] width 69 height 37
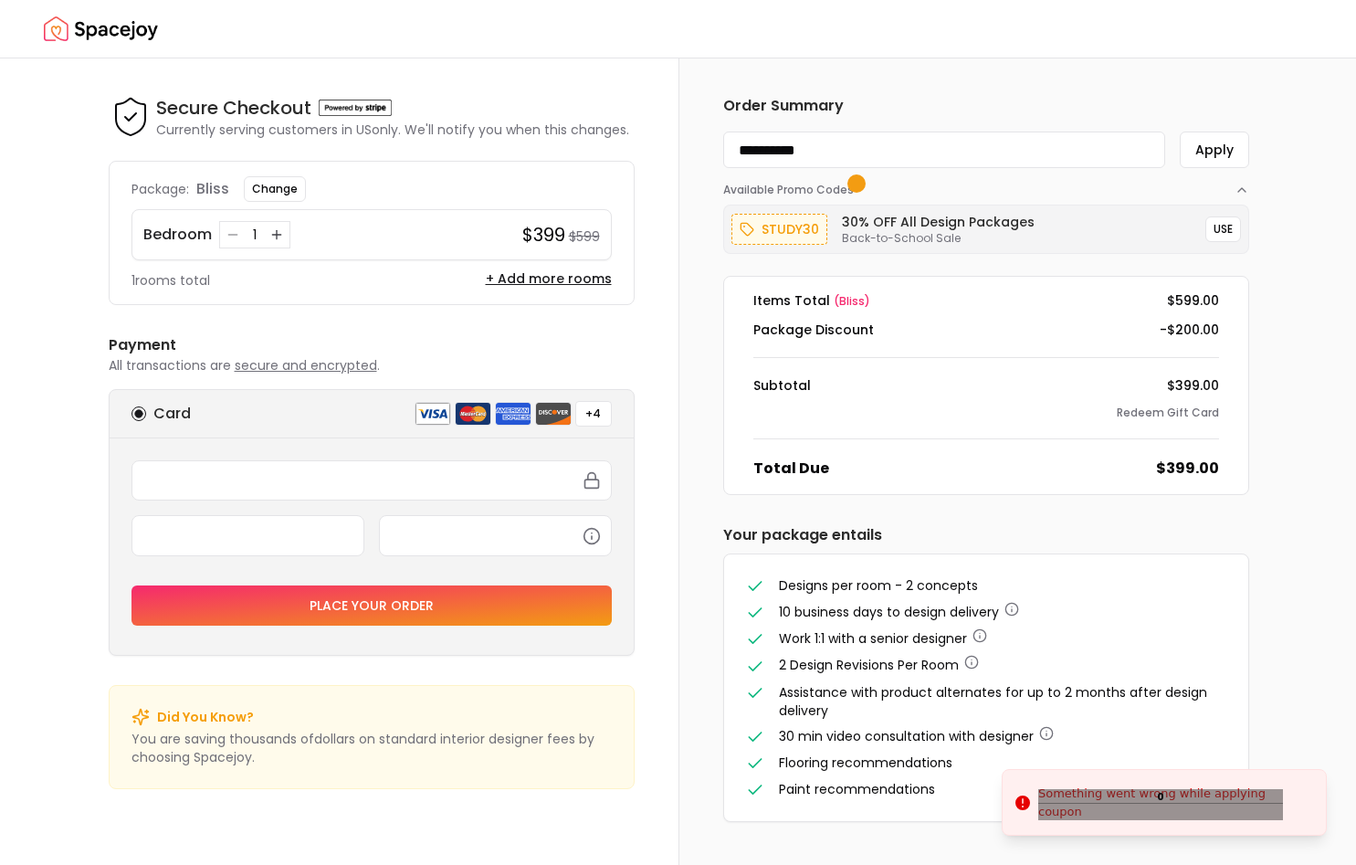
click at [1184, 810] on div "Something went wrong while applying coupon" at bounding box center [1174, 802] width 273 height 36
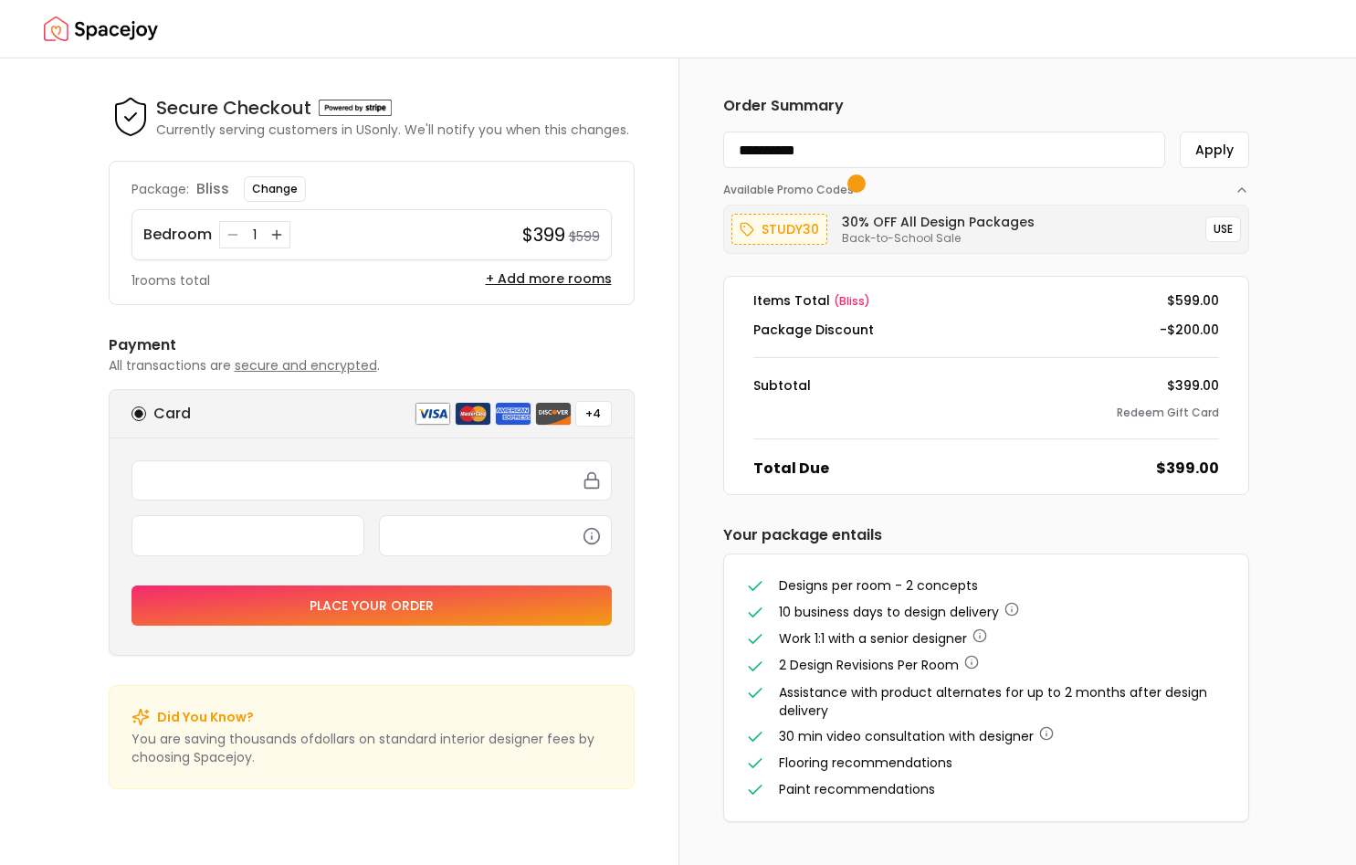
click at [854, 159] on input "**********" at bounding box center [944, 149] width 442 height 37
paste input
type input "*******"
click at [1205, 153] on button "Apply" at bounding box center [1214, 149] width 69 height 37
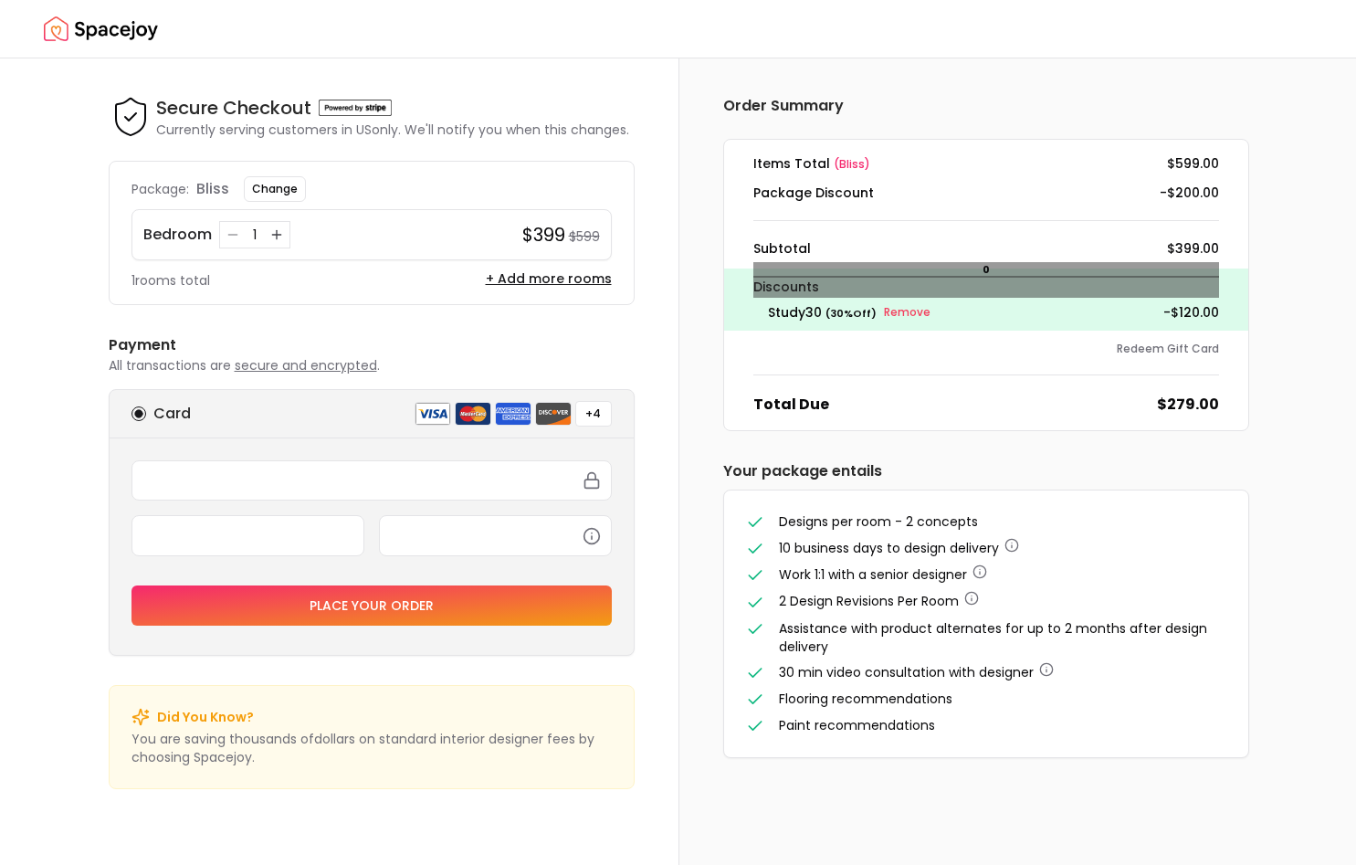
click at [785, 290] on p "Discounts" at bounding box center [986, 287] width 466 height 22
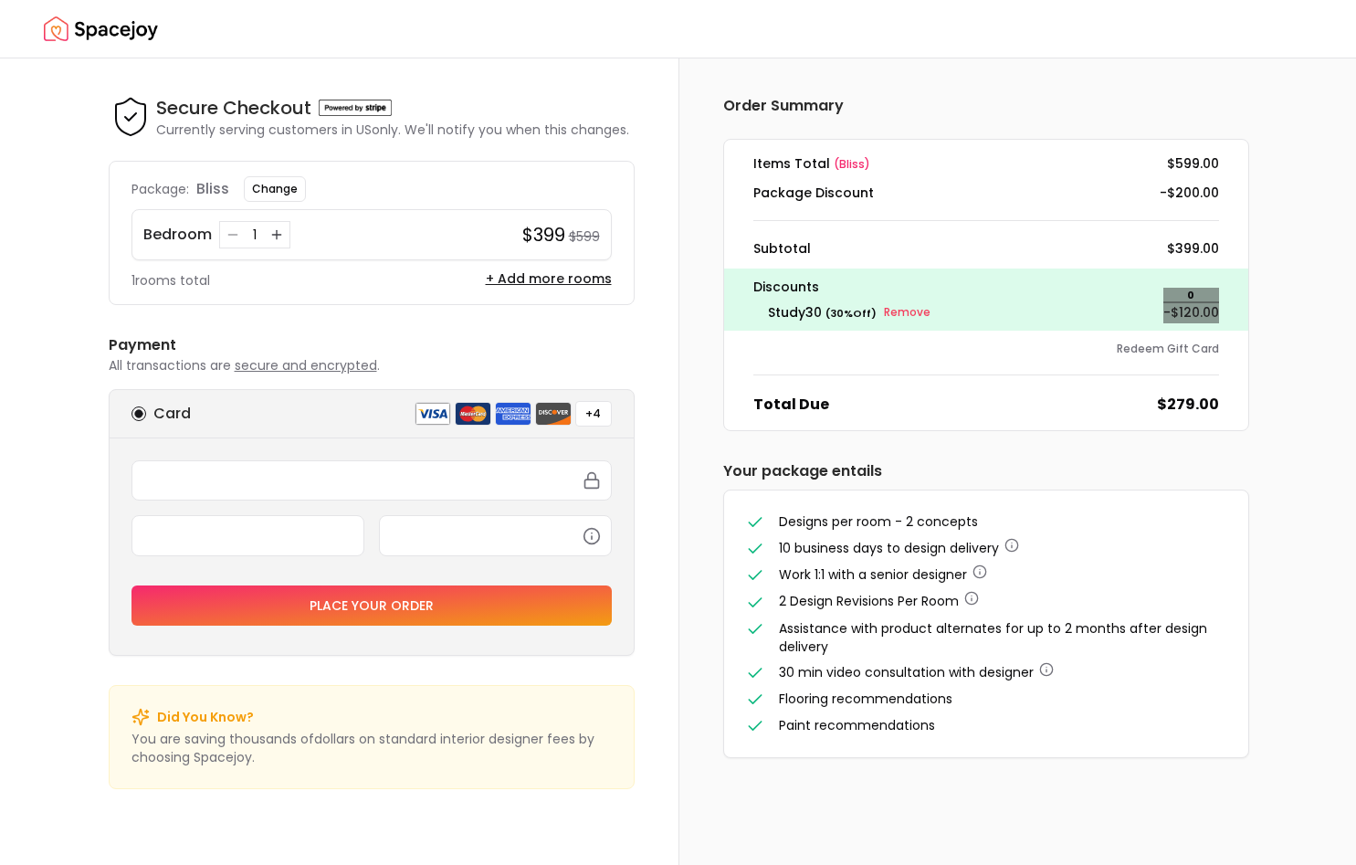
click at [1195, 316] on p "- $120.00" at bounding box center [1191, 312] width 56 height 22
click at [778, 289] on p "Discounts" at bounding box center [986, 287] width 466 height 22
copy p "Discounts"
click at [1182, 307] on p "- $120.00" at bounding box center [1191, 312] width 56 height 22
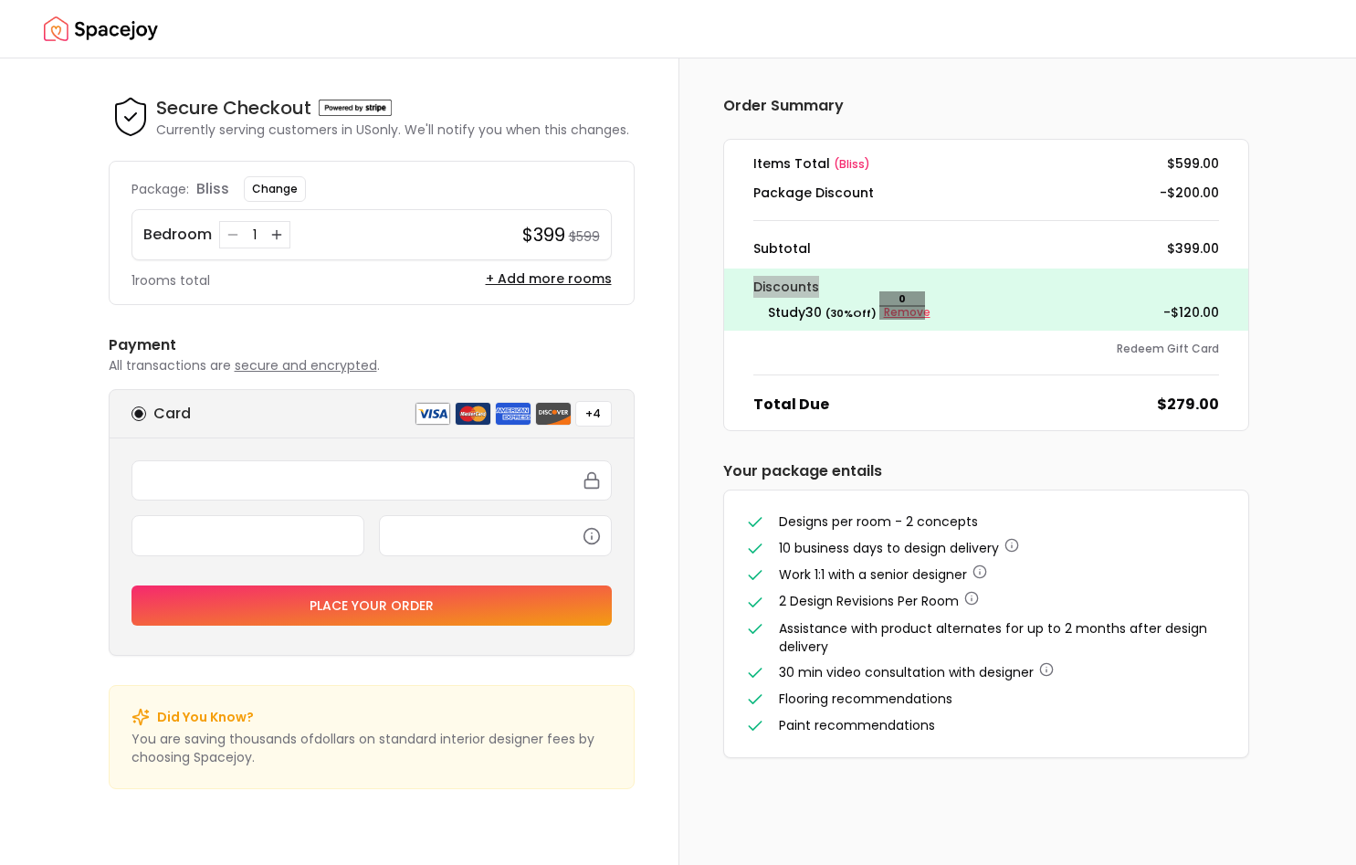
click at [901, 317] on small "Remove" at bounding box center [907, 312] width 47 height 15
click at [905, 309] on small "Remove" at bounding box center [907, 312] width 47 height 15
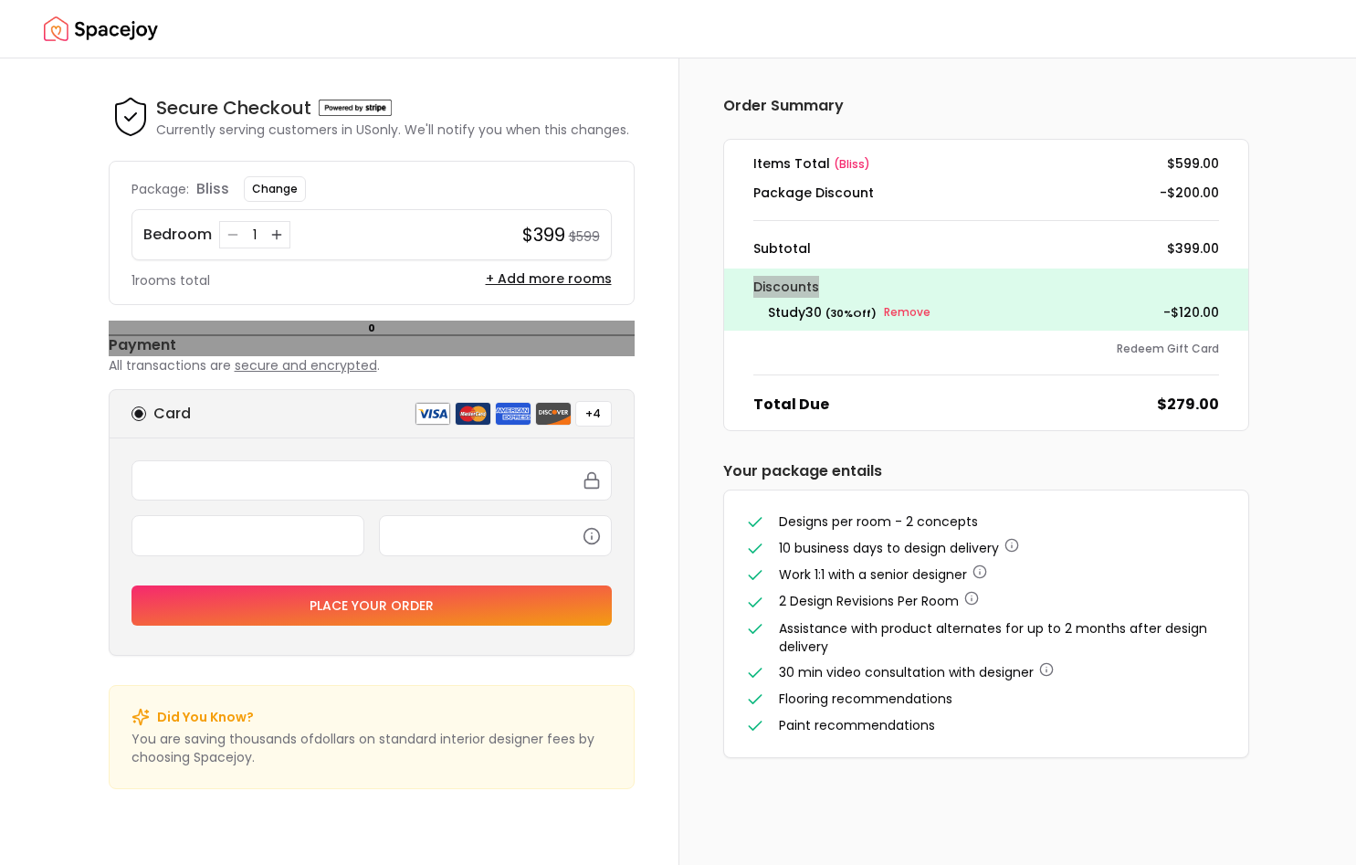
click at [154, 352] on h6 "Payment" at bounding box center [372, 345] width 526 height 22
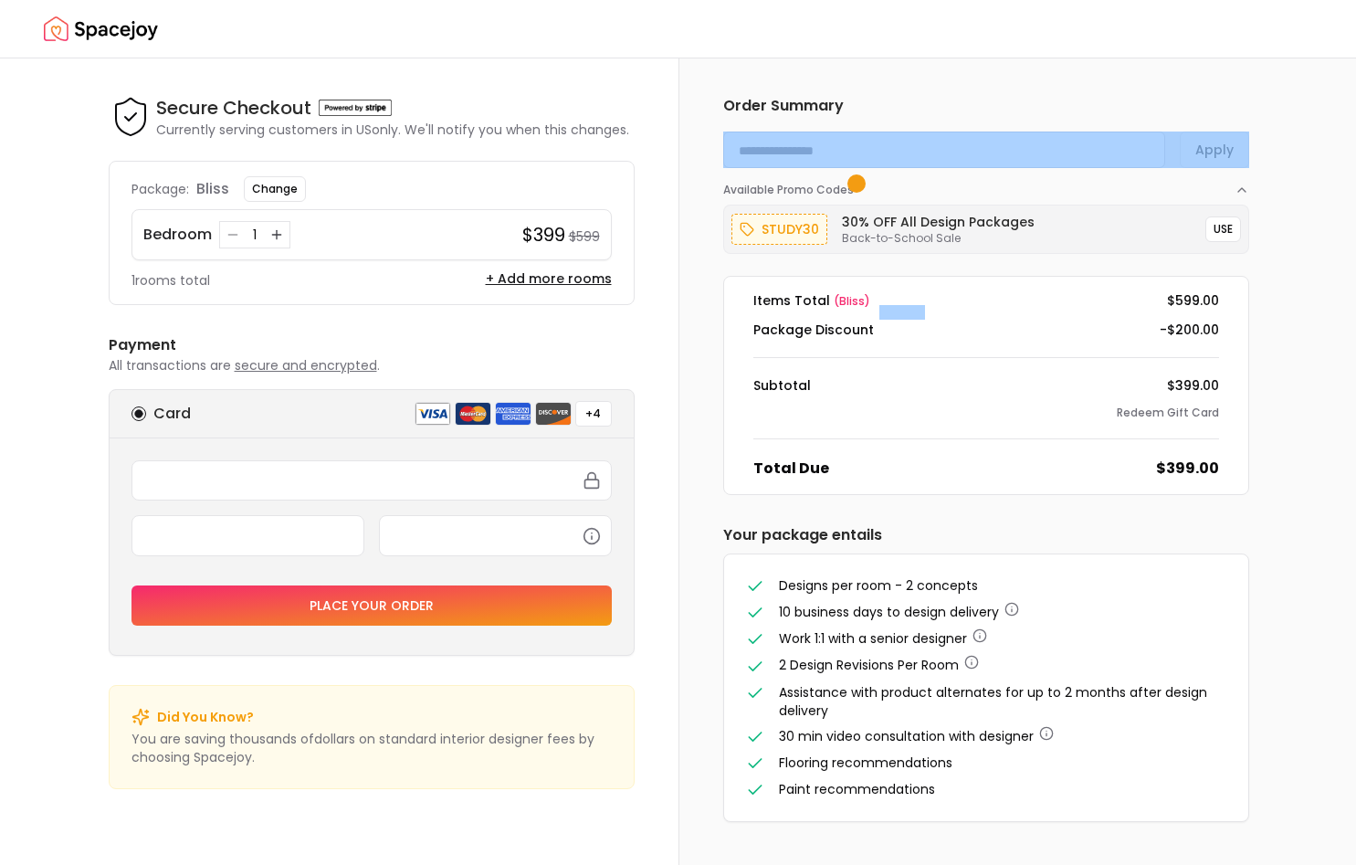
click at [22, 864] on icon "button" at bounding box center [14, 874] width 15 height 15
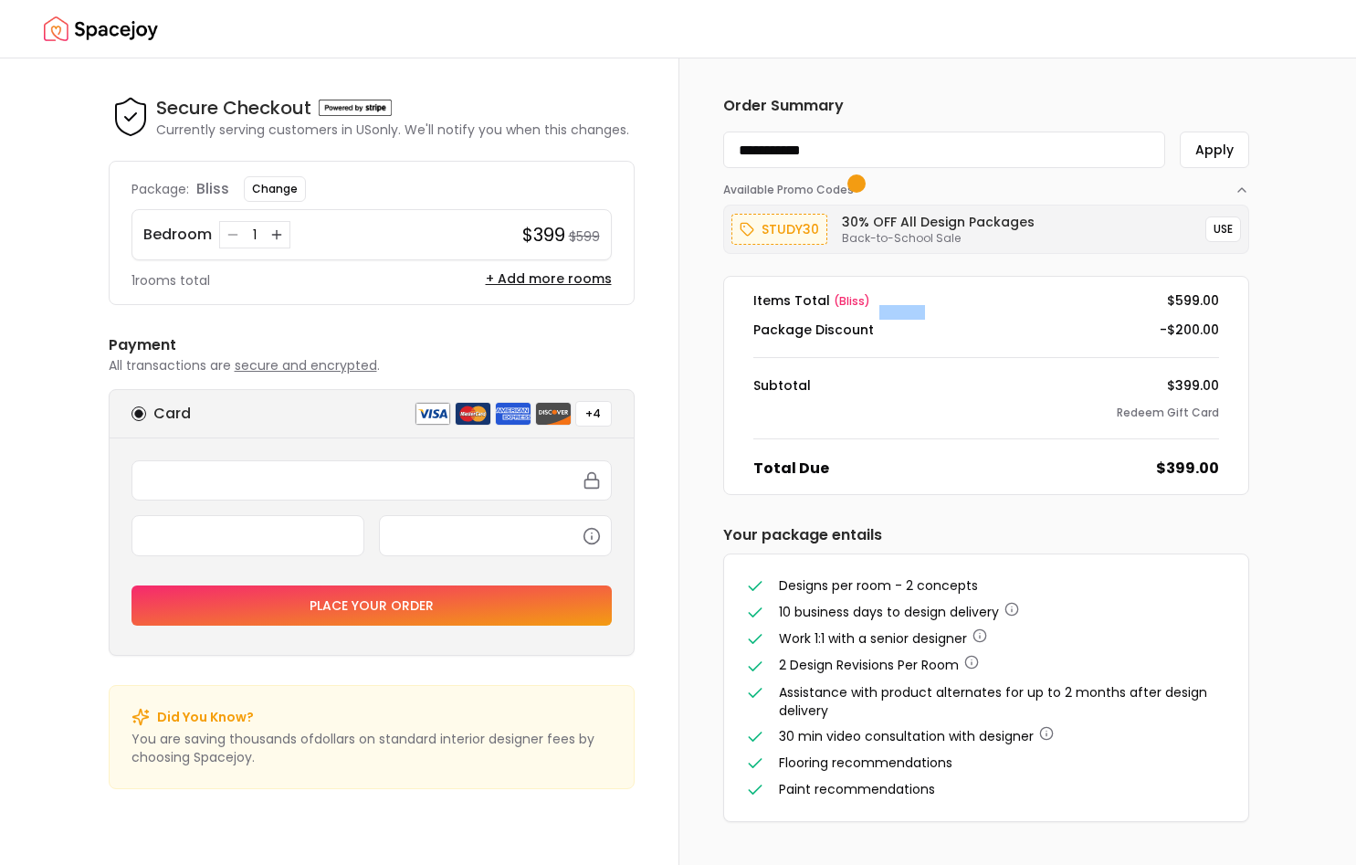
type input "*******"
click at [1264, 551] on div "Order Summary Apply Available Promo Codes study30 30% OFF All Design Packages B…" at bounding box center [986, 458] width 614 height 800
click at [1287, 568] on div "Order Summary Apply Available Promo Codes study30 30% OFF All Design Packages B…" at bounding box center [986, 458] width 614 height 800
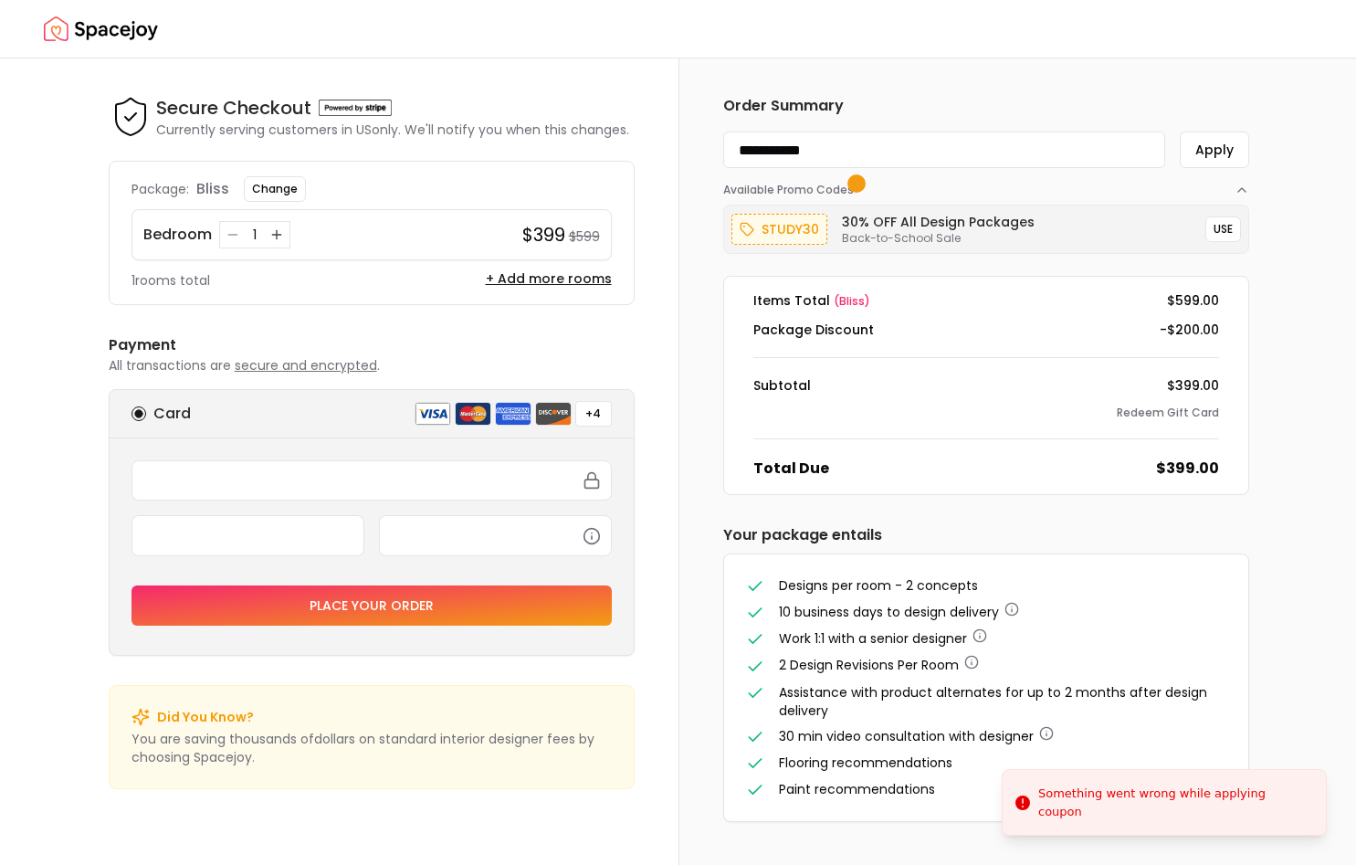
type input "*******"
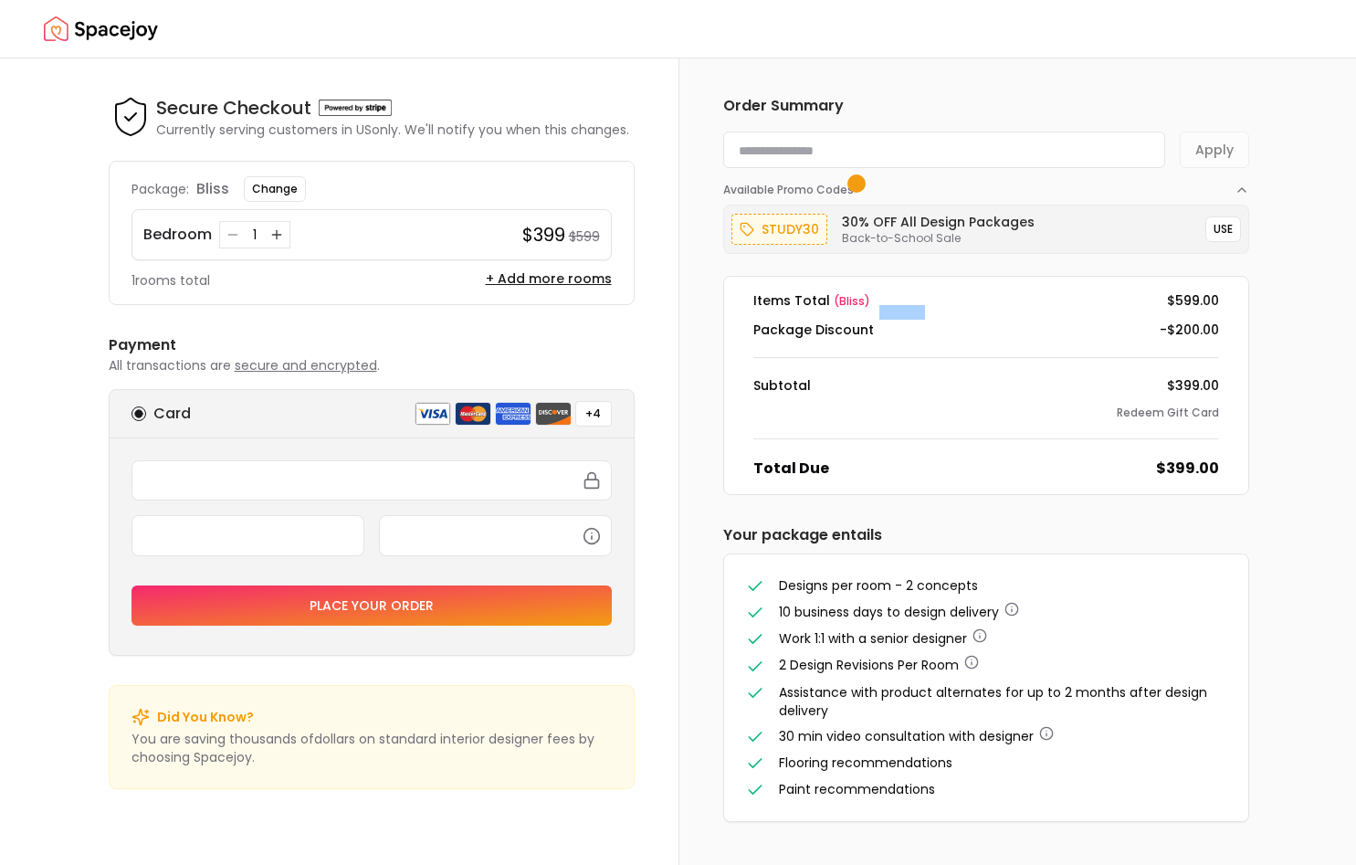
click at [914, 152] on input at bounding box center [944, 149] width 442 height 37
paste input "**********"
type input "**********"
click at [1209, 146] on button "Apply" at bounding box center [1214, 149] width 69 height 37
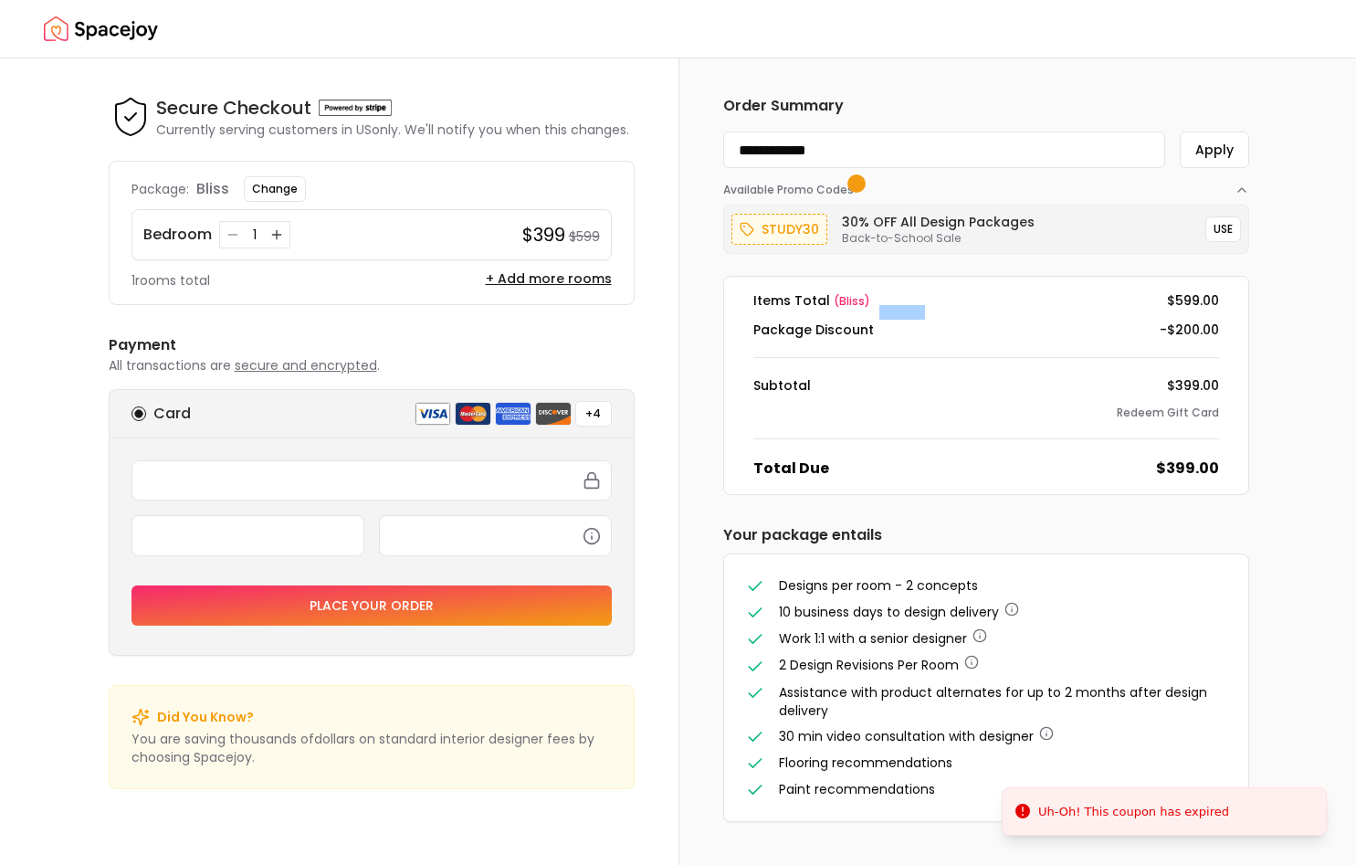
click at [1171, 815] on div "Uh-Oh! This coupon has expired" at bounding box center [1133, 812] width 191 height 18
drag, startPoint x: 1199, startPoint y: 814, endPoint x: 1163, endPoint y: 815, distance: 35.7
click at [1163, 815] on div "Uh-Oh! This coupon has expired" at bounding box center [1133, 812] width 191 height 18
click at [1149, 807] on div "Uh-Oh! This coupon has expired" at bounding box center [1133, 812] width 191 height 18
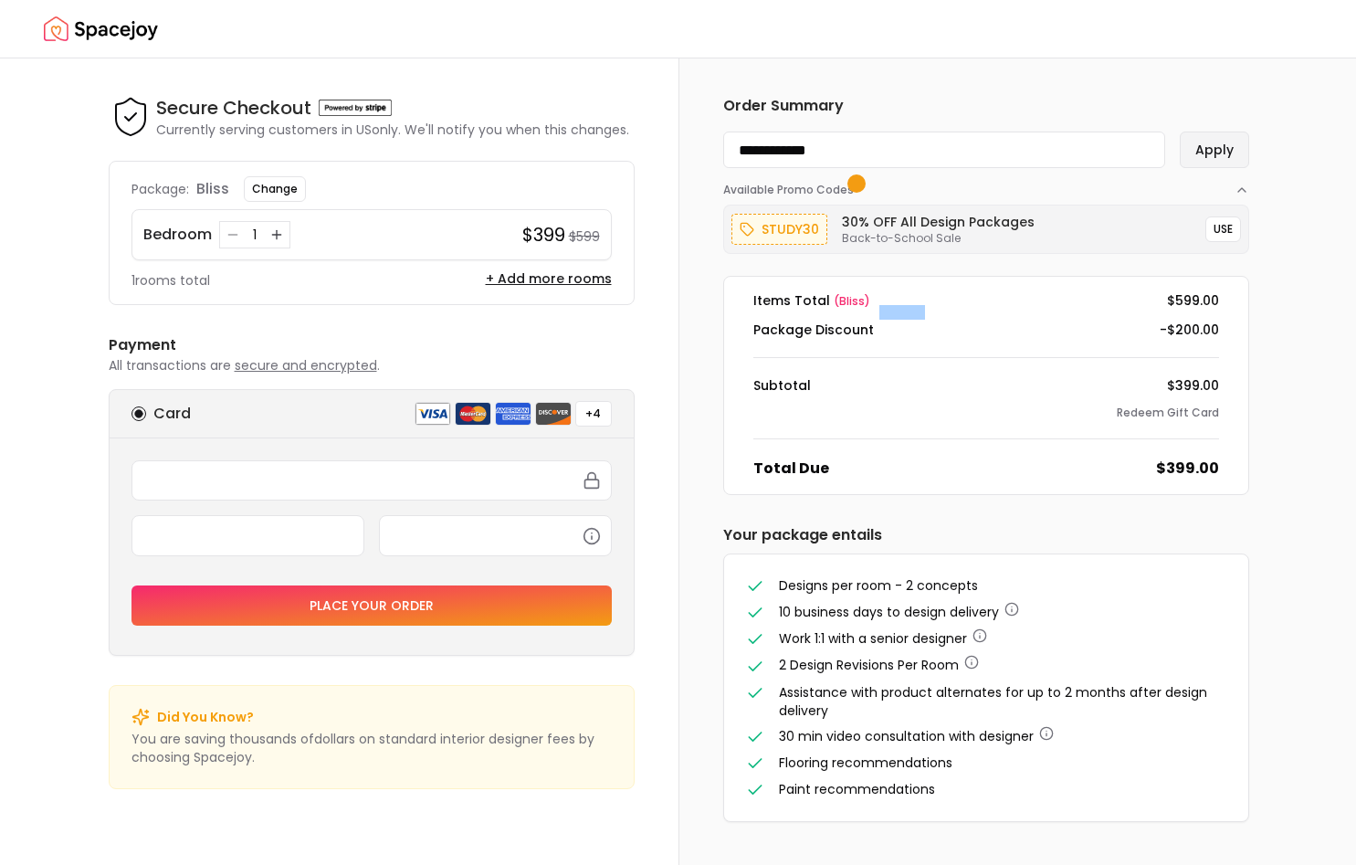
click at [1230, 146] on button "Apply" at bounding box center [1214, 149] width 69 height 37
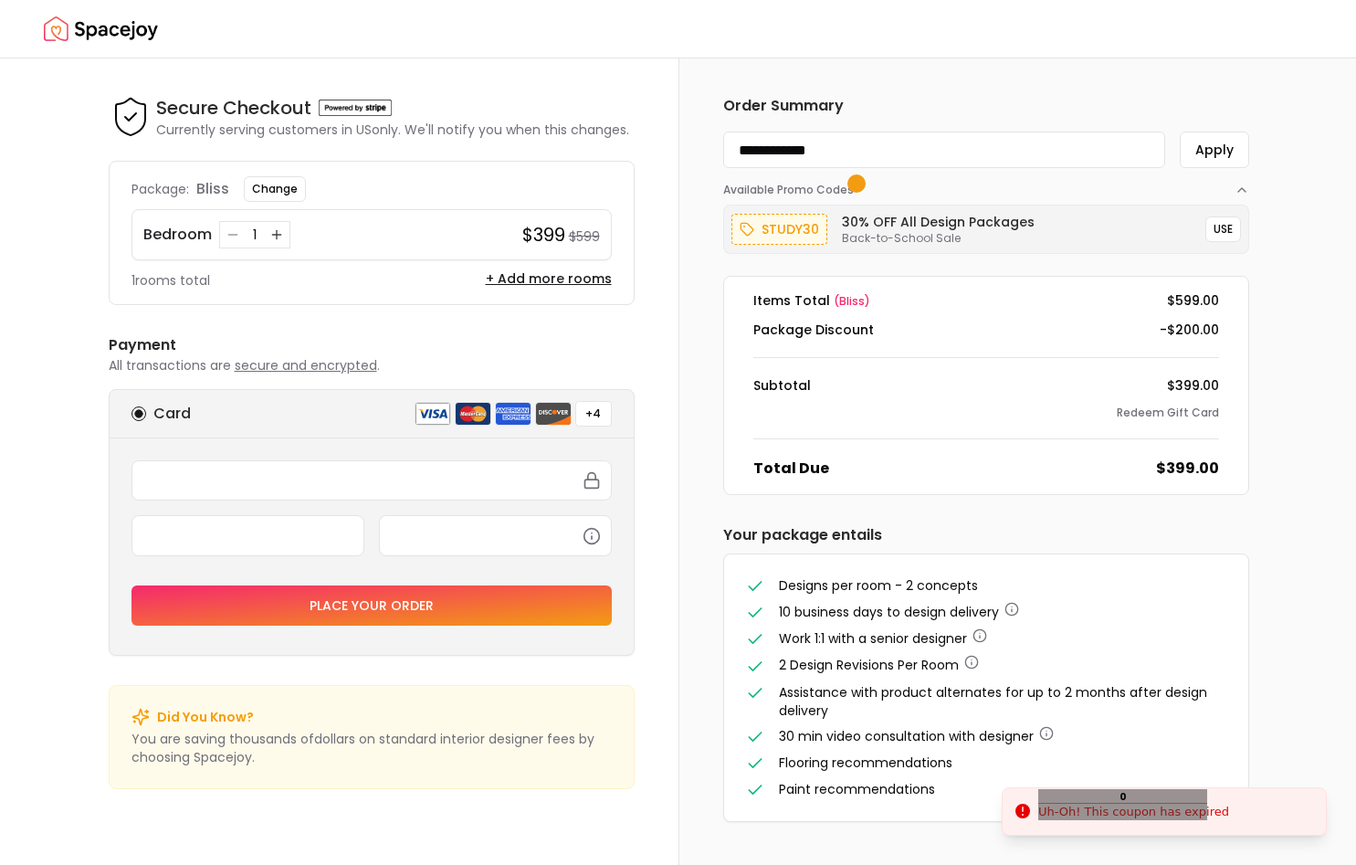
click at [1183, 815] on div "Uh-Oh! This coupon has expired" at bounding box center [1133, 812] width 191 height 18
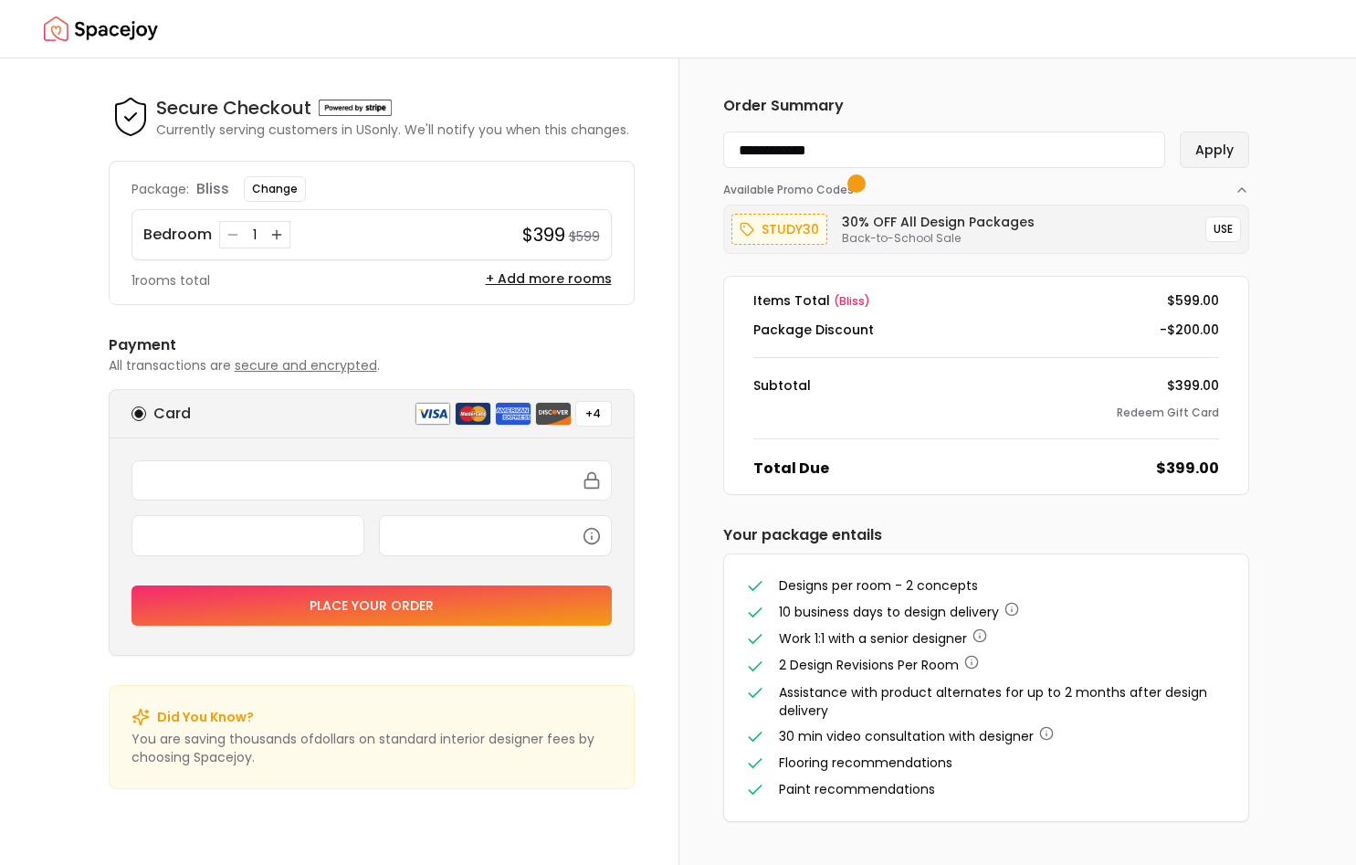
click at [1204, 163] on button "Apply" at bounding box center [1214, 149] width 69 height 37
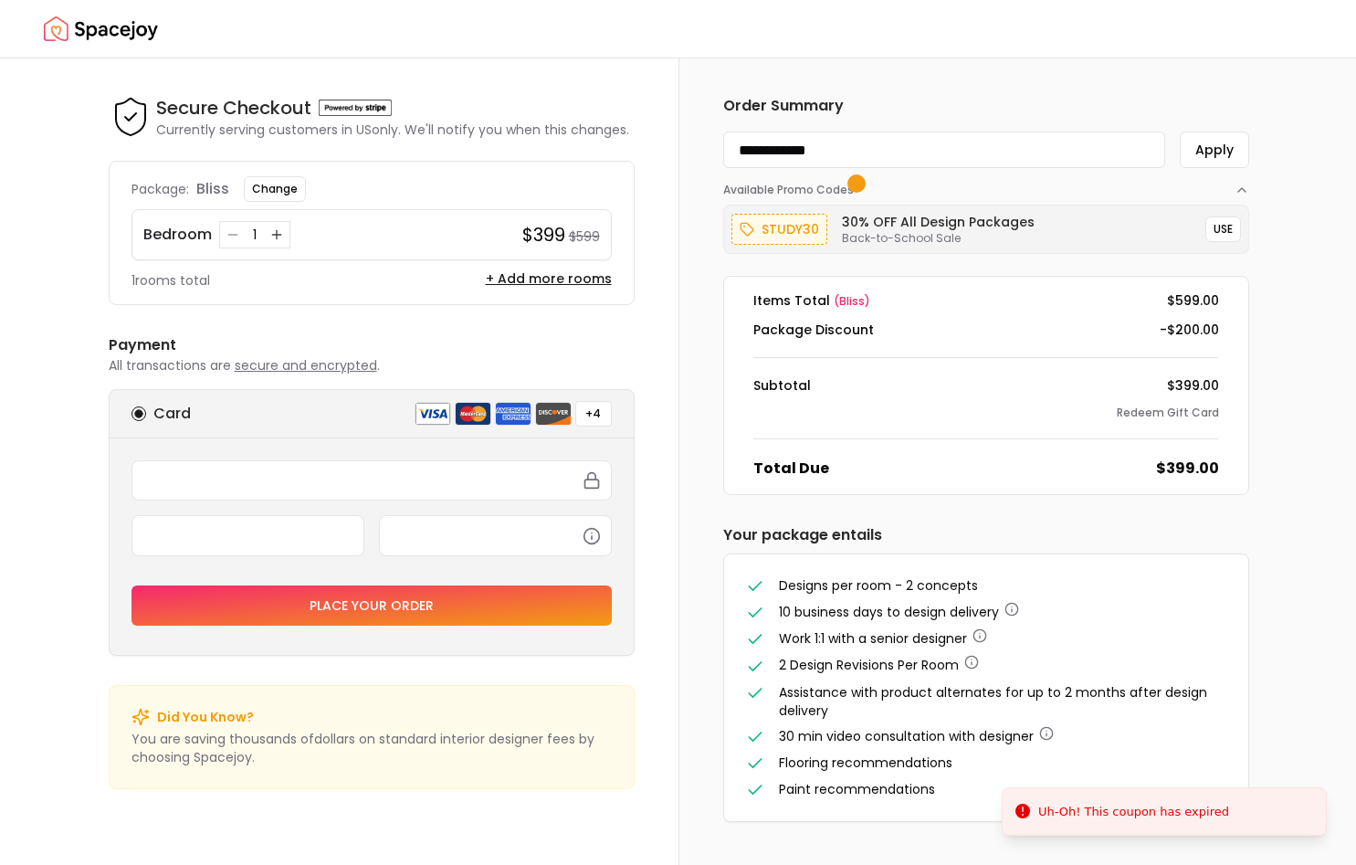
click at [22, 864] on icon "button" at bounding box center [14, 874] width 15 height 15
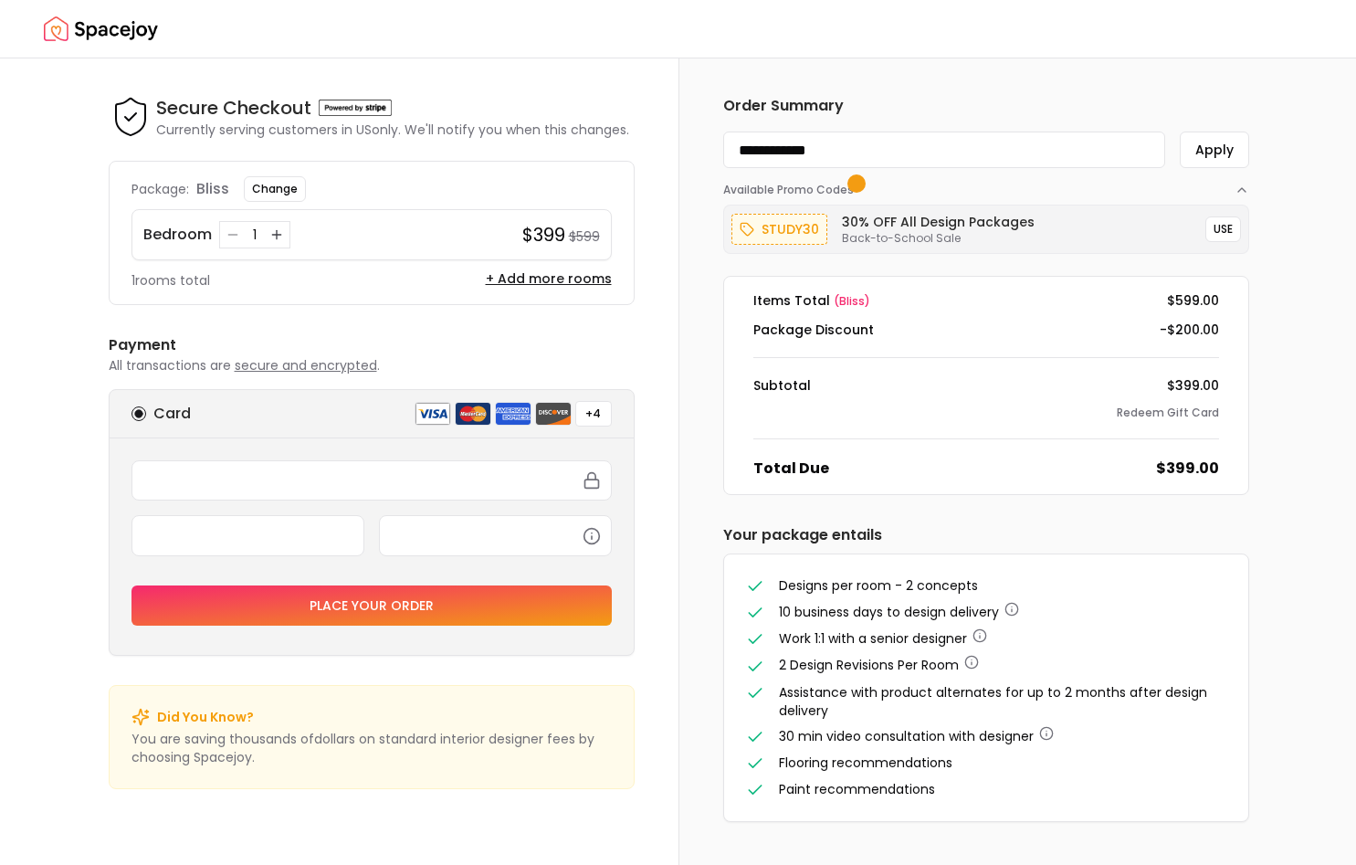
type input "*******"
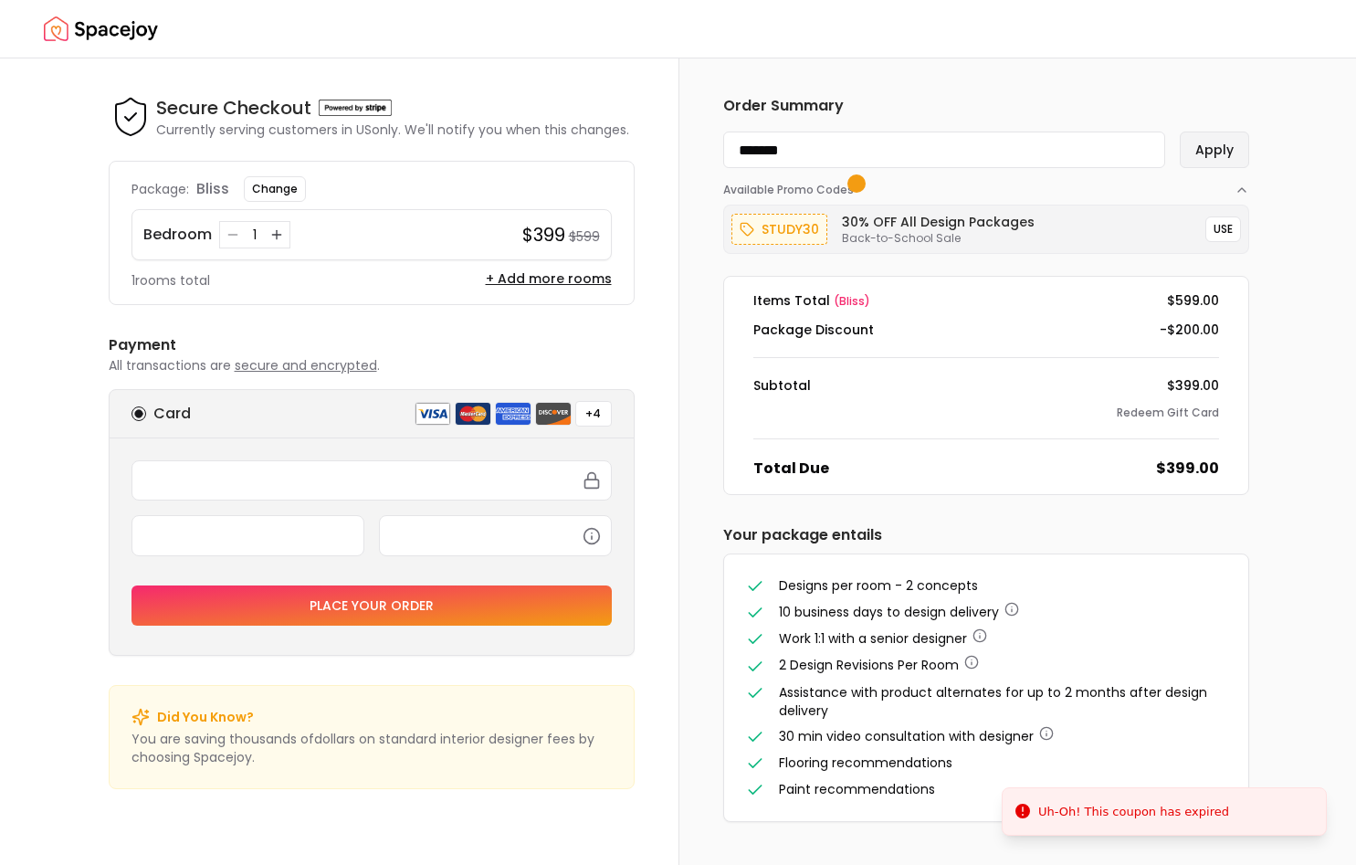
click at [1239, 142] on button "Apply" at bounding box center [1214, 149] width 69 height 37
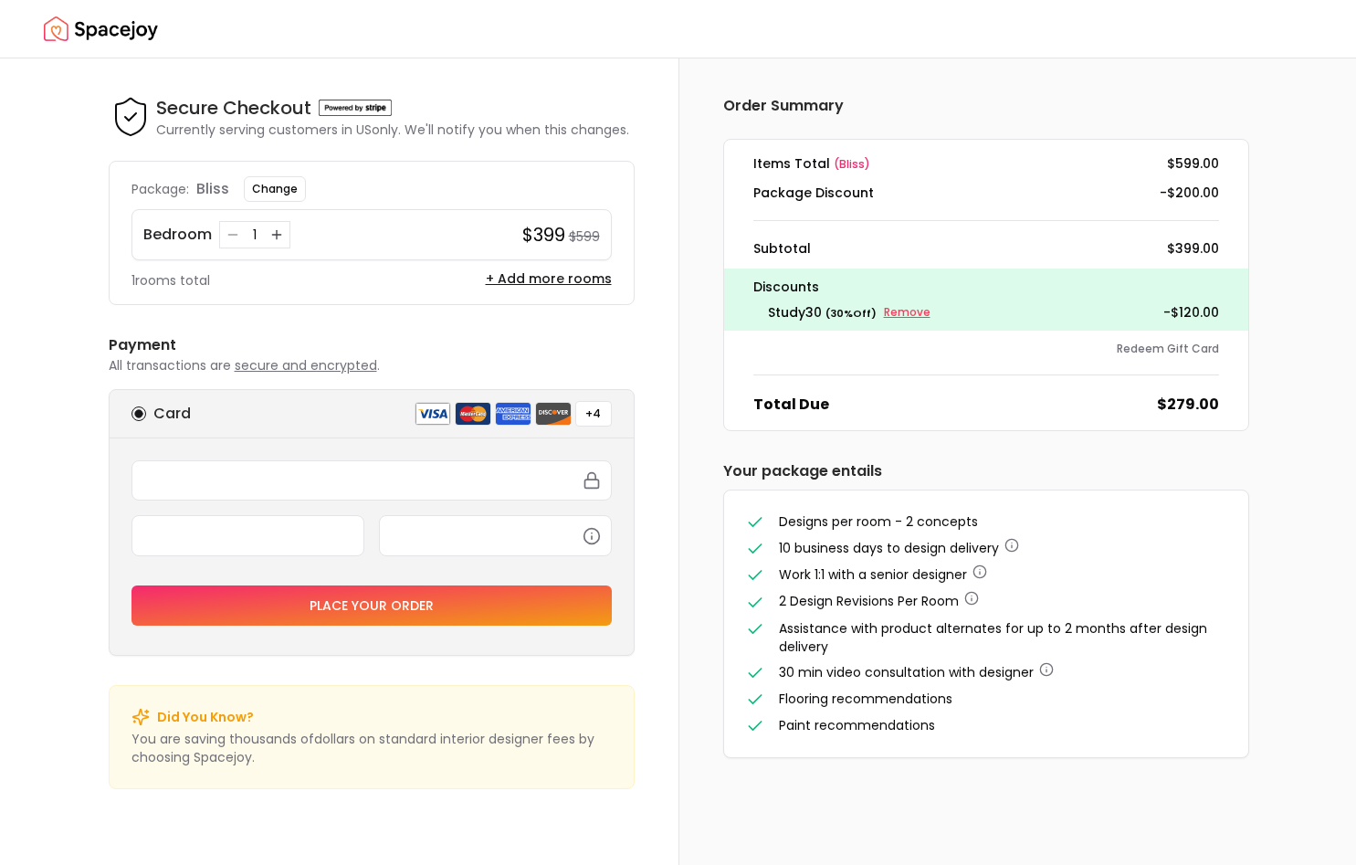
click at [898, 315] on small "Remove" at bounding box center [907, 312] width 47 height 15
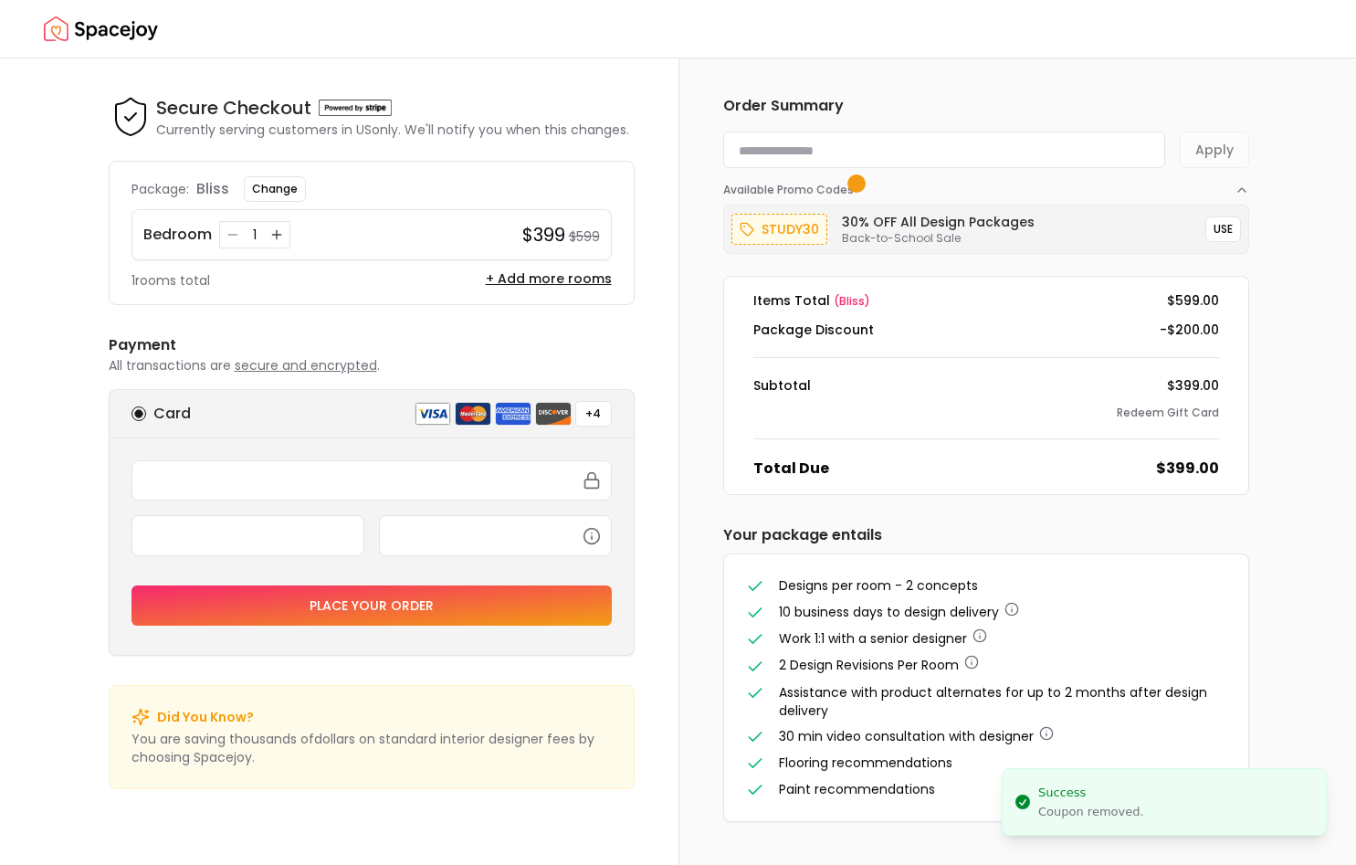
click at [996, 162] on input at bounding box center [944, 149] width 442 height 37
paste input "**********"
type input "*******"
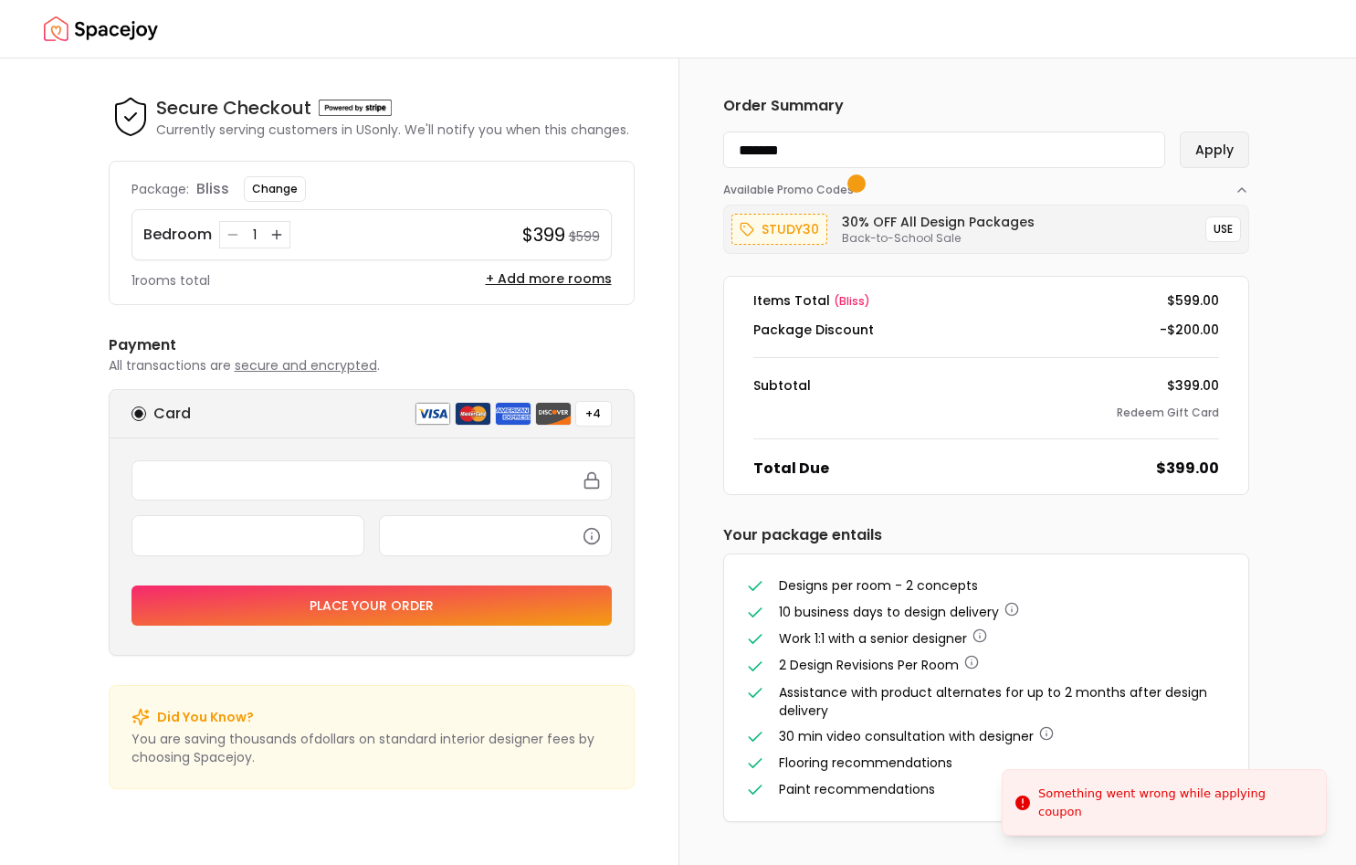
click at [1204, 157] on button "Apply" at bounding box center [1214, 149] width 69 height 37
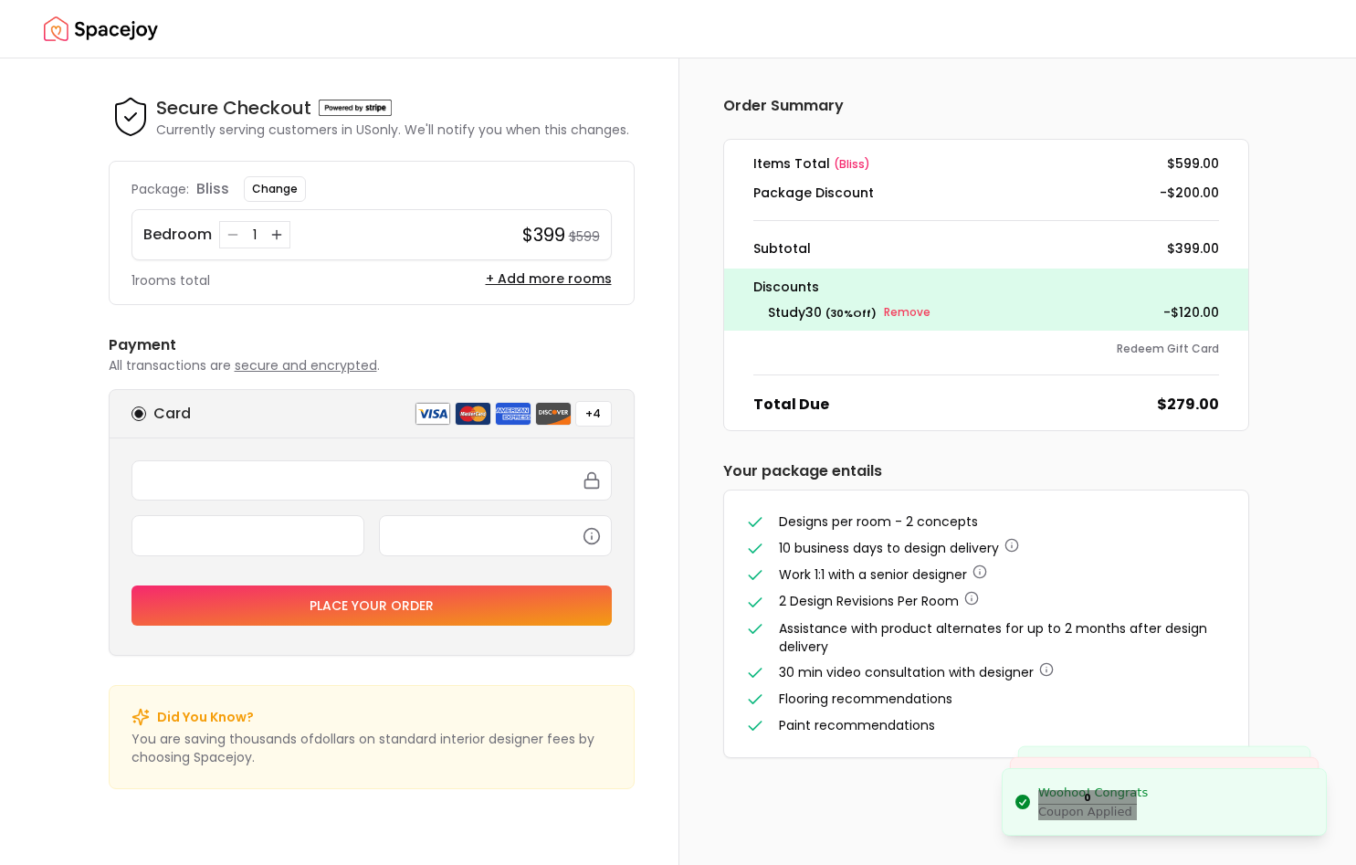
click at [1077, 809] on div "Coupon Applied" at bounding box center [1093, 812] width 110 height 16
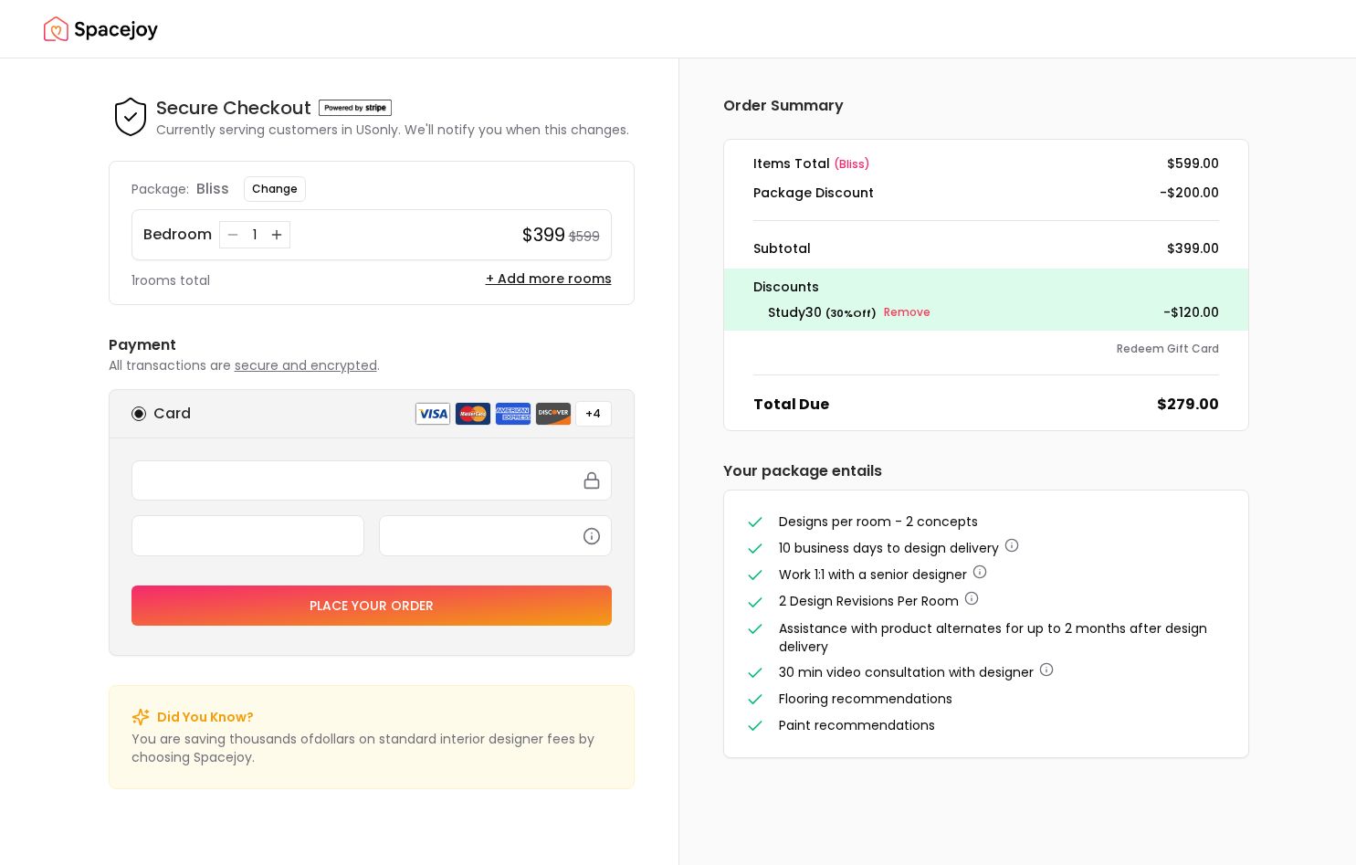
click at [919, 321] on dt "study30 ( 30 % Off) Remove" at bounding box center [849, 312] width 163 height 19
click at [916, 315] on small "Remove" at bounding box center [907, 312] width 47 height 15
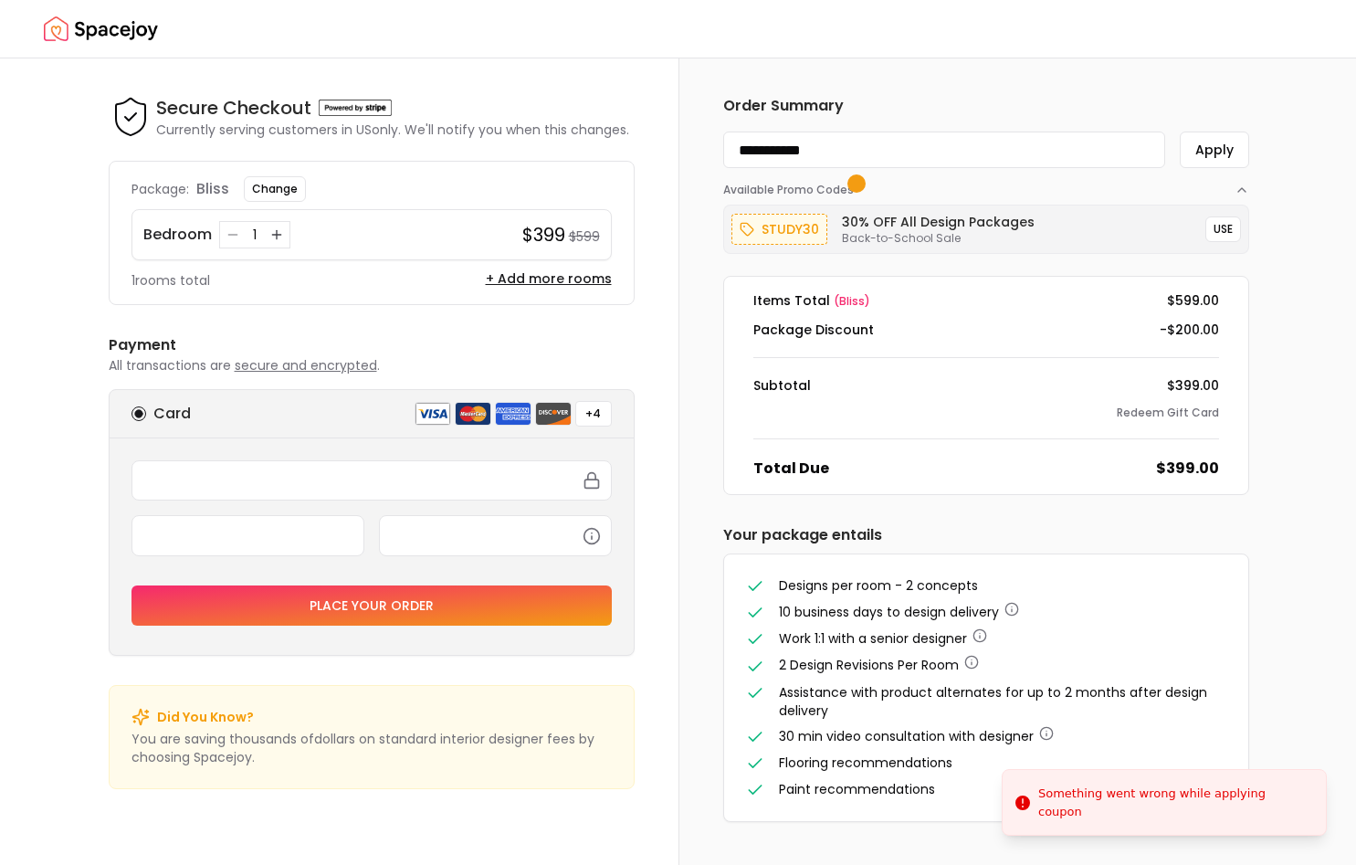
type input "*******"
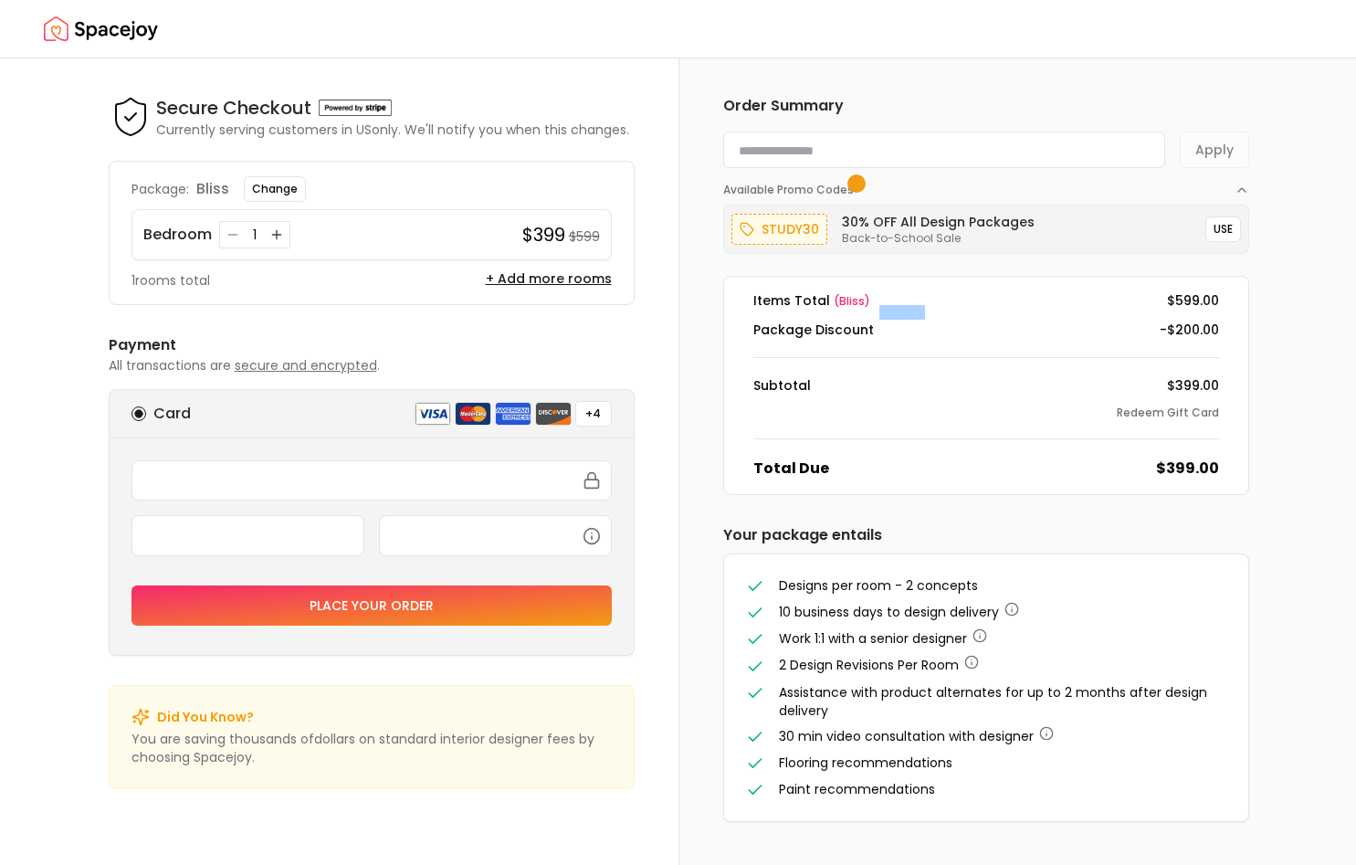
type input "**********"
click at [29, 864] on button "button" at bounding box center [14, 876] width 29 height 23
drag, startPoint x: 860, startPoint y: 145, endPoint x: 717, endPoint y: 163, distance: 144.5
click at [723, 163] on input "**********" at bounding box center [944, 149] width 442 height 37
click at [993, 56] on div at bounding box center [678, 29] width 1356 height 58
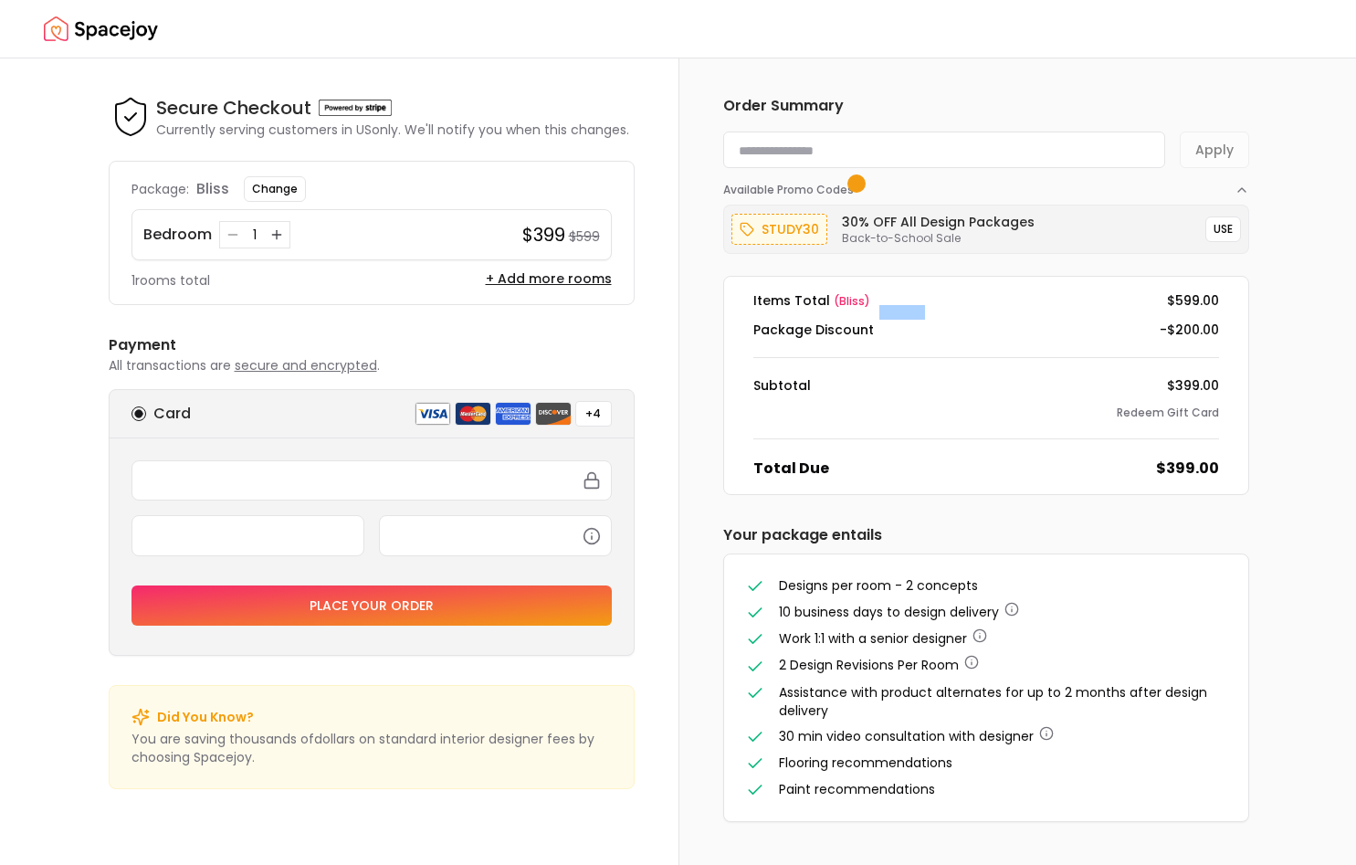
type input "**********"
drag, startPoint x: 857, startPoint y: 159, endPoint x: 581, endPoint y: 188, distance: 278.2
click at [723, 168] on input at bounding box center [944, 149] width 442 height 37
click at [1043, 80] on div "Order Summary Apply Available Promo Codes study30 30% OFF All Design Packages B…" at bounding box center [986, 458] width 614 height 800
click at [29, 864] on button "button" at bounding box center [14, 876] width 29 height 23
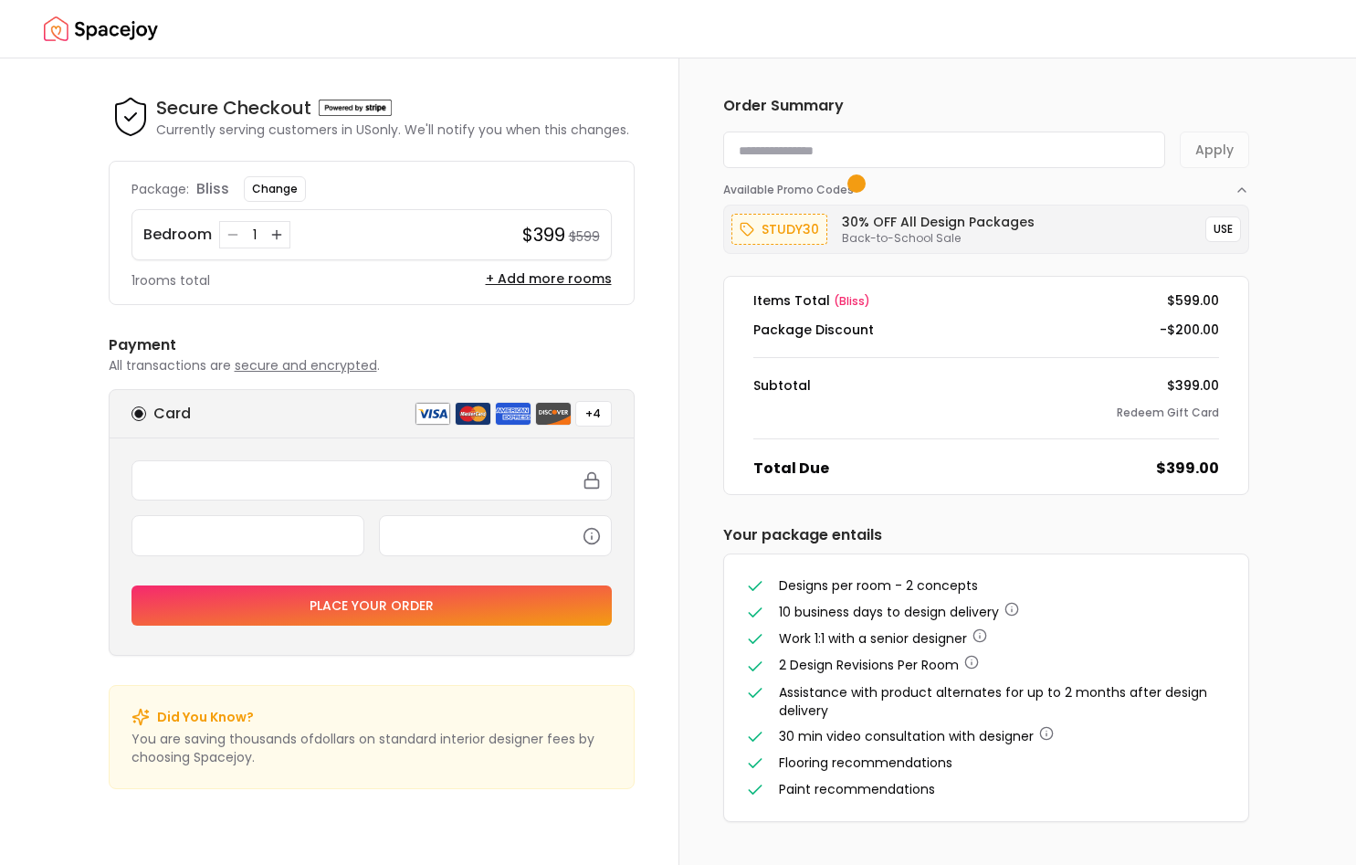
click at [1307, 549] on div "Order Summary Apply Available Promo Codes study30 30% OFF All Design Packages B…" at bounding box center [1017, 461] width 678 height 806
click at [22, 864] on icon "button" at bounding box center [14, 874] width 15 height 15
type input "*******"
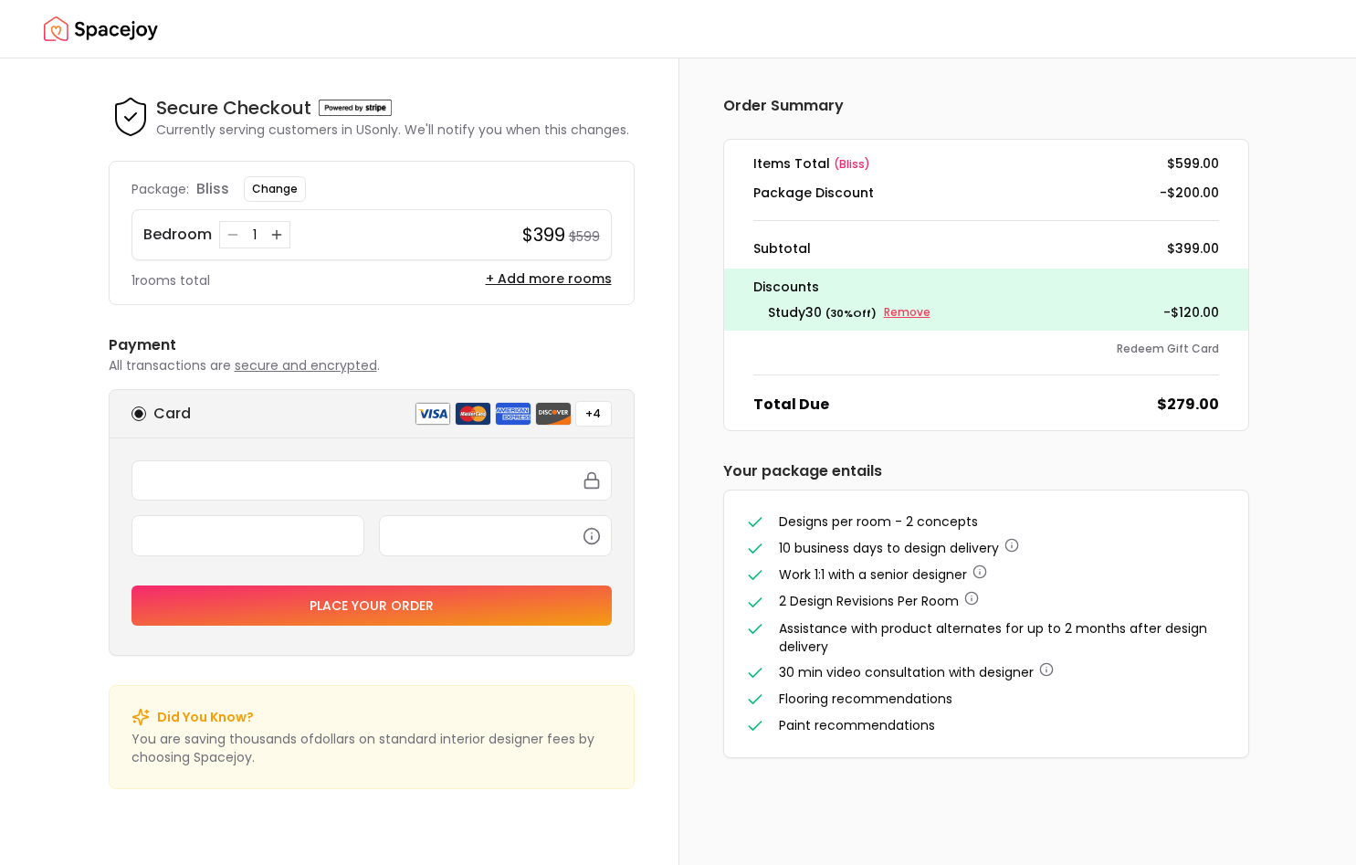
click at [884, 306] on small "Remove" at bounding box center [907, 312] width 47 height 15
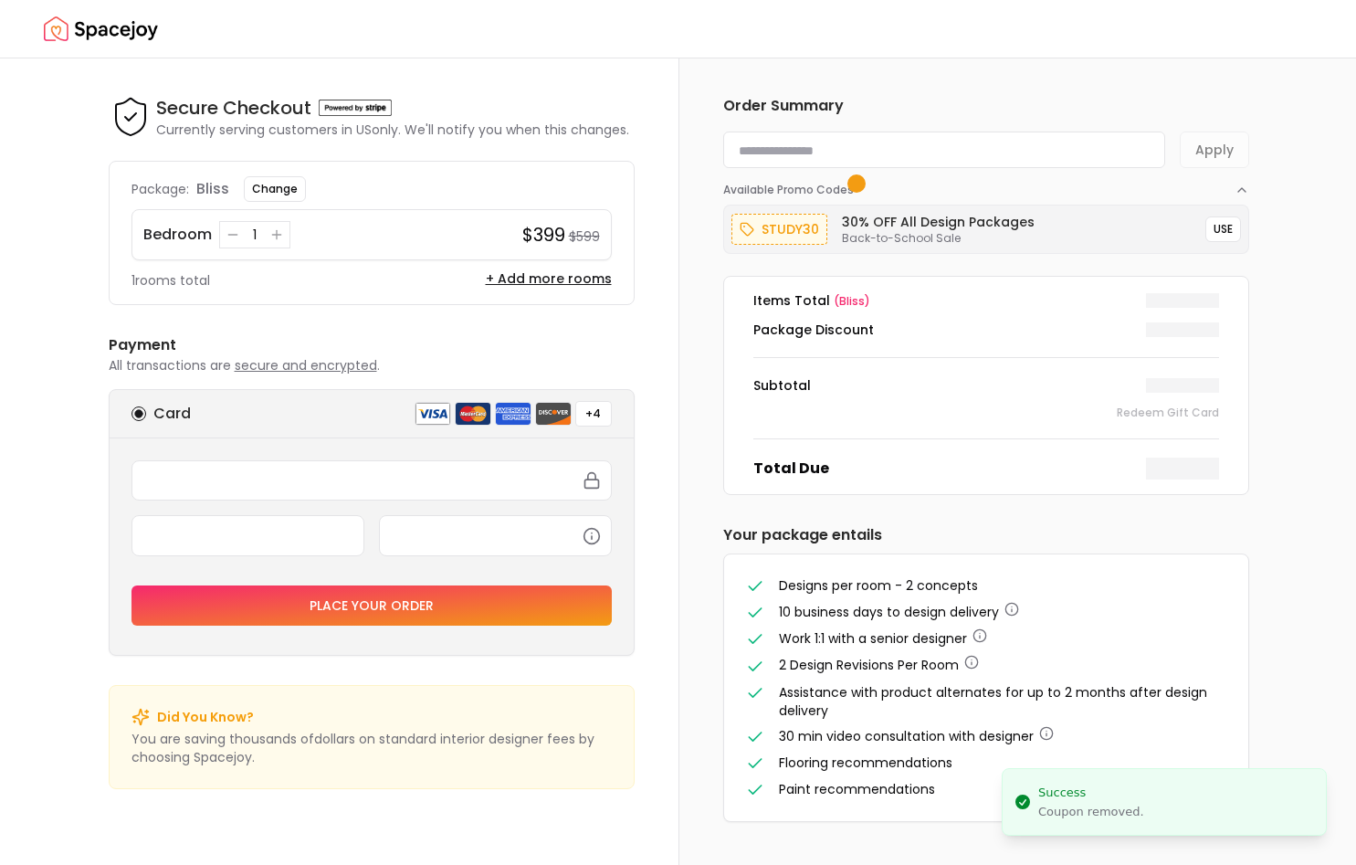
click at [917, 142] on input at bounding box center [944, 149] width 442 height 37
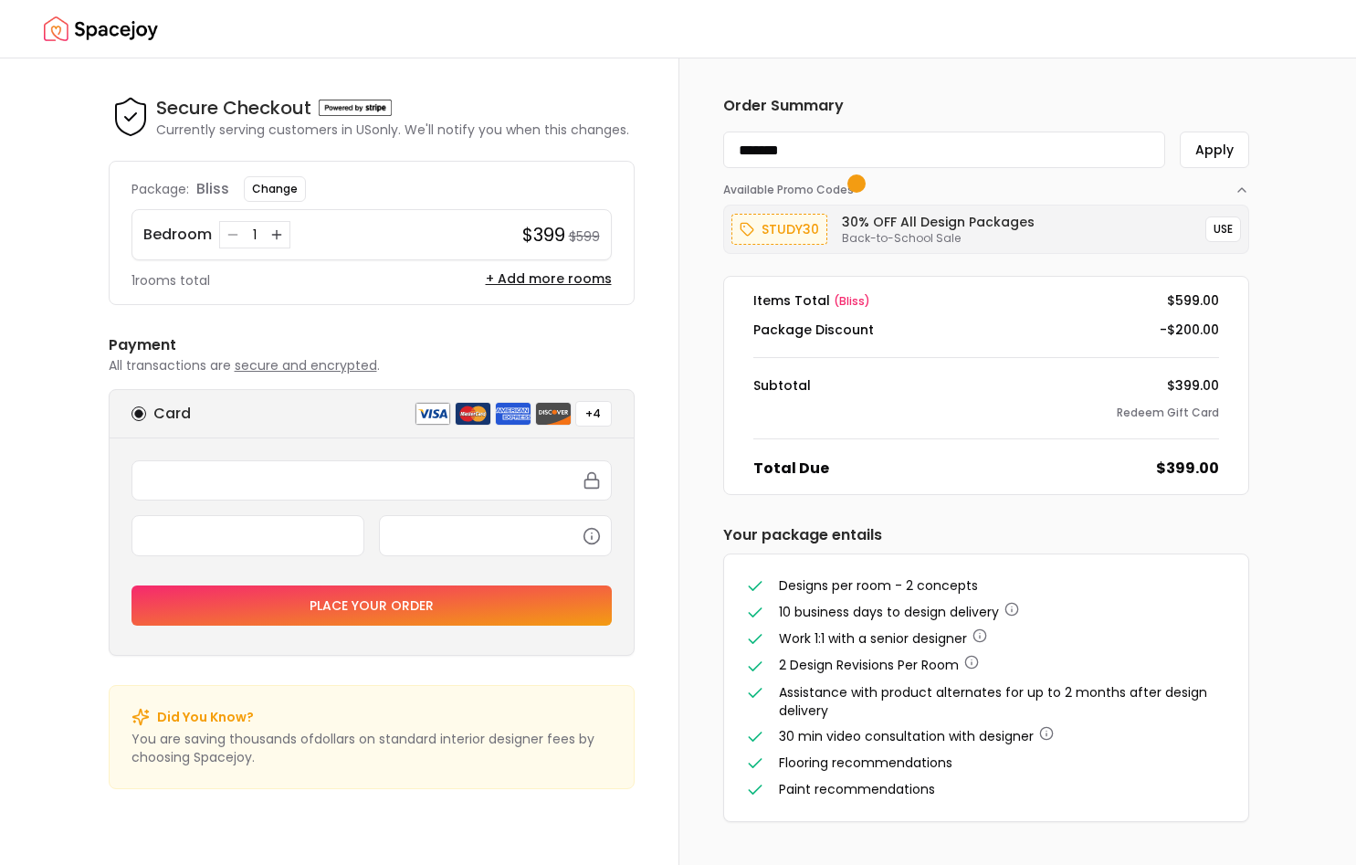
drag, startPoint x: 827, startPoint y: 155, endPoint x: 317, endPoint y: 223, distance: 514.9
click at [723, 168] on input "*******" at bounding box center [944, 149] width 442 height 37
type input "*******"
click at [1180, 131] on button "Apply" at bounding box center [1214, 149] width 69 height 37
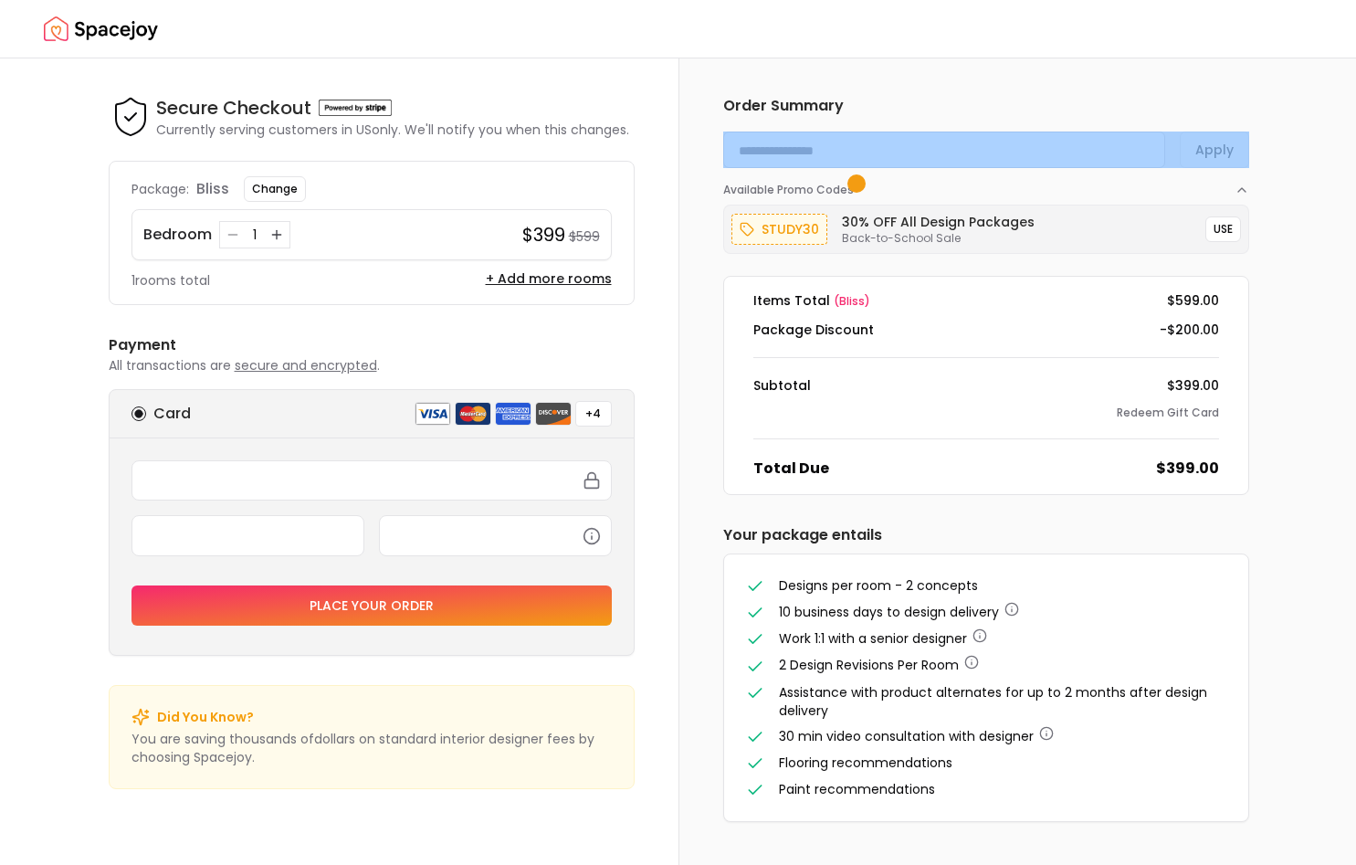
click at [22, 864] on icon "button" at bounding box center [14, 874] width 15 height 15
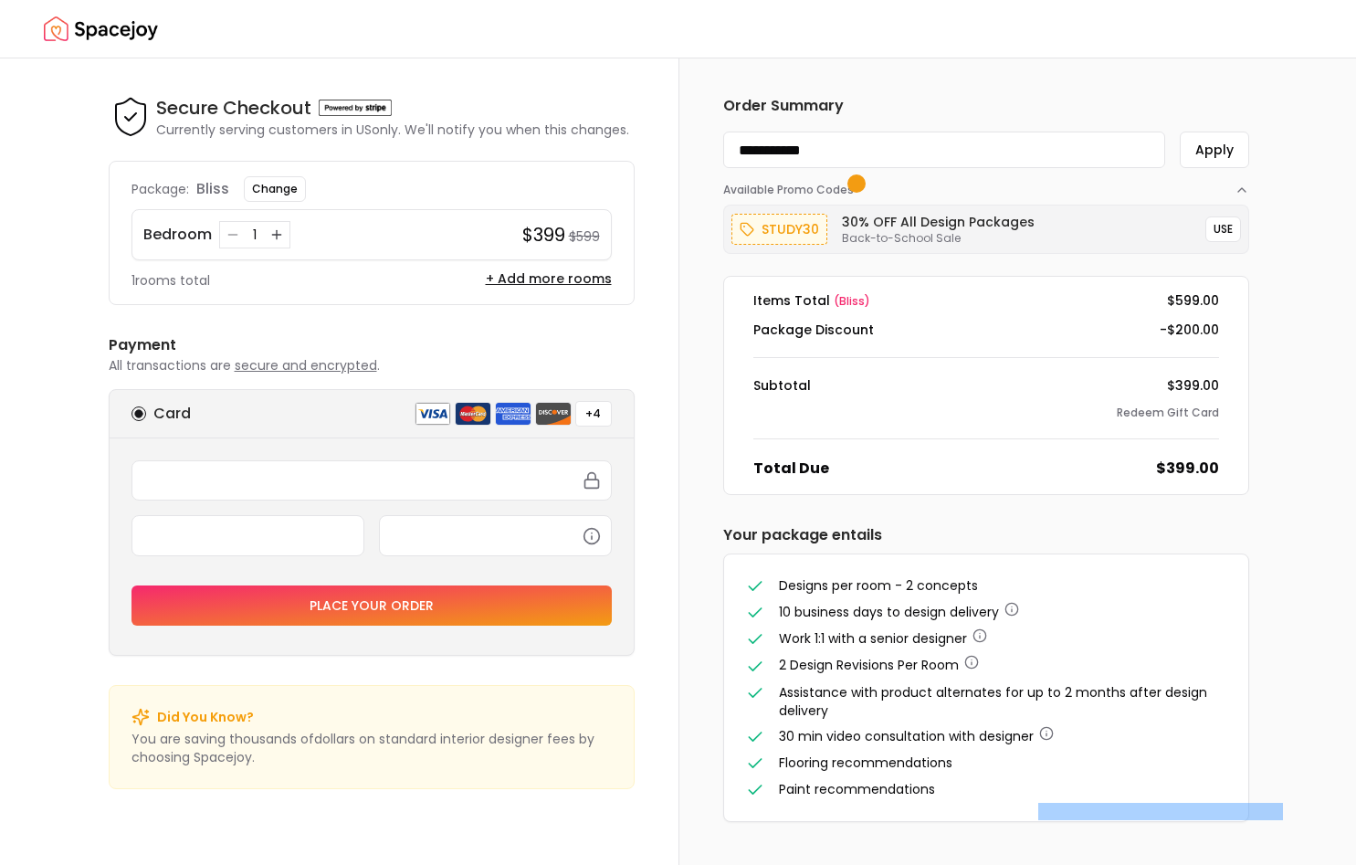
type input "*******"
click at [723, 147] on input "*******" at bounding box center [944, 149] width 442 height 37
type input "**********"
click at [102, 27] on img "Spacejoy" at bounding box center [101, 29] width 114 height 37
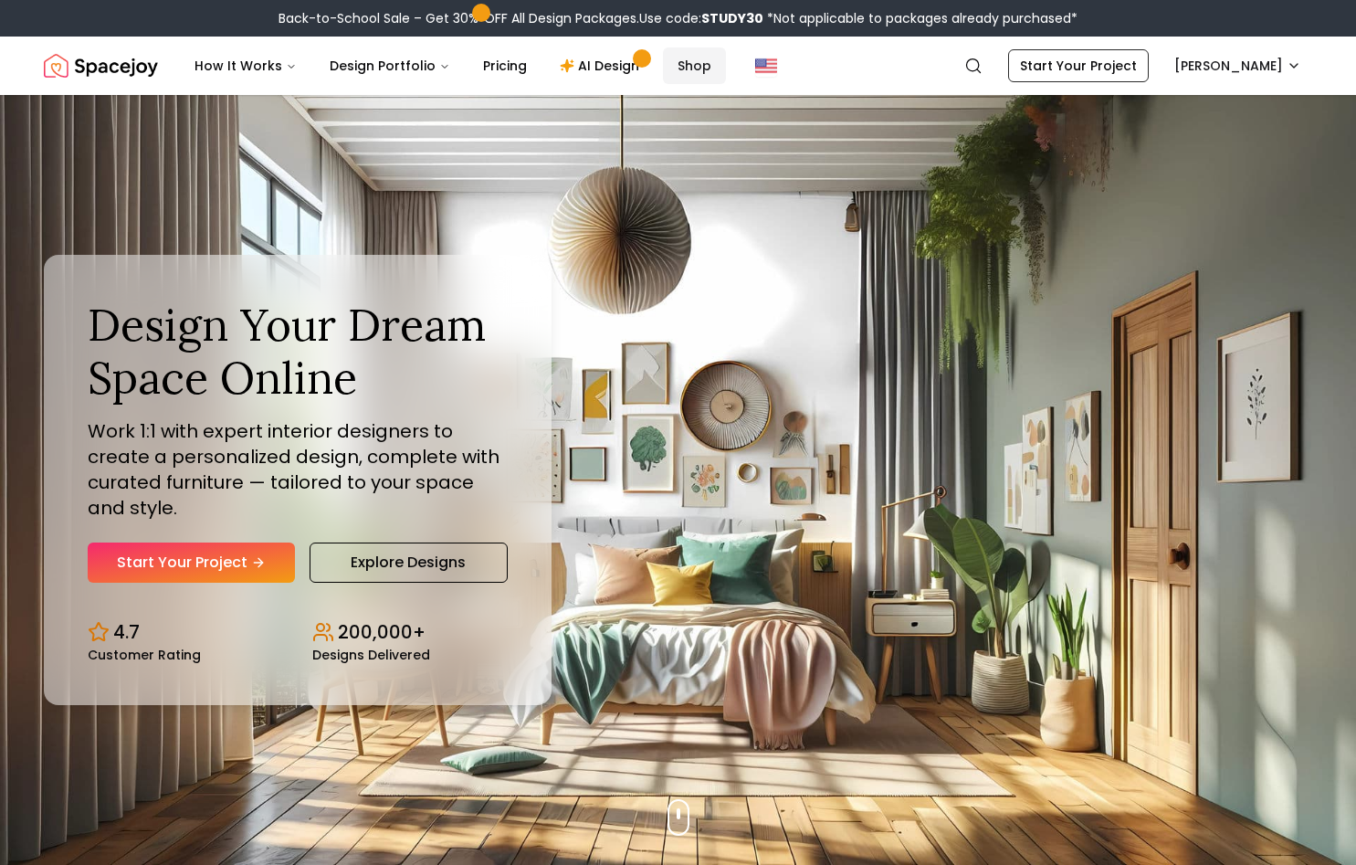
click at [687, 59] on link "Shop" at bounding box center [694, 65] width 63 height 37
